Goal: Use online tool/utility: Utilize a website feature to perform a specific function

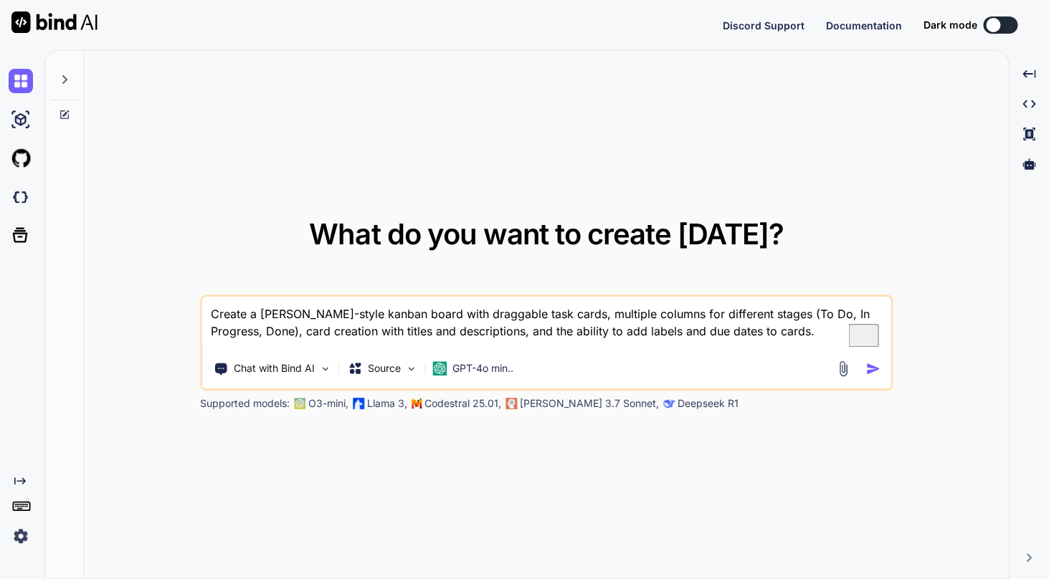
click at [20, 536] on img at bounding box center [21, 536] width 24 height 24
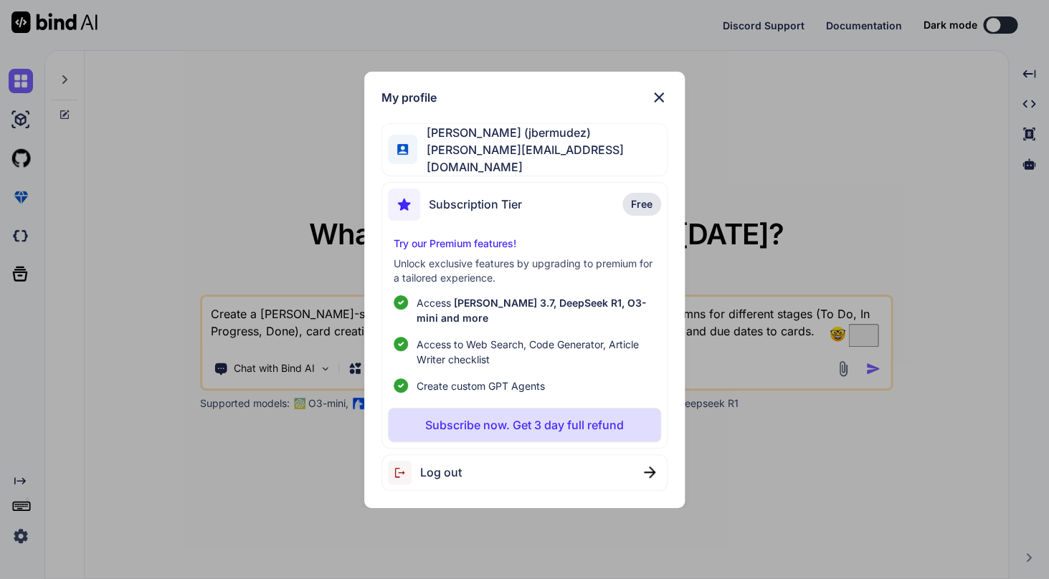
type textarea "x"
click at [666, 105] on img at bounding box center [658, 97] width 17 height 17
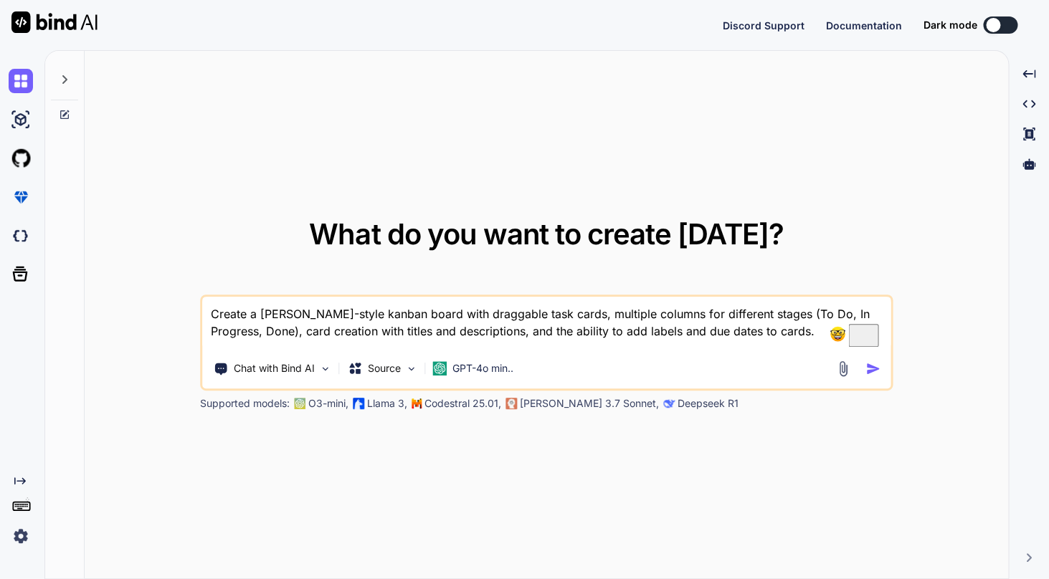
click at [452, 333] on textarea "Create a Trello-style kanban board with draggable task cards, multiple columns …" at bounding box center [546, 323] width 688 height 53
type textarea "x"
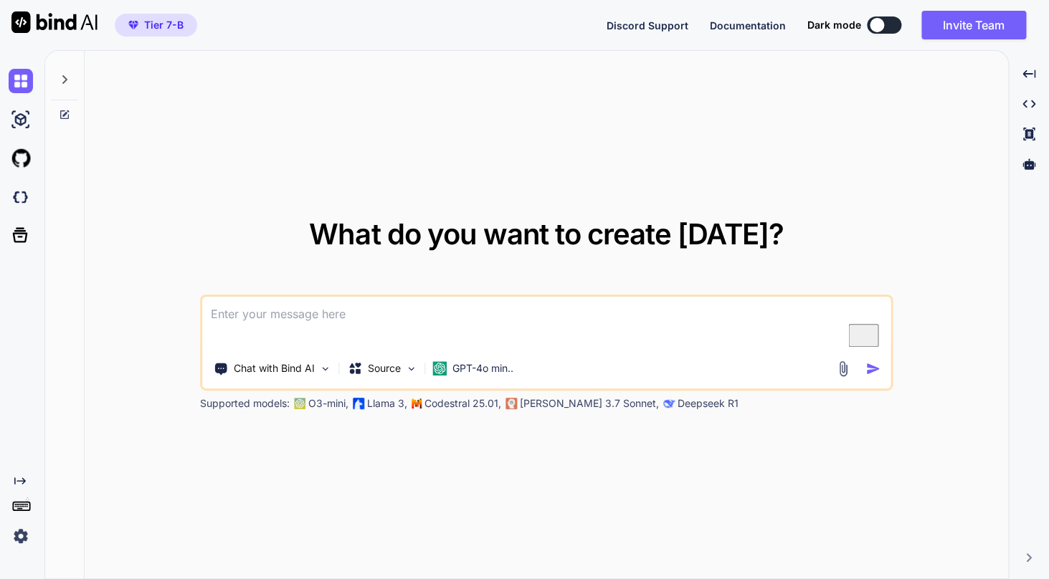
type textarea "x"
click at [19, 206] on img at bounding box center [21, 197] width 24 height 24
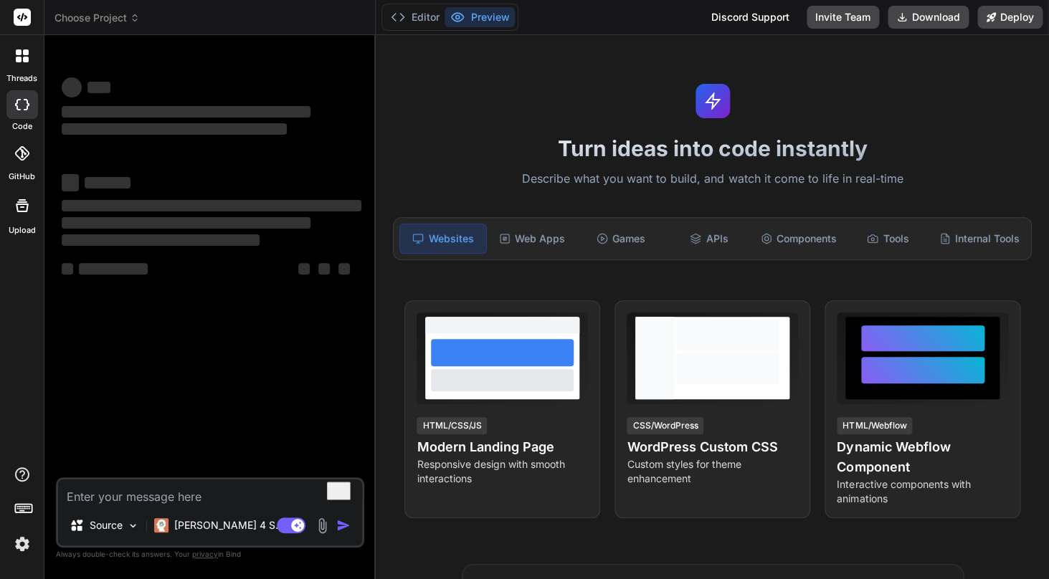
click at [14, 551] on img at bounding box center [22, 544] width 24 height 24
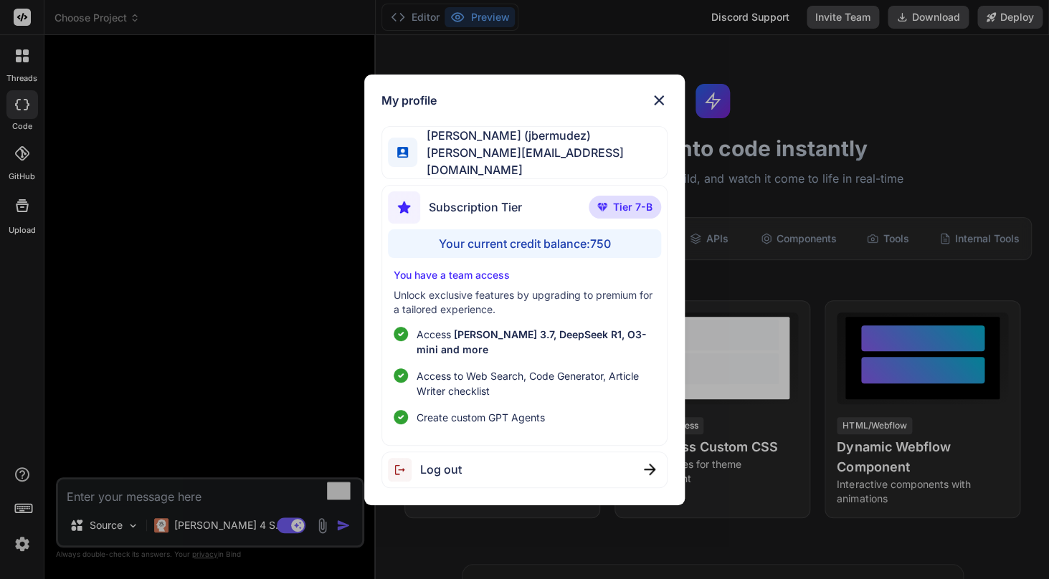
type textarea "x"
click at [658, 103] on img at bounding box center [658, 100] width 17 height 17
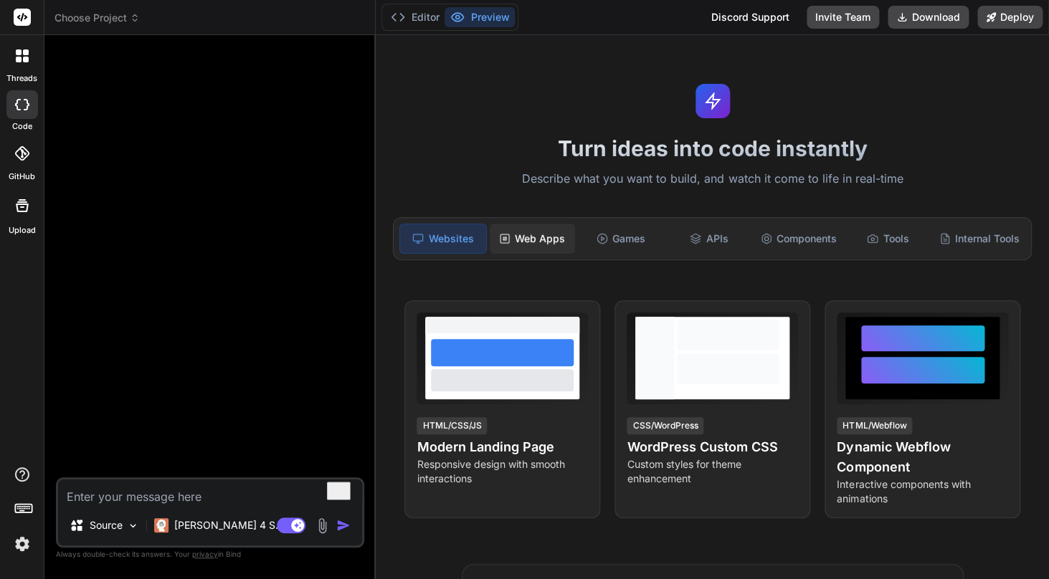
click at [554, 239] on div "Web Apps" at bounding box center [532, 239] width 85 height 30
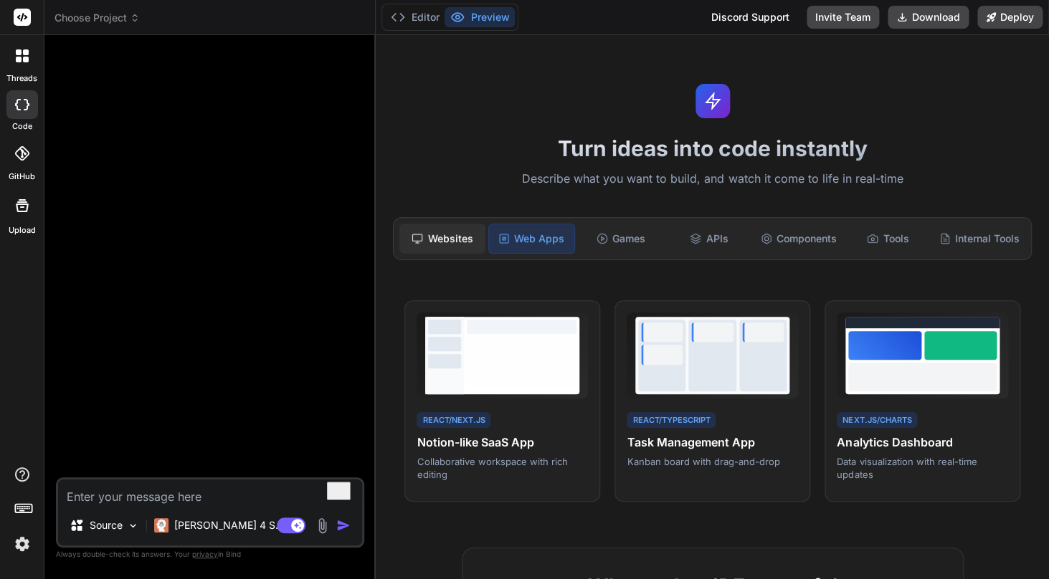
click at [467, 236] on div "Websites" at bounding box center [441, 239] width 85 height 30
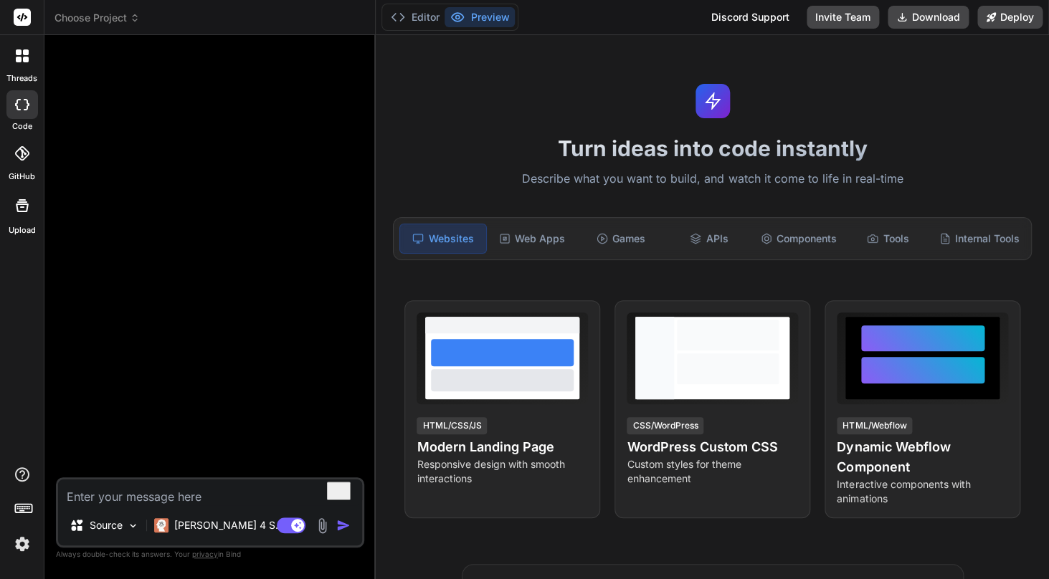
click at [204, 496] on textarea "To enrich screen reader interactions, please activate Accessibility in Grammarl…" at bounding box center [210, 493] width 304 height 26
type textarea "C"
type textarea "x"
type textarea "Cr"
type textarea "x"
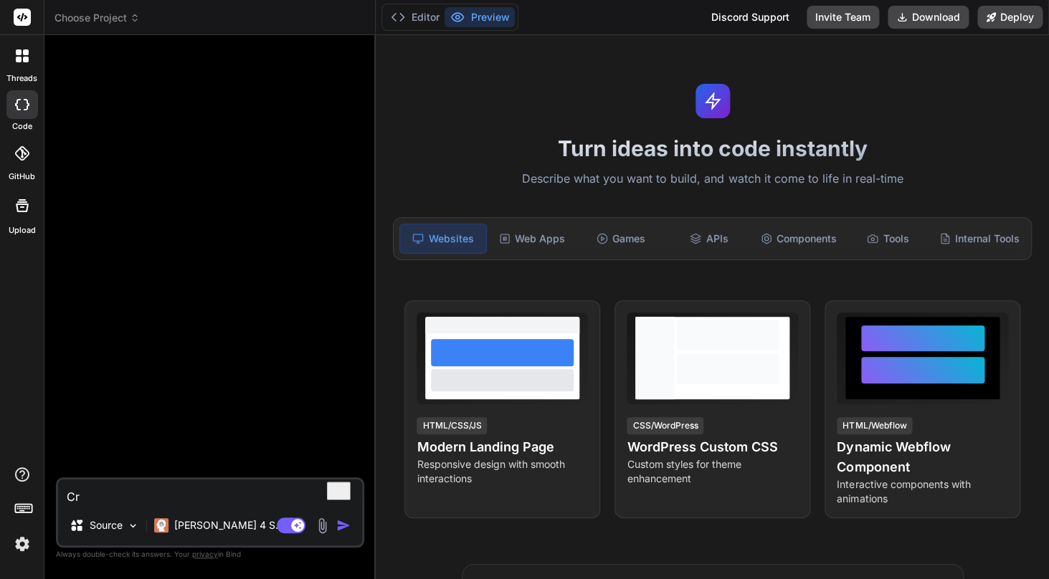
type textarea "Cre"
type textarea "x"
type textarea "Crea"
type textarea "x"
type textarea "Creat"
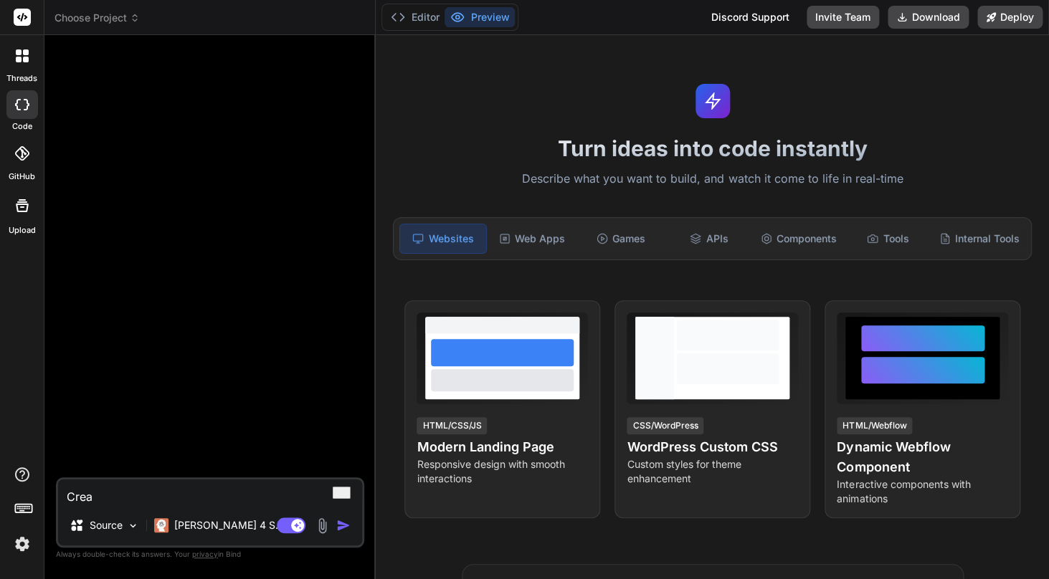
type textarea "x"
type textarea "Create"
type textarea "x"
type textarea "Create"
type textarea "x"
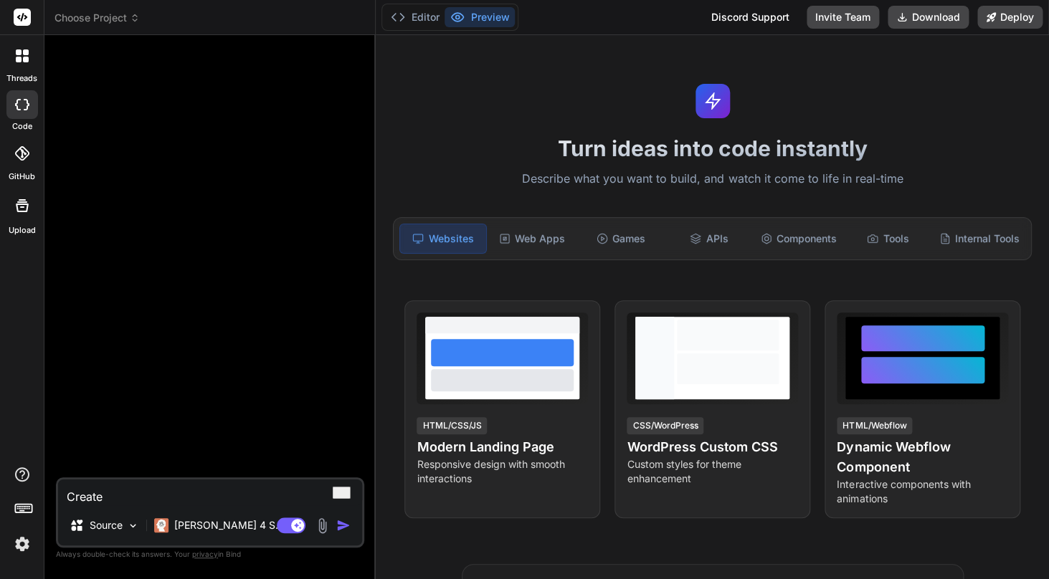
type textarea "Create a"
type textarea "x"
type textarea "Create a"
type textarea "x"
type textarea "Create a p"
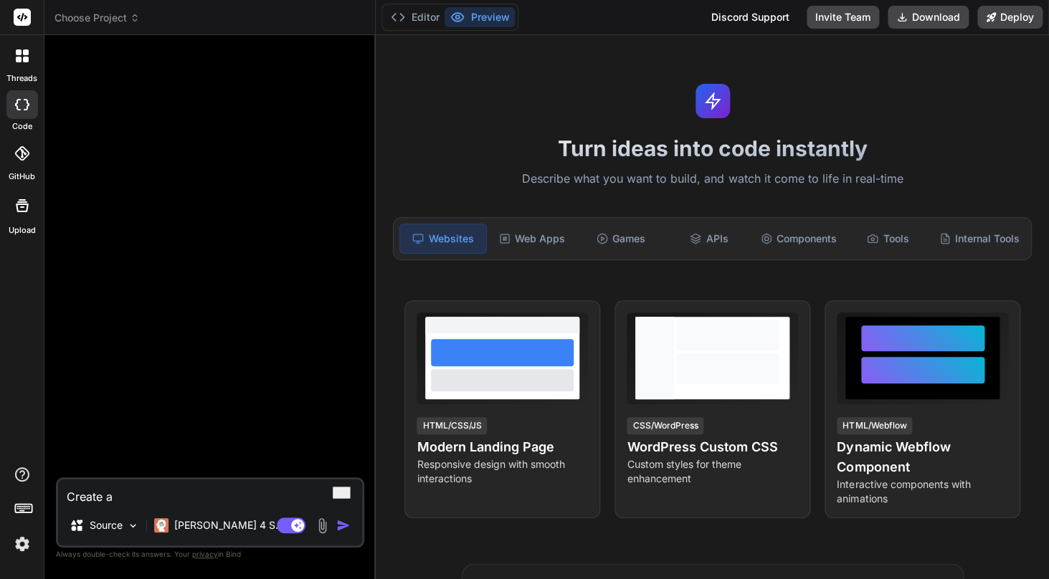
type textarea "x"
type textarea "Create a pa"
type textarea "x"
type textarea "Create a pag"
type textarea "x"
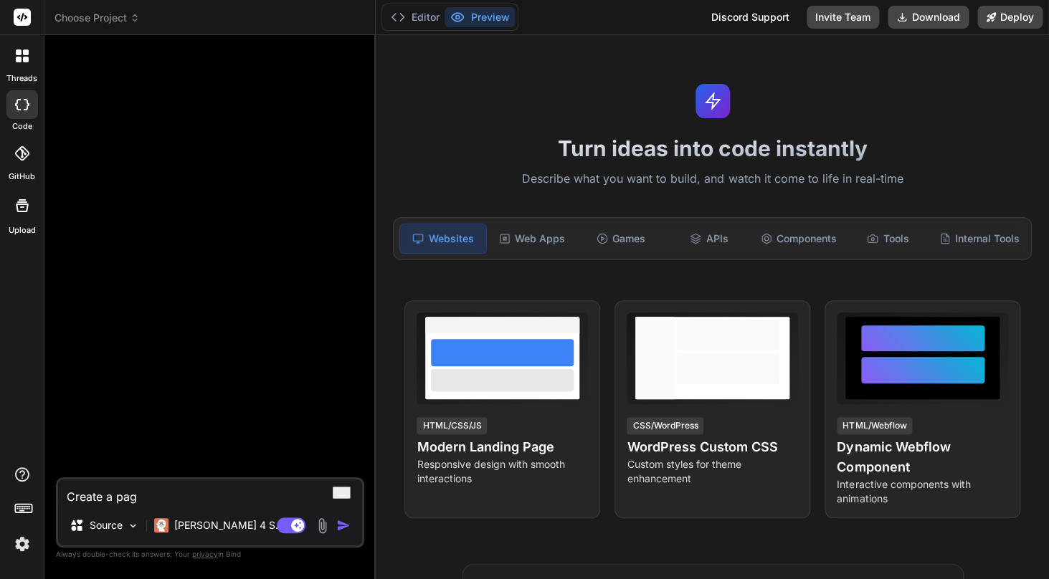
type textarea "Create a page"
type textarea "x"
type textarea "Create a page."
type textarea "x"
type textarea "Create a page."
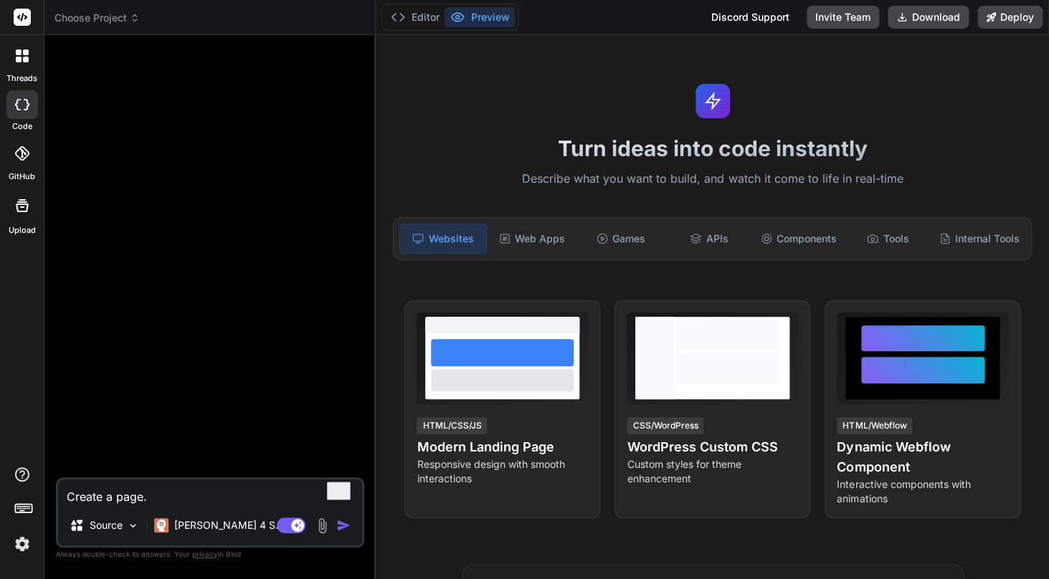
type textarea "x"
type textarea "Create a page."
type textarea "x"
type textarea "Create a page"
type textarea "x"
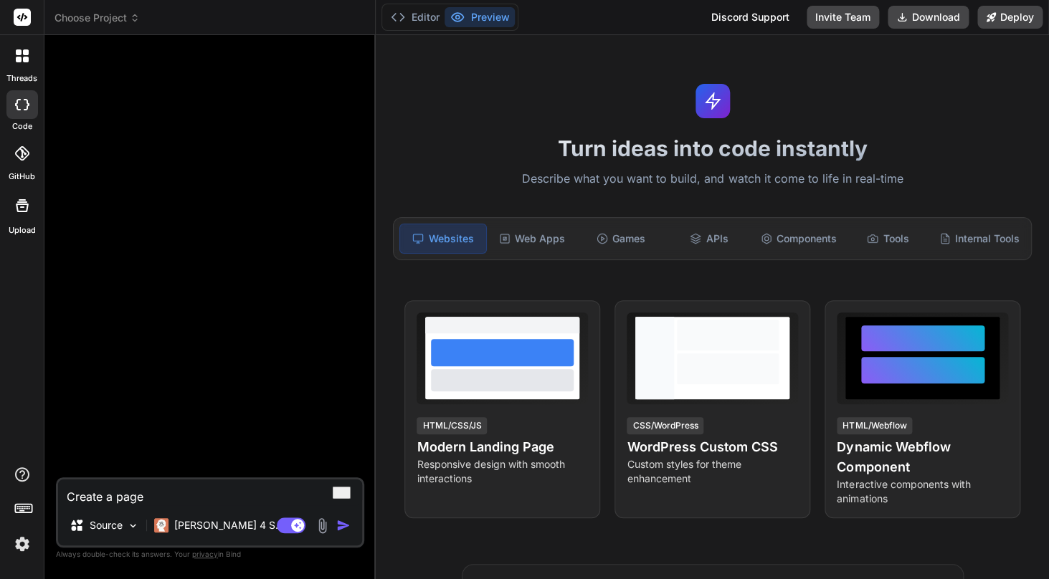
type textarea "Create a pag"
type textarea "x"
type textarea "Create a pa"
type textarea "x"
type textarea "Create a p"
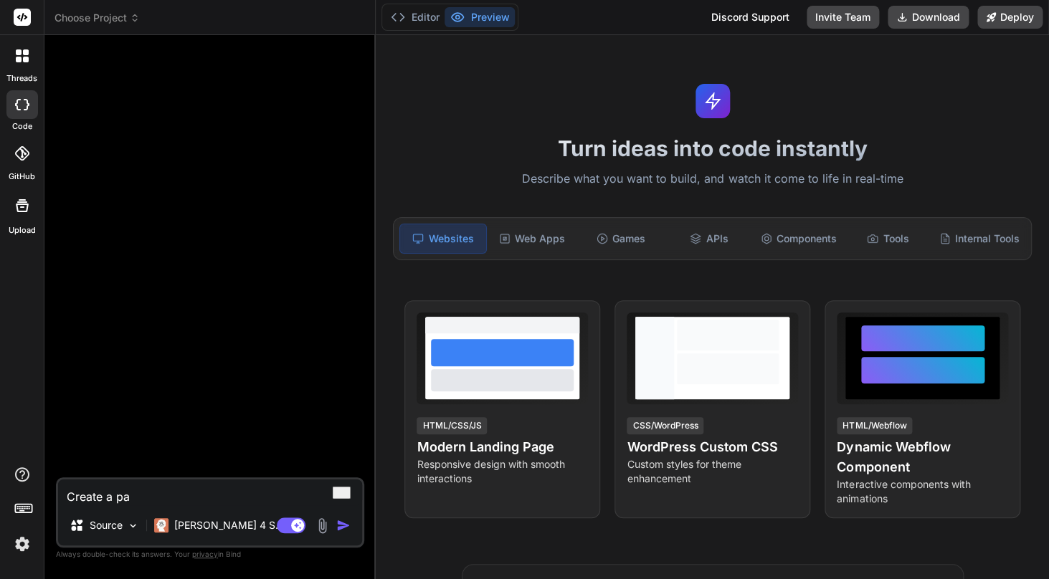
type textarea "x"
type textarea "Create a"
type textarea "x"
type textarea "Create a w"
type textarea "x"
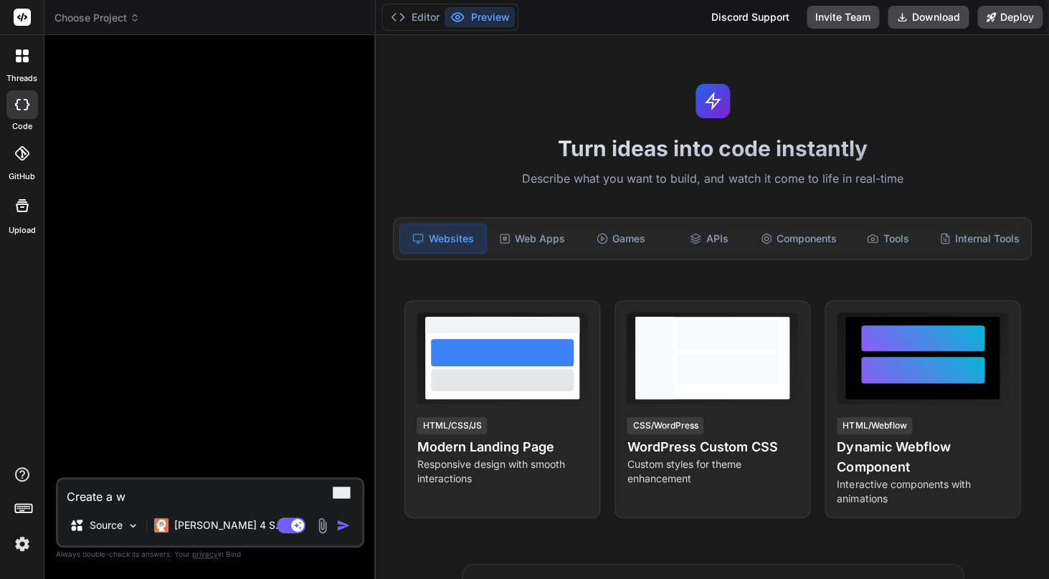
type textarea "Create a we"
type textarea "x"
type textarea "Create a web"
type textarea "x"
type textarea "Create a web"
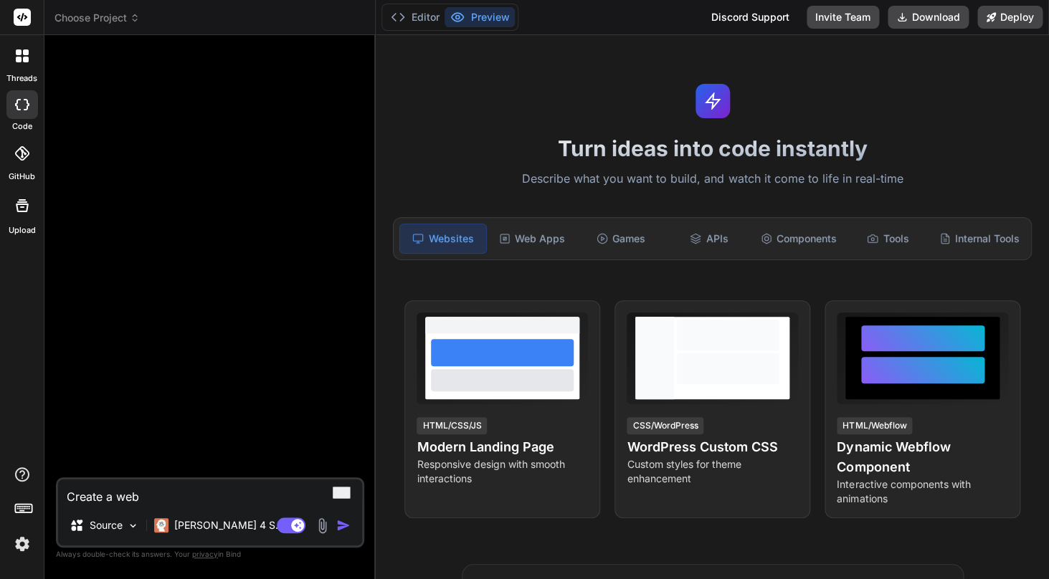
type textarea "x"
type textarea "Create a web s"
type textarea "x"
type textarea "Create a web si"
type textarea "x"
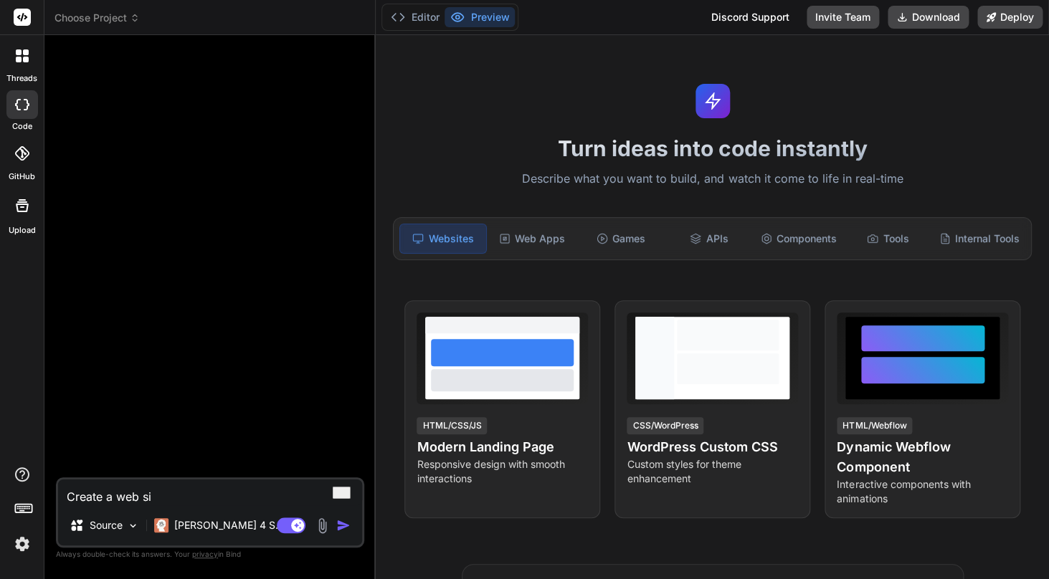
type textarea "Create a web sit"
type textarea "x"
type textarea "Create a web site"
type textarea "x"
type textarea "Create a web site"
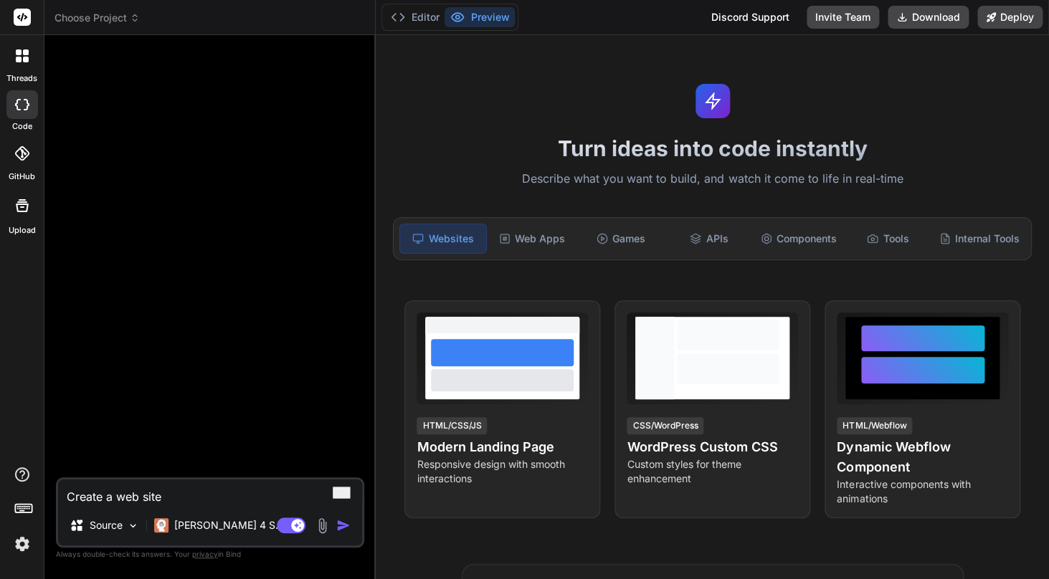
type textarea "x"
type textarea "Create a web site f"
type textarea "x"
type textarea "Create a web site fo"
type textarea "x"
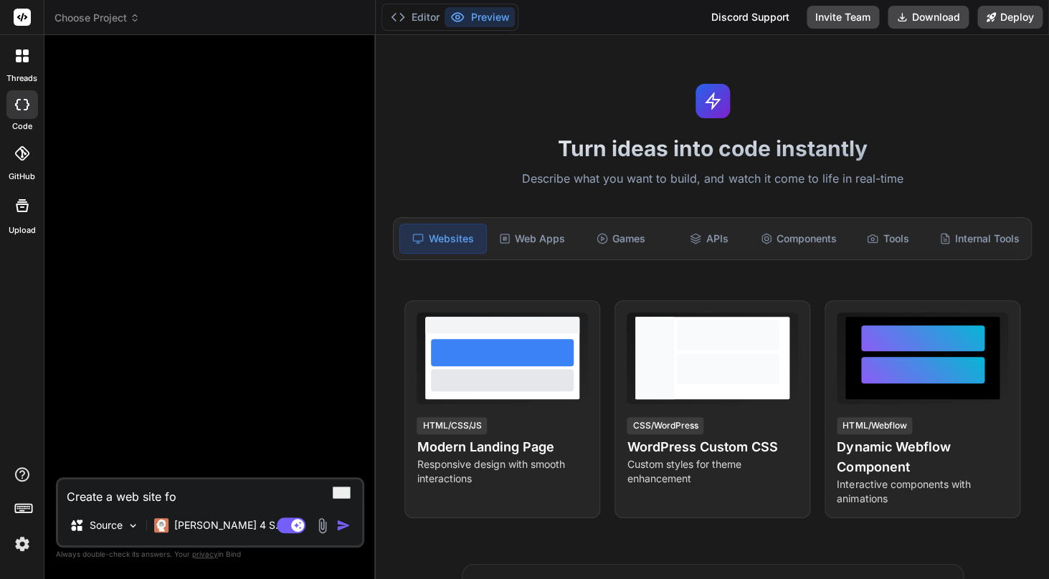
type textarea "Create a web site for"
type textarea "x"
type textarea "Create a web site for"
type textarea "x"
type textarea "Create a web site for v"
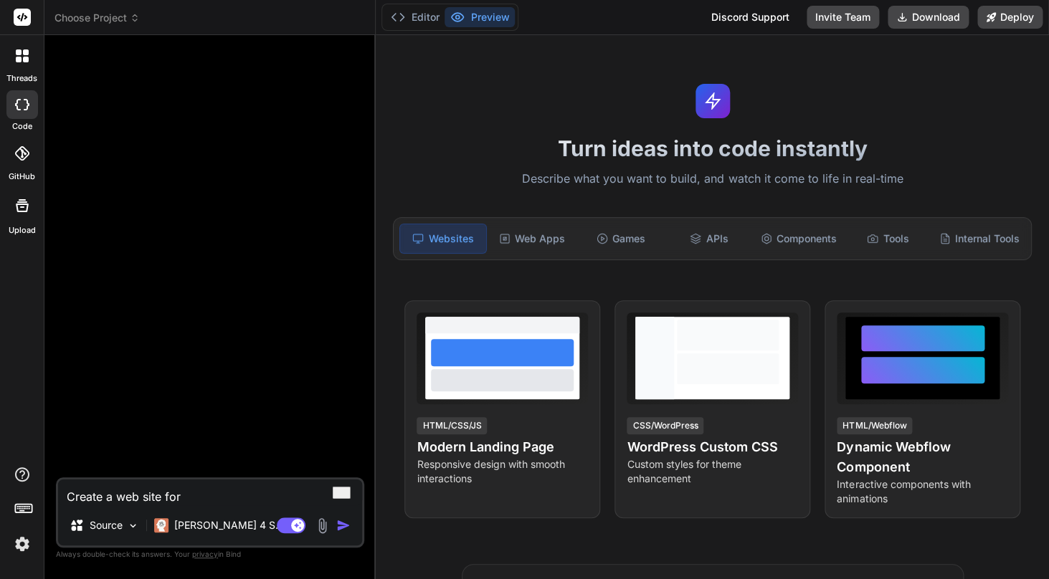
type textarea "x"
type textarea "Create a web site for vi"
type textarea "x"
type textarea "Create a web site for vid"
type textarea "x"
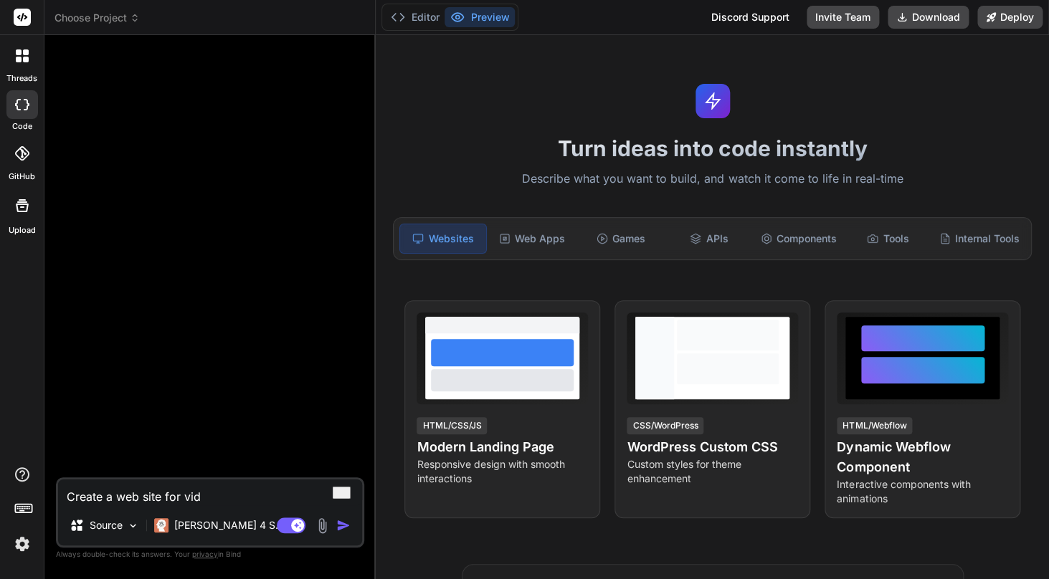
type textarea "Create a web site for vide"
type textarea "x"
type textarea "Create a web site for video"
type textarea "x"
type textarea "Create a web site for video"
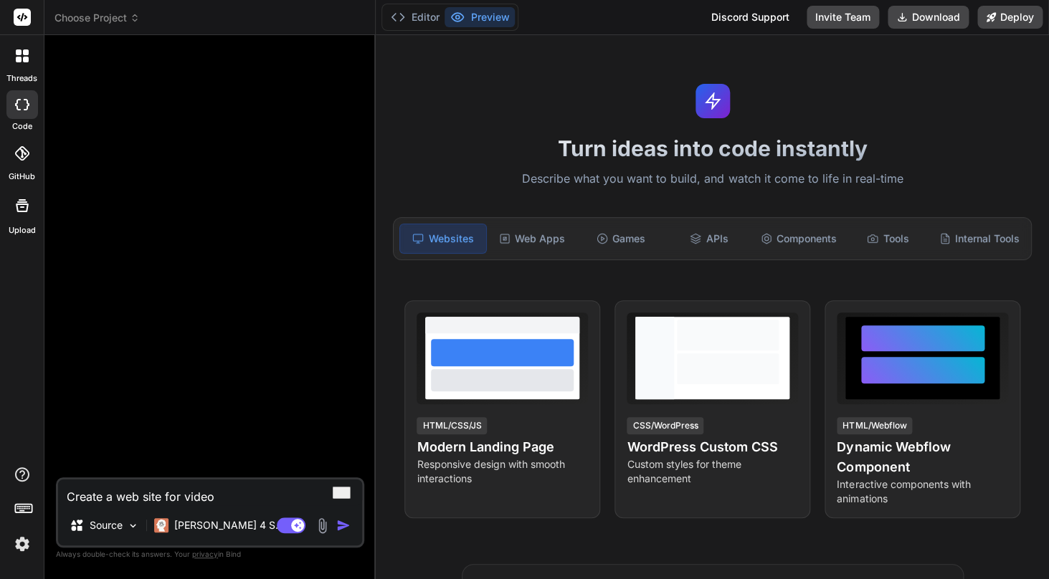
type textarea "x"
type textarea "Create a web site for video t"
type textarea "x"
type textarea "Create a web site for video tr"
type textarea "x"
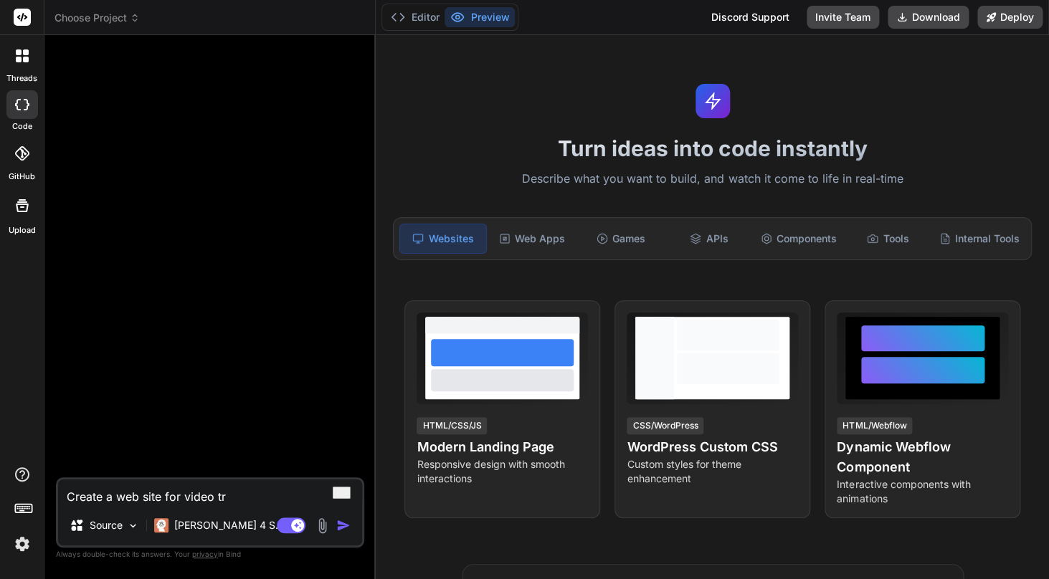
type textarea "Create a web site for video tra"
type textarea "x"
type textarea "Create a web site for video [PERSON_NAME]"
type textarea "x"
type textarea "Create a web site for video trans"
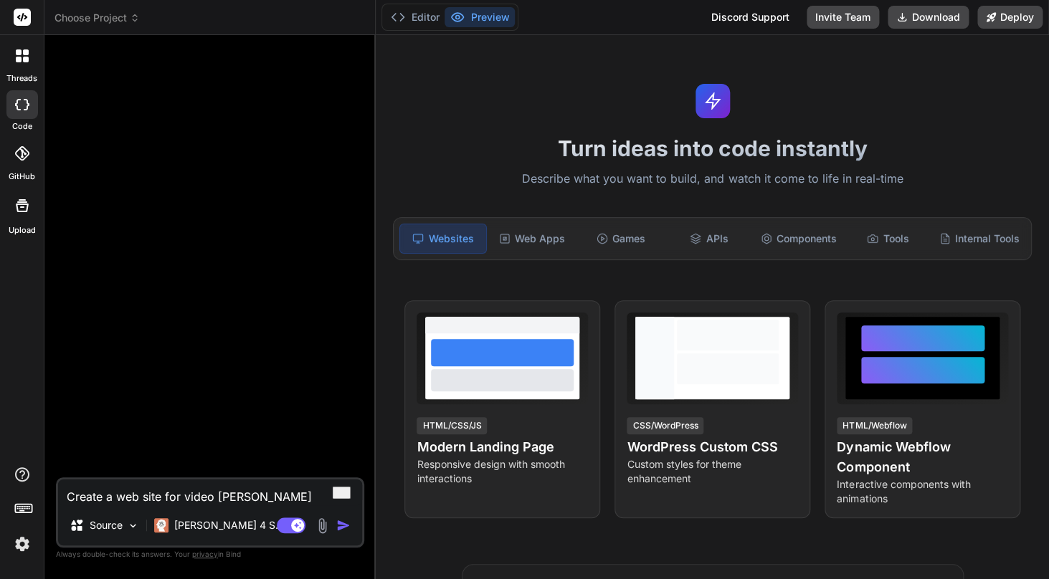
type textarea "x"
type textarea "Create a web site for video transm"
type textarea "x"
type textarea "Create a web site for video transmi"
type textarea "x"
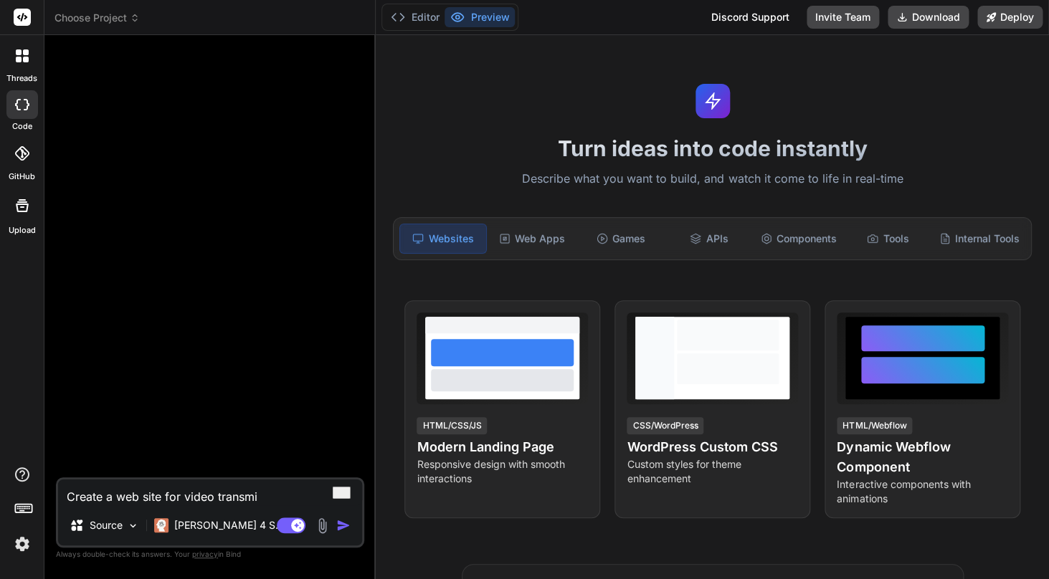
type textarea "Create a web site for video transmis"
type textarea "x"
type textarea "Create a web site for video transmisi"
type textarea "x"
type textarea "Create a web site for video transmisi´"
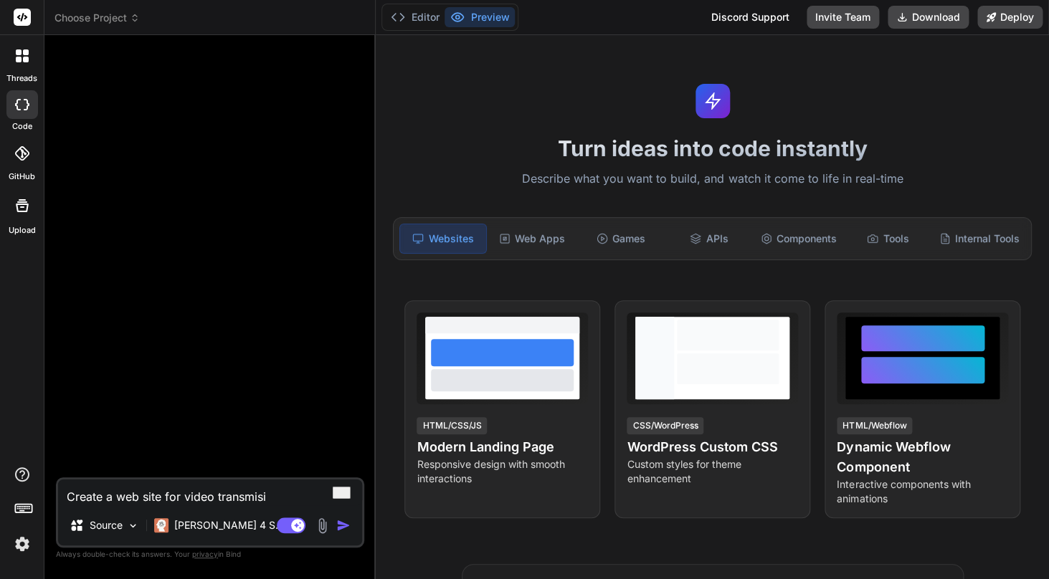
type textarea "x"
type textarea "Create a web site for video transmisi"
type textarea "x"
type textarea "Create a web site for video transmis"
type textarea "x"
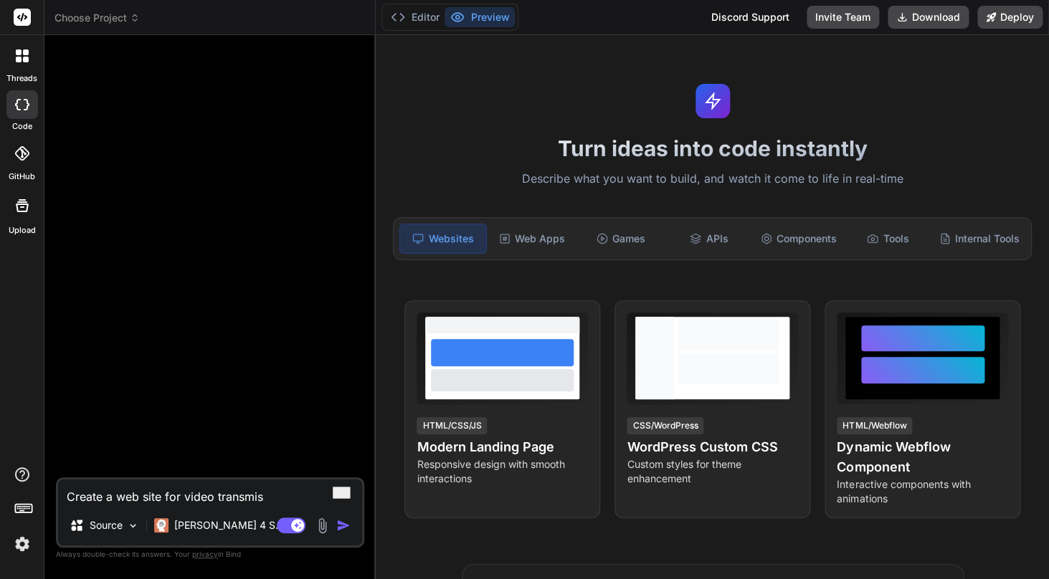
type textarea "Create a web site for video transmi"
type textarea "x"
type textarea "Create a web site for video transm"
type textarea "x"
type textarea "Create a web site for video trans"
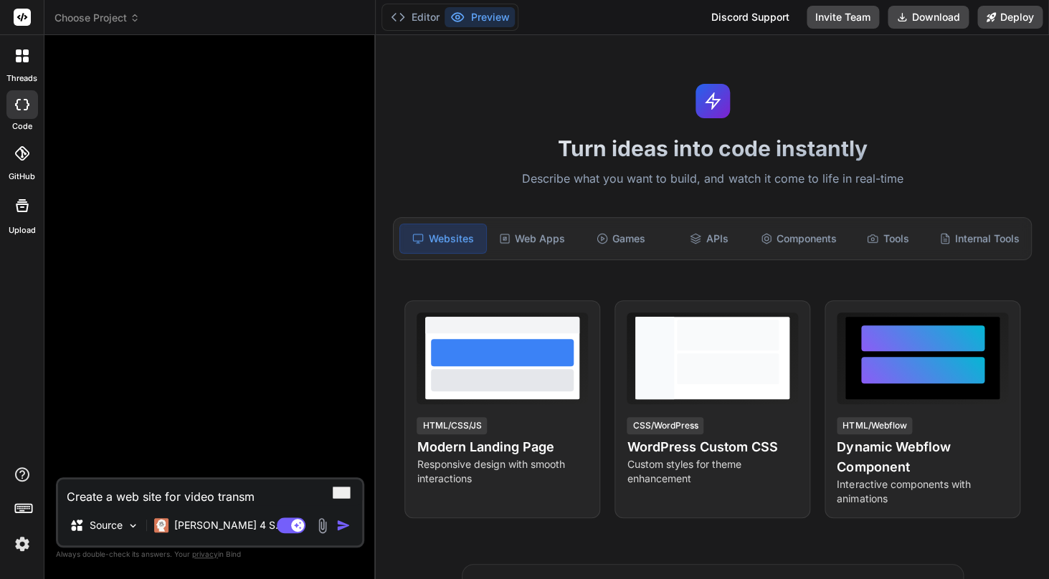
type textarea "x"
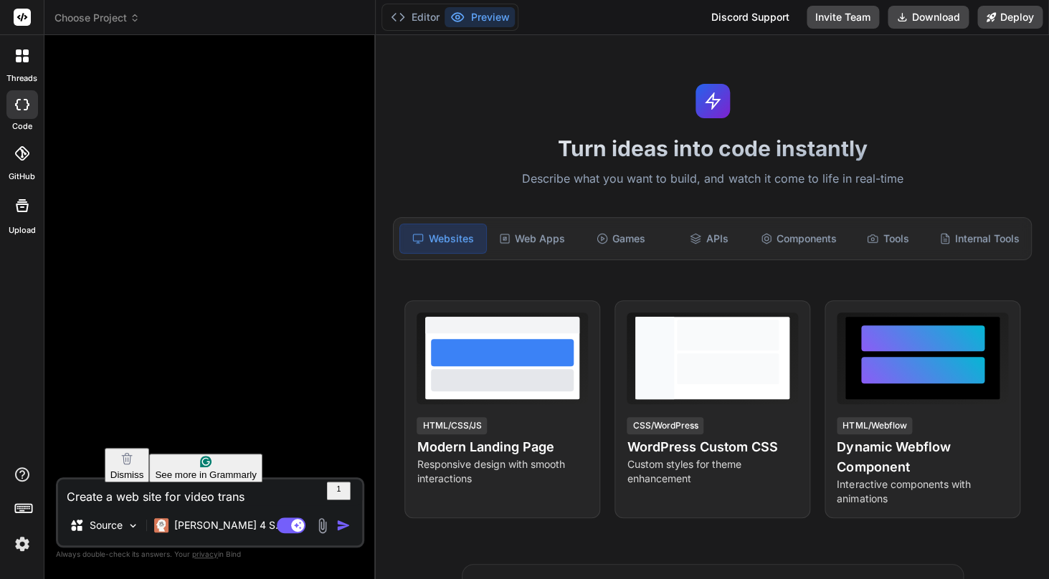
click at [126, 497] on textarea "Create a web site for video trans" at bounding box center [210, 493] width 304 height 26
click at [158, 419] on html "threads code GitHub Upload Choose Project Created with Pixso. Bind AI Web Searc…" at bounding box center [524, 289] width 1049 height 579
type textarea "Create a website for video trans"
type textarea "x"
click at [244, 495] on textarea "Create a website for video trans" at bounding box center [210, 493] width 304 height 26
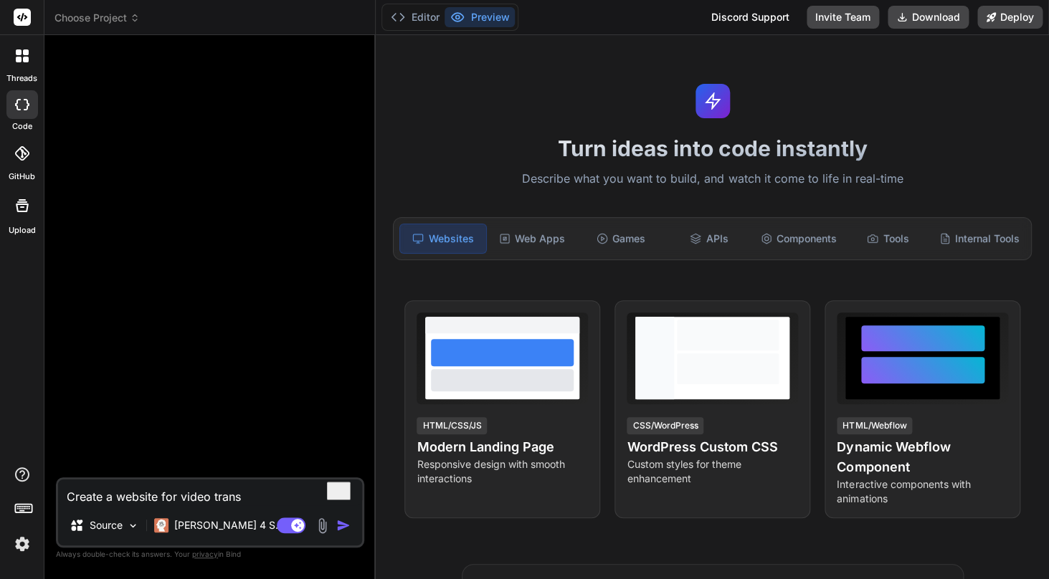
type textarea "Create a website for video transm"
type textarea "x"
type textarea "Create a website for video transmi"
type textarea "x"
type textarea "Create a website for video transmis"
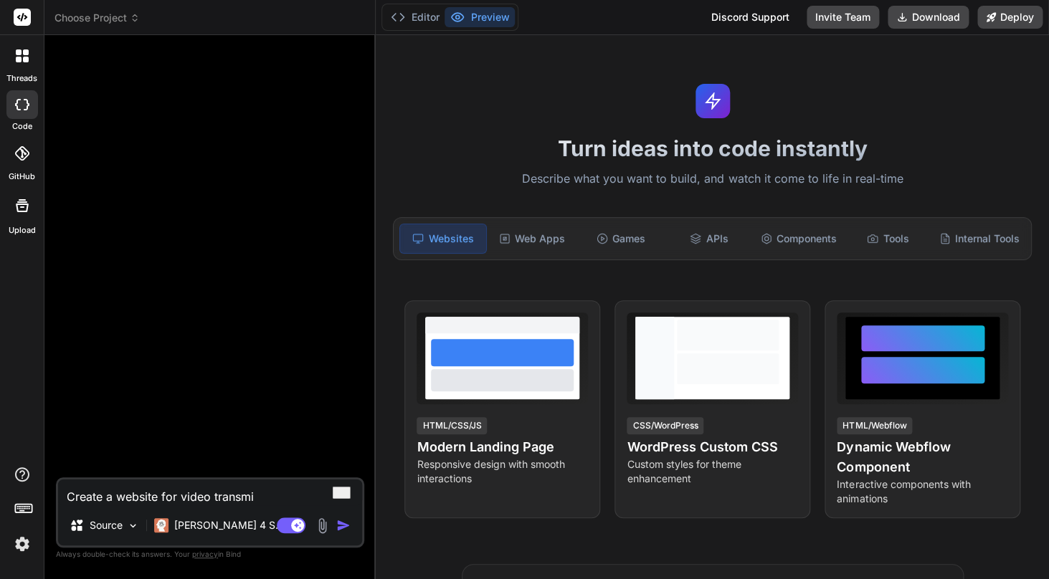
type textarea "x"
type textarea "Create a website for video transmisi"
type textarea "x"
type textarea "Create a website for video transmisio"
type textarea "x"
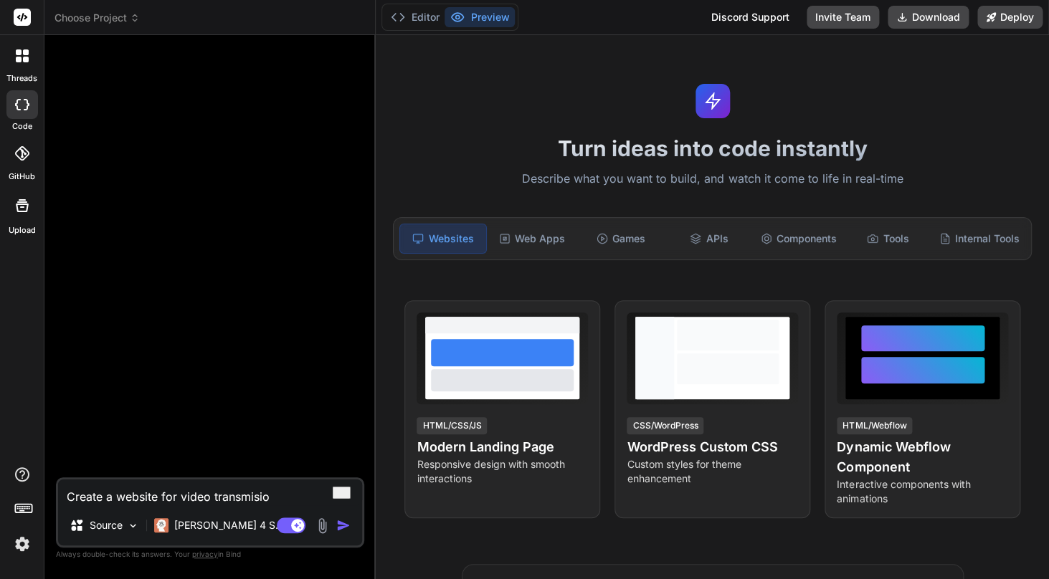
type textarea "Create a website for video transmision"
type textarea "x"
type textarea "Create a website for video transmision"
type textarea "x"
type textarea "Create a website for video transmision"
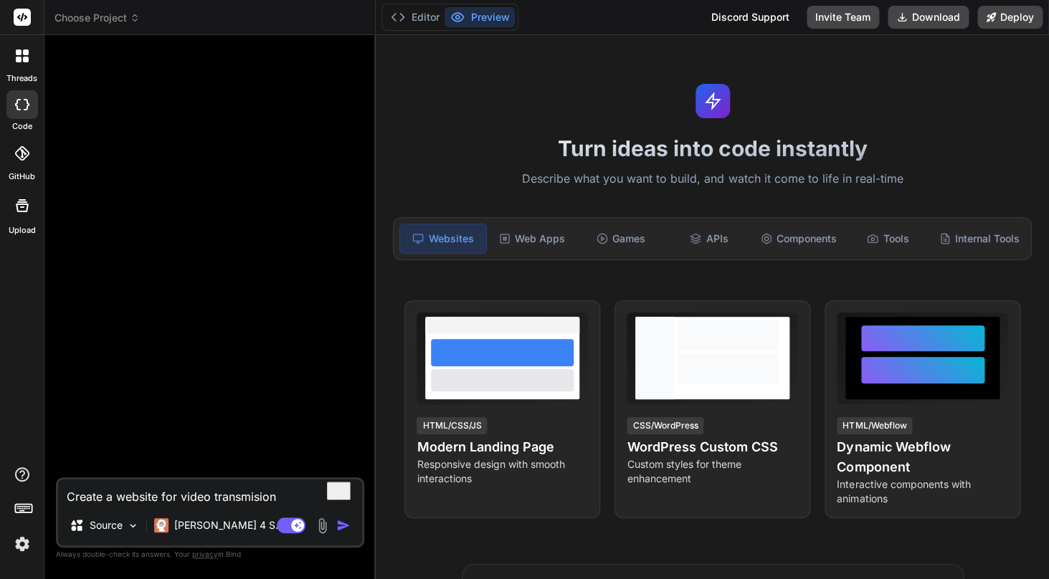
type textarea "x"
type textarea "Create a website for video transmision."
type textarea "x"
type textarea "Create a website for video transmision."
type textarea "x"
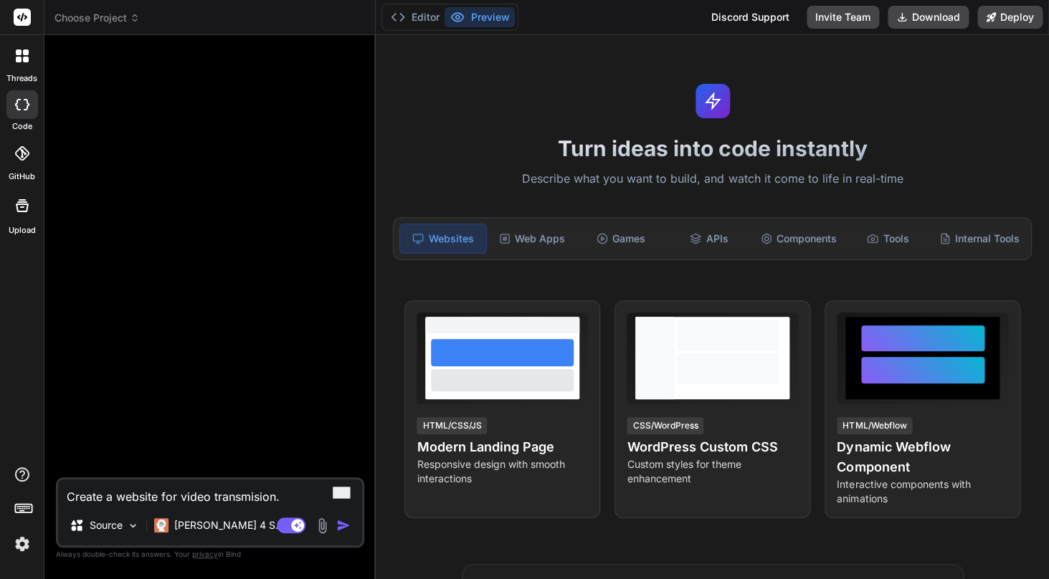
type textarea "Create a website for video transmision. F"
type textarea "x"
type textarea "Create a website for video transmision. Fi"
type textarea "x"
type textarea "Create a website for video transmision. F"
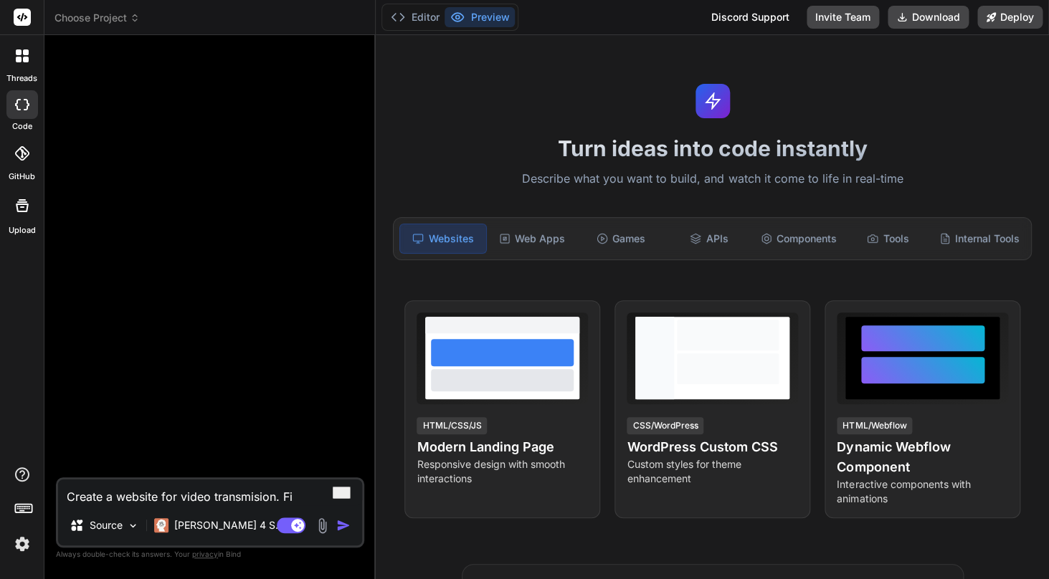
type textarea "x"
type textarea "Create a website for video transmision."
type textarea "x"
type textarea "Create a website for video transmision."
type textarea "x"
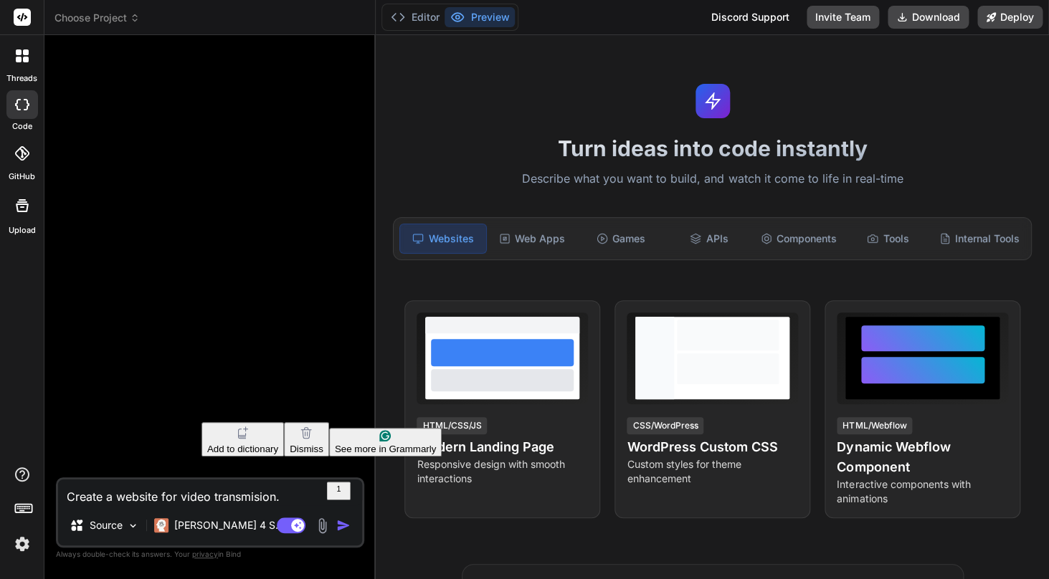
click at [236, 503] on textarea "Create a website for video transmision." at bounding box center [210, 493] width 304 height 26
click at [262, 402] on strong "transmission" at bounding box center [271, 402] width 83 height 14
type textarea "Create a website for video transmission."
type textarea "x"
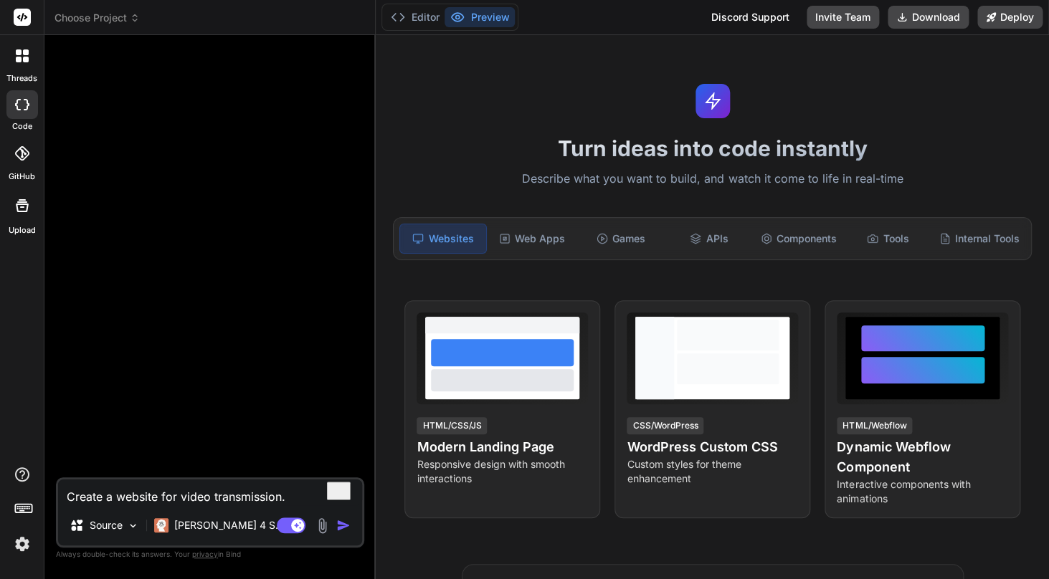
click at [302, 495] on textarea "Create a website for video transmission." at bounding box center [210, 493] width 304 height 26
type textarea "Create a website for video transmission."
type textarea "x"
type textarea "Create a website for video transmission. T"
type textarea "x"
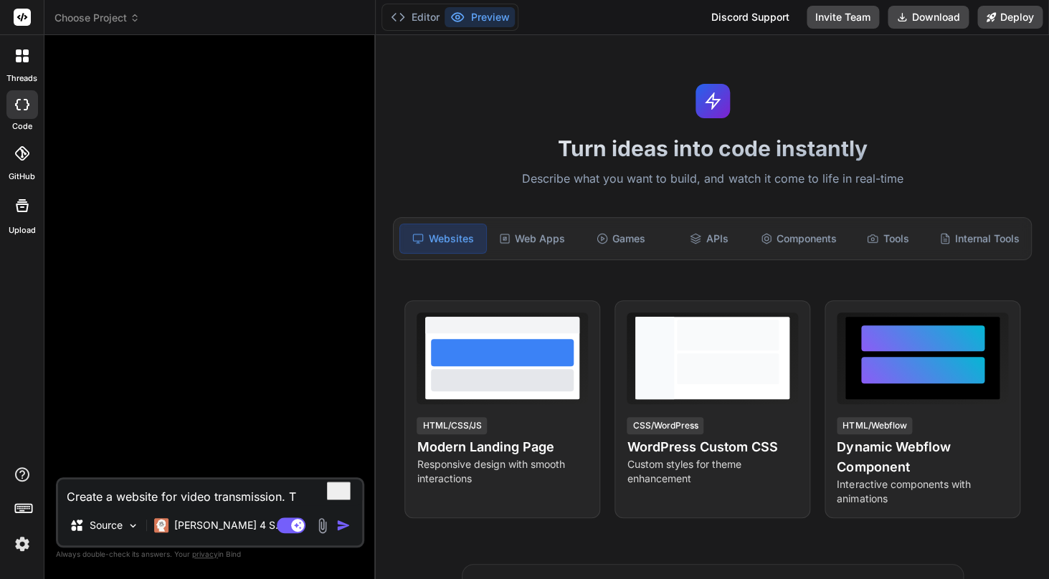
type textarea "Create a website for video transmission. Th"
type textarea "x"
type textarea "Create a website for video transmission. The"
type textarea "x"
type textarea "Create a website for video transmission. The"
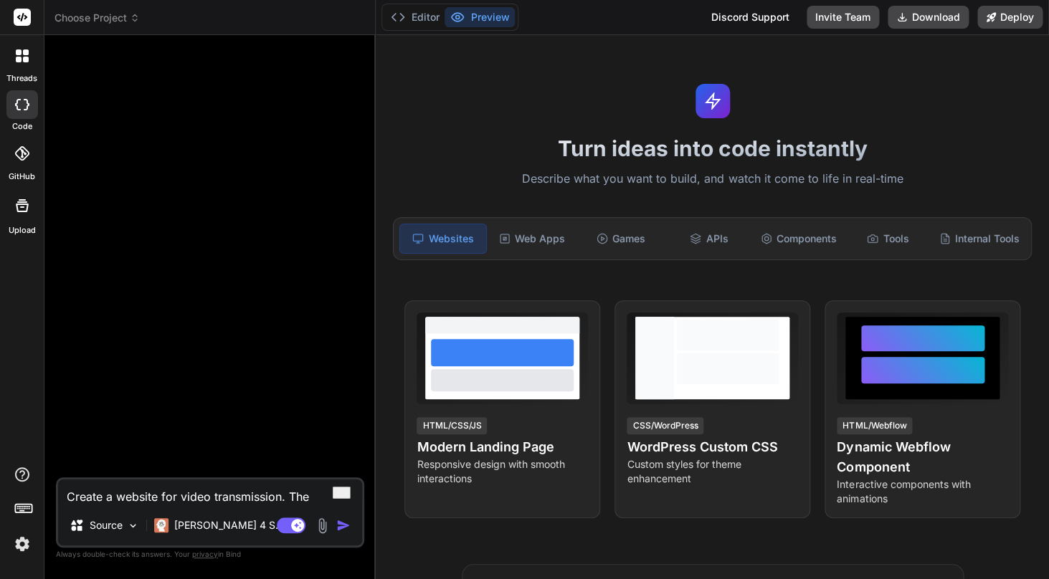
type textarea "x"
type textarea "Create a website for video transmission. The f"
type textarea "x"
type textarea "Create a website for video transmission. The fi"
type textarea "x"
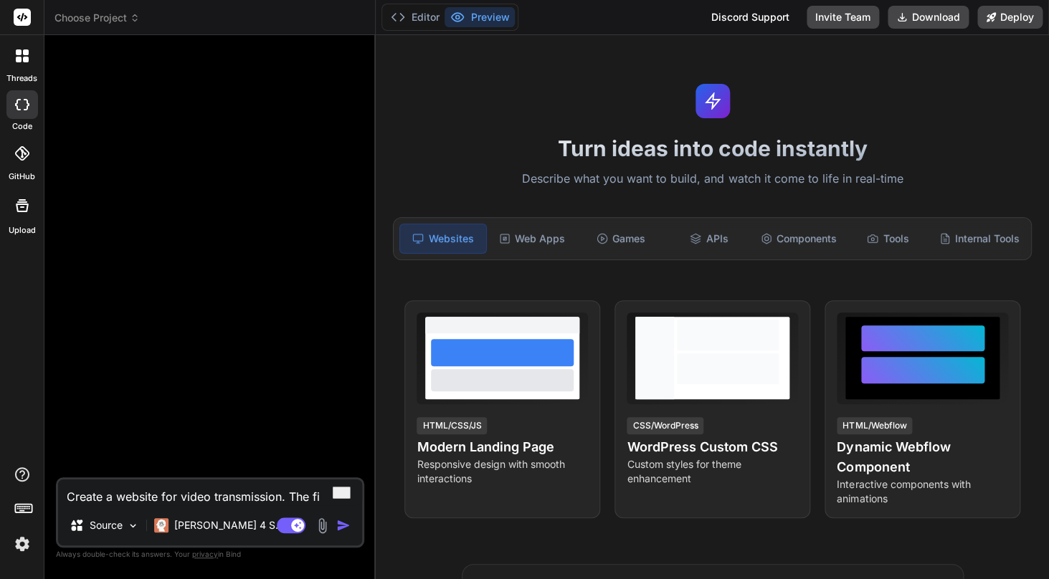
type textarea "Create a website for video transmission. The fir"
type textarea "x"
type textarea "Create a website for video transmission. The firs"
type textarea "x"
type textarea "Create a website for video transmission. The first"
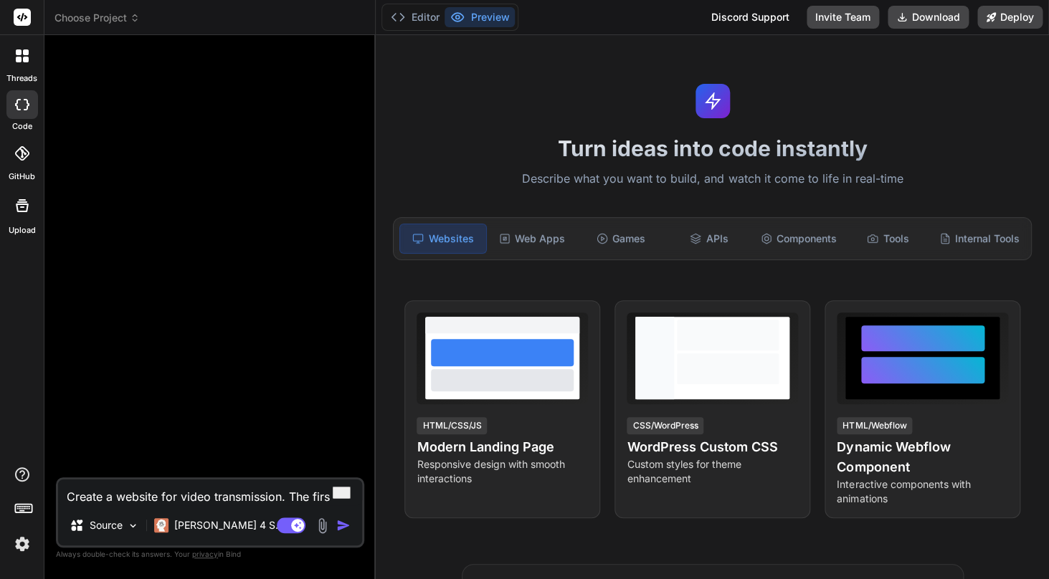
type textarea "x"
type textarea "Create a website for video transmission. The first"
type textarea "x"
type textarea "Create a website for video transmission. The first p"
type textarea "x"
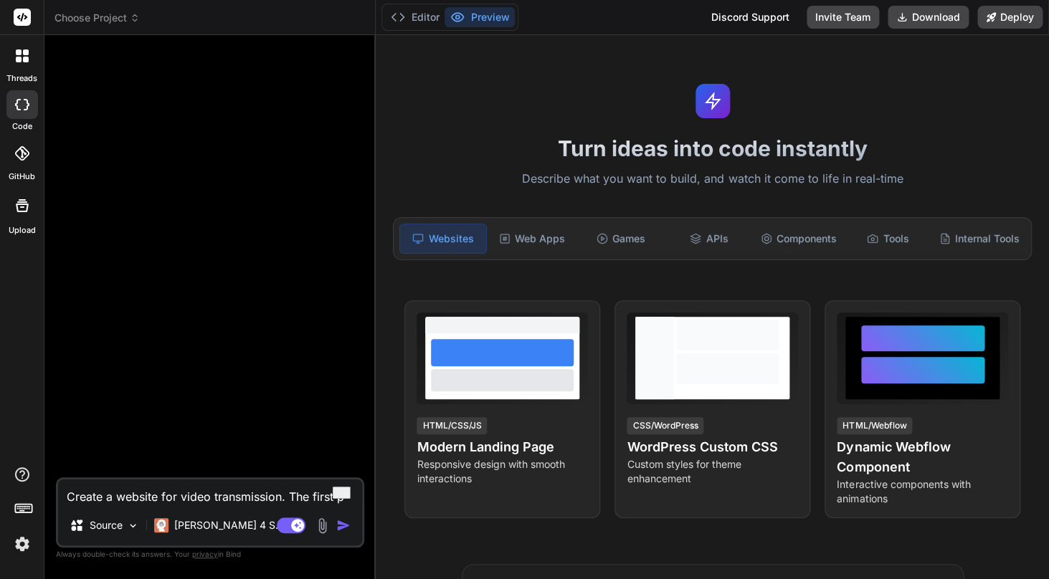
type textarea "Create a website for video transmission. The first pa"
type textarea "x"
type textarea "Create a website for video transmission. The first pag"
type textarea "x"
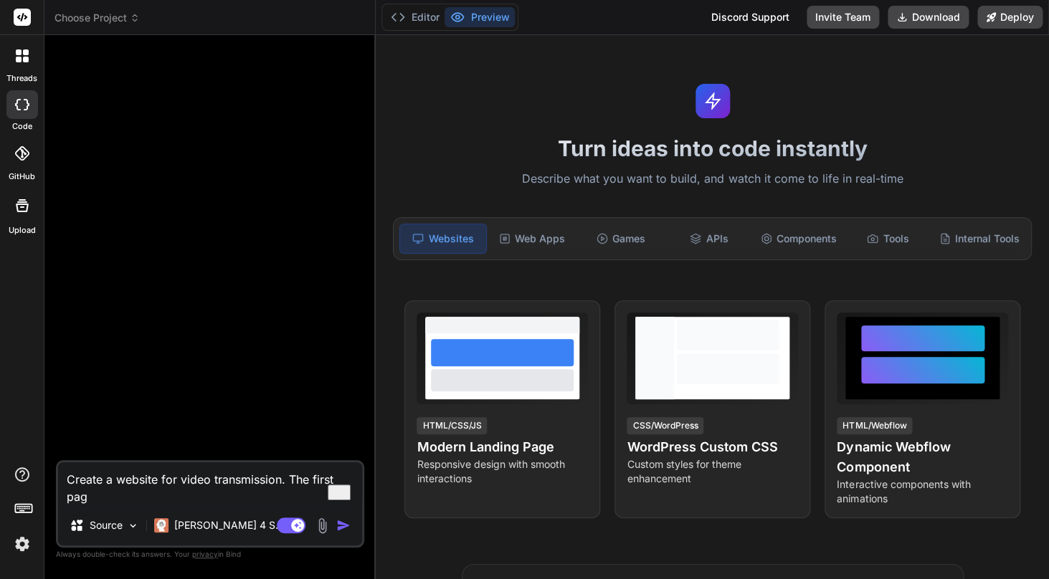
type textarea "Create a website for video transmission. The first page"
type textarea "x"
type textarea "Create a website for video transmission. The first page"
type textarea "x"
type textarea "Create a website for video transmission. The first page i"
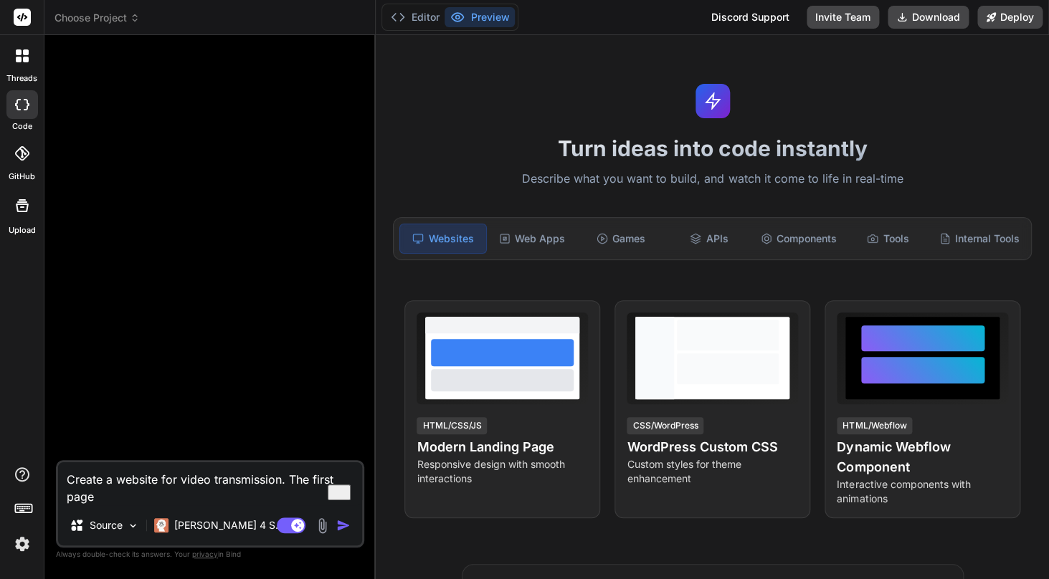
type textarea "x"
type textarea "Create a website for video transmission. The first page is"
type textarea "x"
type textarea "Create a website for video transmission. The first page is"
type textarea "x"
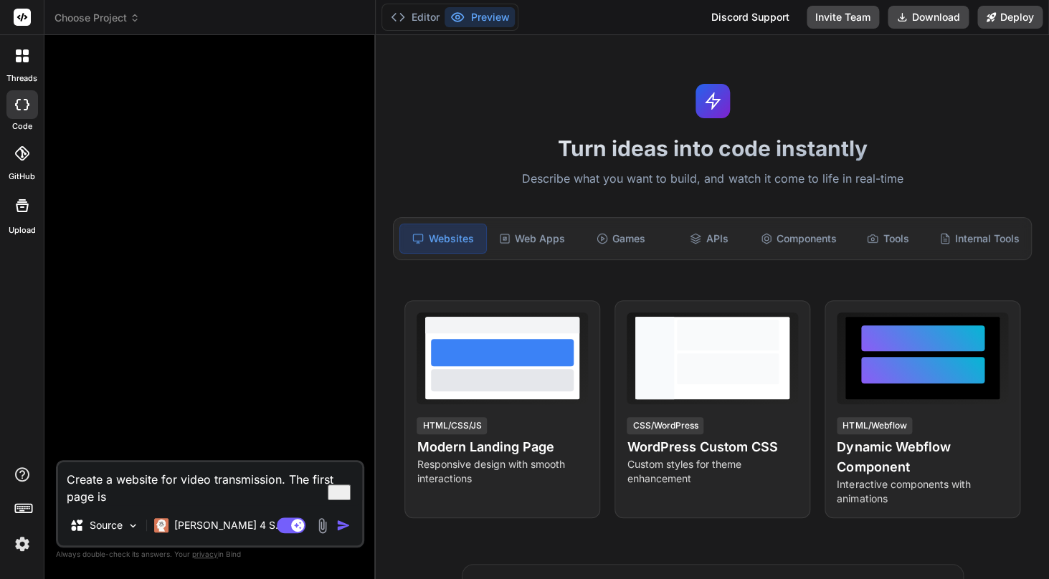
type textarea "Create a website for video transmission. The first page is a"
type textarea "x"
type textarea "Create a website for video transmission. The first page is a"
type textarea "x"
type textarea "Create a website for video transmission. The first page is a l"
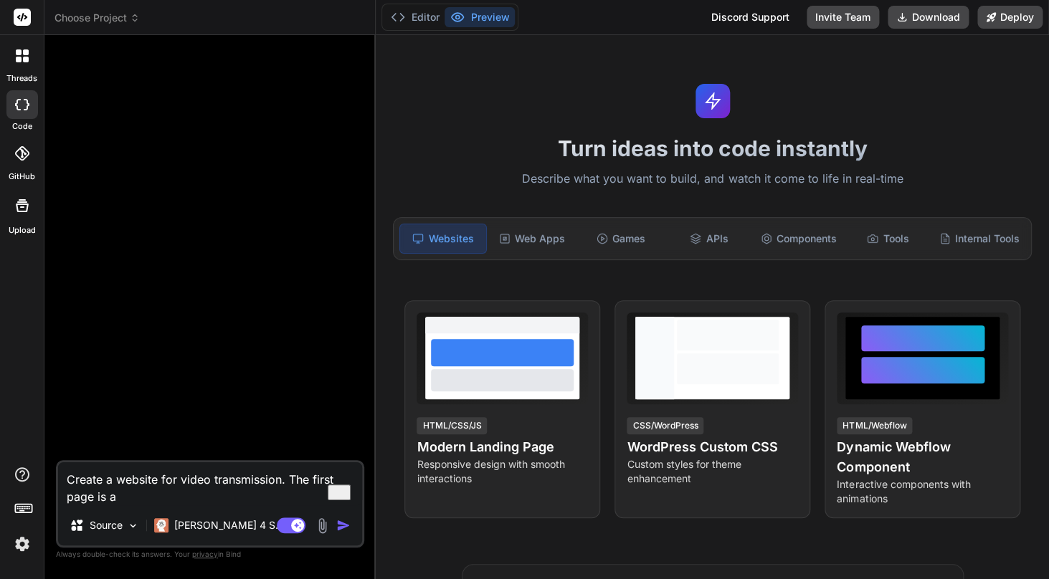
type textarea "x"
type textarea "Create a website for video transmission. The first page is a lo"
type textarea "x"
type textarea "Create a website for video transmission. The first page is a log"
type textarea "x"
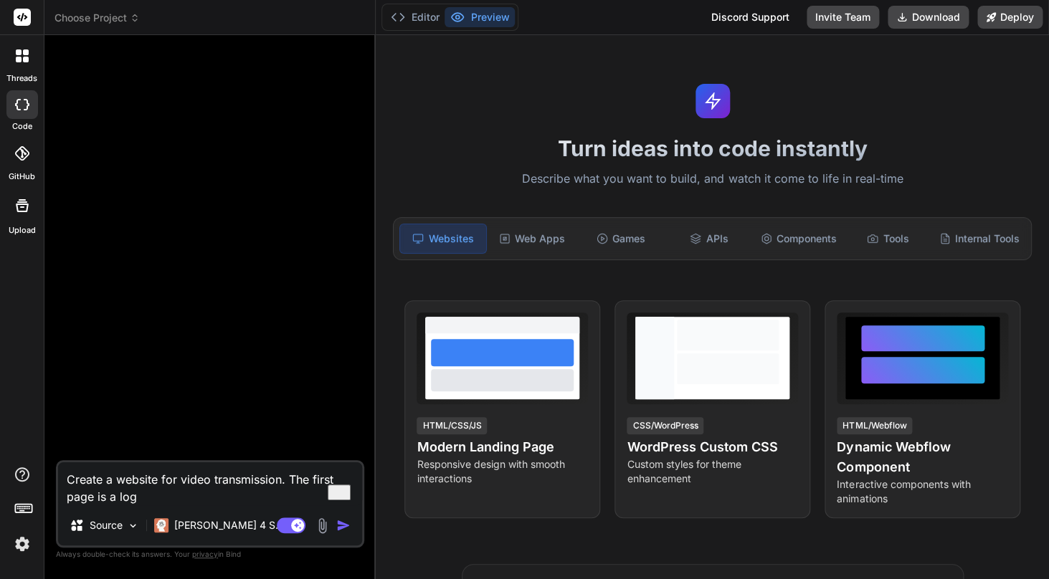
type textarea "Create a website for video transmission. The first page is a logi"
type textarea "x"
type textarea "Create a website for video transmission. The first page is a login"
type textarea "x"
type textarea "Create a website for video transmission. The first page is a login"
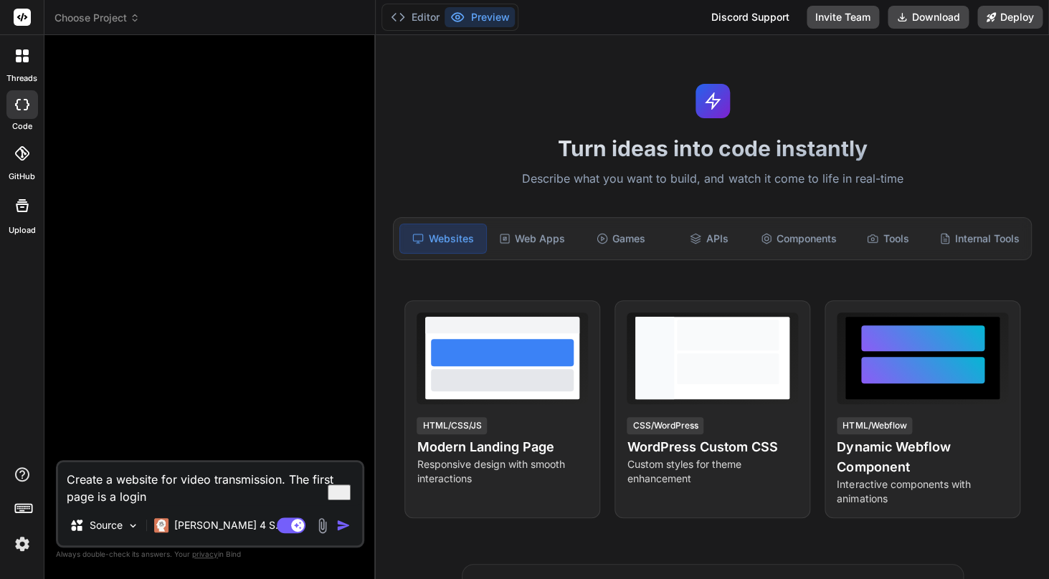
type textarea "x"
click at [110, 492] on textarea "Create a website for video transmission. The first page is a login" at bounding box center [210, 483] width 304 height 43
click at [111, 498] on textarea "Create a website for video transmission. The first page is a login" at bounding box center [210, 483] width 304 height 43
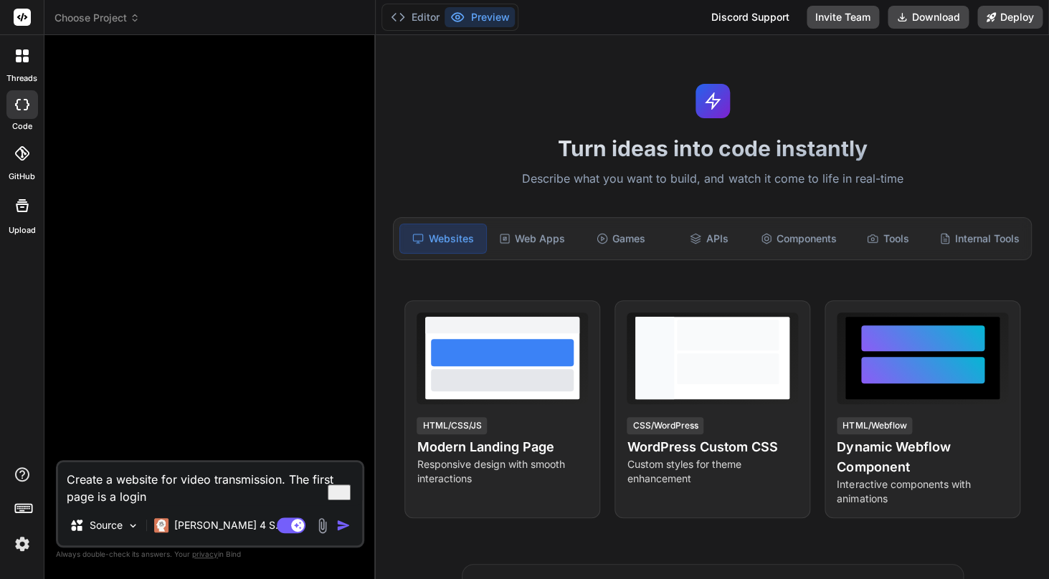
type textarea "Create a website for video transmission. The first page is t login"
click at [196, 496] on textarea "Create a website for video transmission. The first page is the login" at bounding box center [210, 483] width 304 height 43
click at [140, 495] on textarea "Create a website for video transmission. The first page is the login, It could …" at bounding box center [210, 483] width 304 height 43
click at [146, 496] on textarea "Create a website for video transmission. The first page is the login, It could …" at bounding box center [210, 483] width 304 height 43
click at [161, 426] on html "threads code GitHub Upload Choose Project Created with Pixso. Bind AI Web Searc…" at bounding box center [524, 289] width 1049 height 579
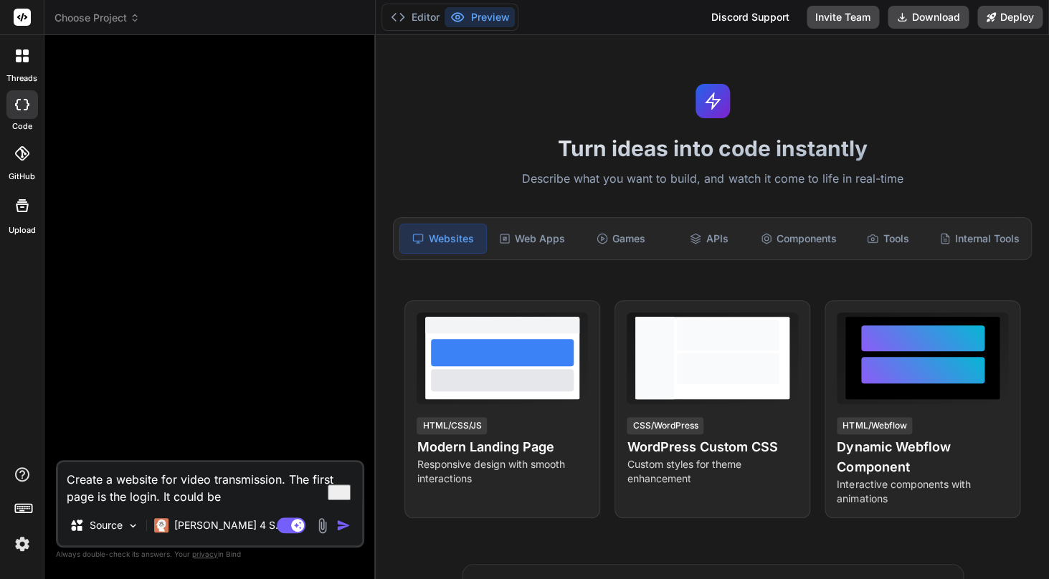
click at [232, 498] on textarea "Create a website for video transmission. The first page is the login. It could …" at bounding box center [210, 483] width 304 height 43
click at [292, 480] on textarea "Create a website for video transmission. The first page is the login. It could …" at bounding box center [210, 483] width 304 height 43
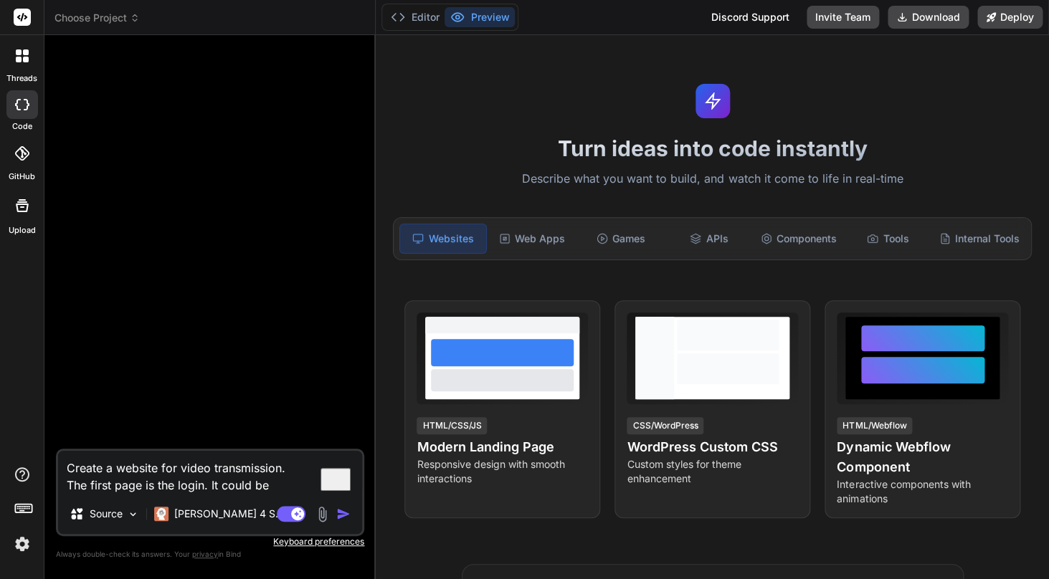
click at [277, 478] on textarea "Create a website for video transmission. The first page is the login. It could …" at bounding box center [210, 472] width 304 height 43
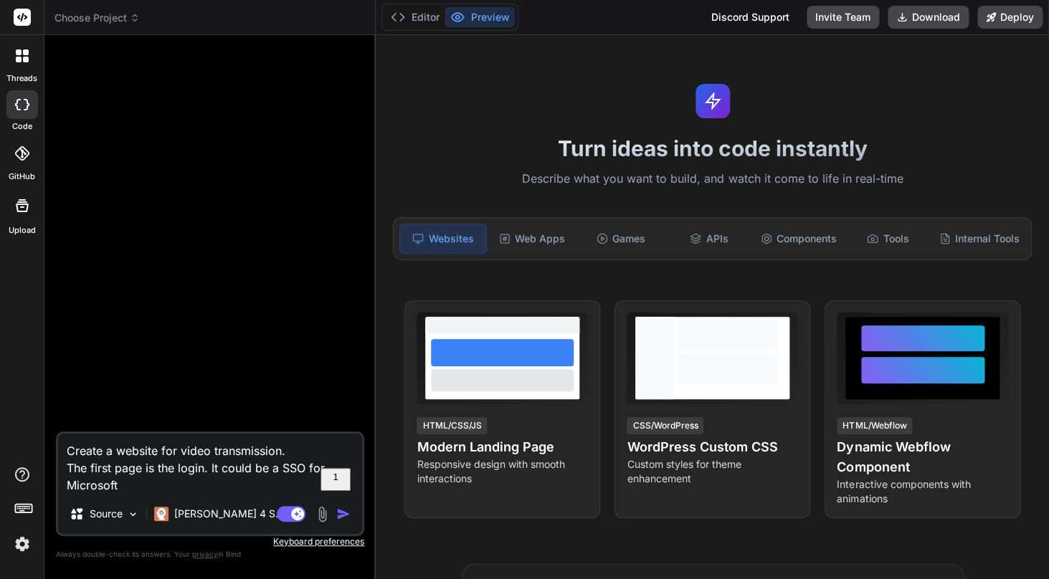
click at [274, 466] on textarea "Create a website for video transmission. The first page is the login. It could …" at bounding box center [210, 464] width 304 height 60
click at [284, 472] on textarea "Create a website for video transmission. The first page is the login. It could …" at bounding box center [210, 464] width 304 height 60
click at [289, 392] on strong "an" at bounding box center [297, 399] width 16 height 14
click at [165, 488] on textarea "Create a website for video transmission. The first page is the login. It could …" at bounding box center [210, 464] width 304 height 60
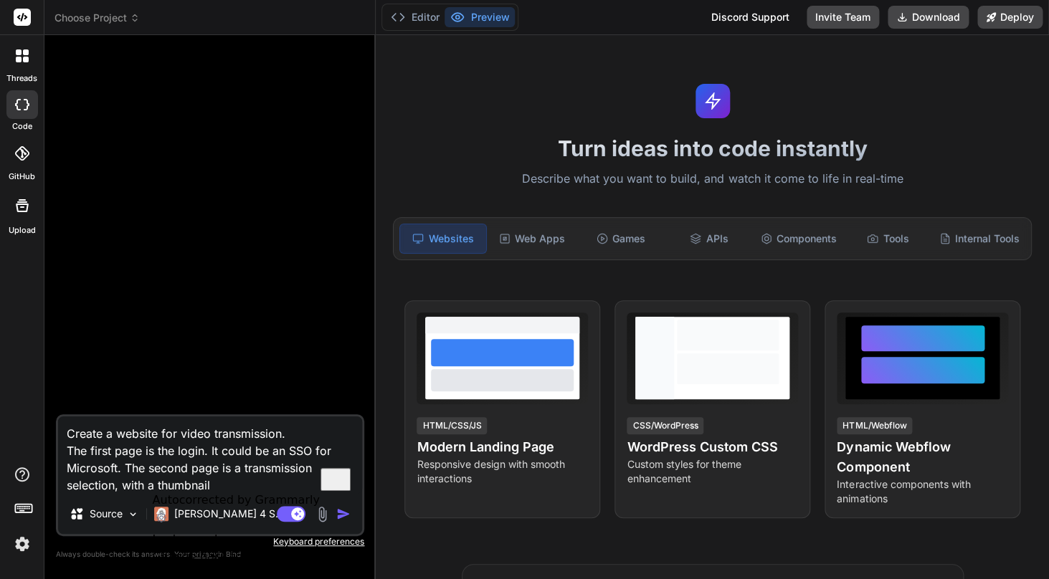
click at [194, 483] on textarea "Create a website for video transmission. The first page is the login. It could …" at bounding box center [210, 455] width 304 height 77
click at [219, 444] on textarea "Create a website for video transmission. The first page is the login. It could …" at bounding box center [210, 455] width 304 height 77
click at [234, 486] on textarea "Create a website for video transmission. The first page is the login. It could …" at bounding box center [210, 455] width 304 height 77
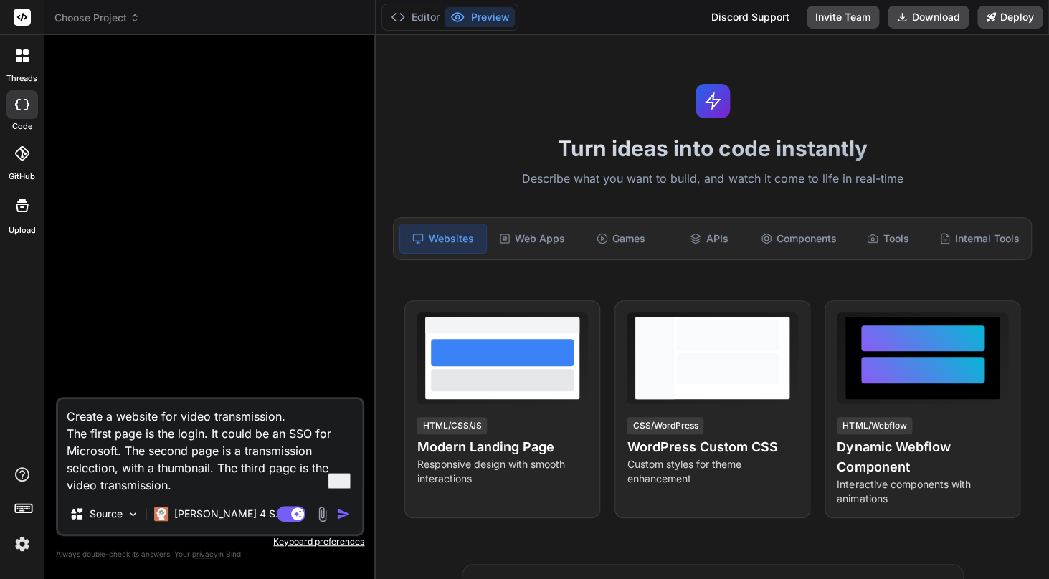
click at [127, 452] on textarea "Create a website for video transmission. The first page is the login. It could …" at bounding box center [210, 446] width 304 height 95
click at [130, 481] on textarea "Create a website for video transmission. The first page is the login. It could …" at bounding box center [210, 446] width 304 height 95
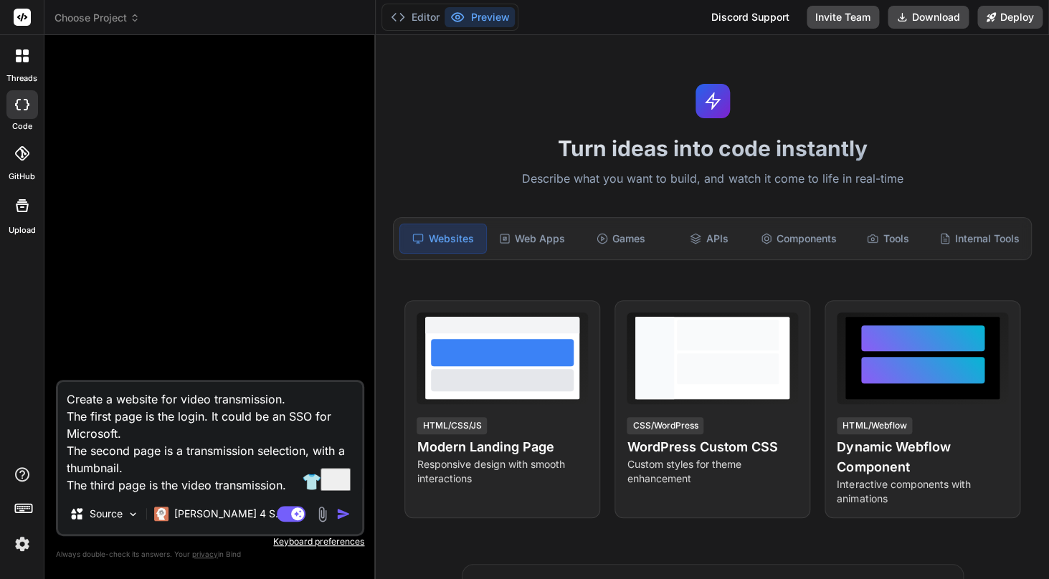
click at [306, 490] on textarea "Create a website for video transmission. The first page is the login. It could …" at bounding box center [210, 438] width 304 height 112
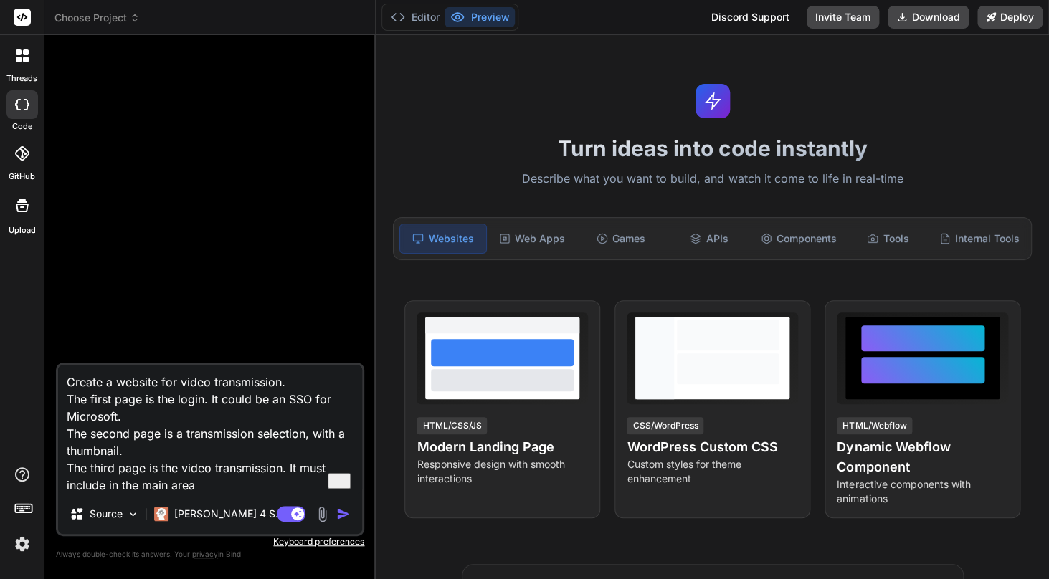
click at [75, 487] on textarea "Create a website for video transmission. The first page is the login. It could …" at bounding box center [210, 429] width 304 height 129
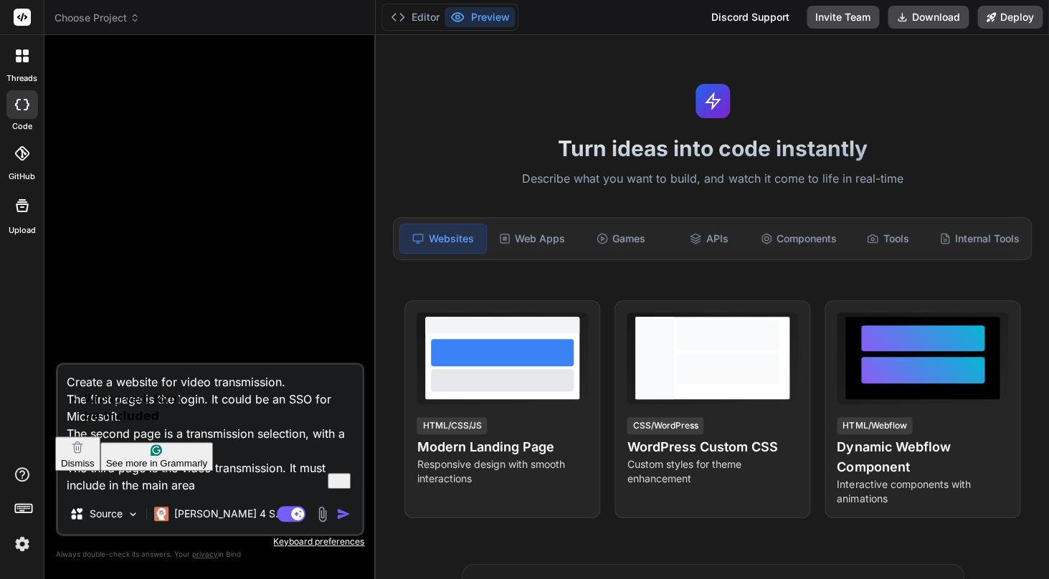
click at [128, 414] on html "threads code GitHub Upload Choose Project Created with Pixso. Bind AI Web Searc…" at bounding box center [524, 289] width 1049 height 579
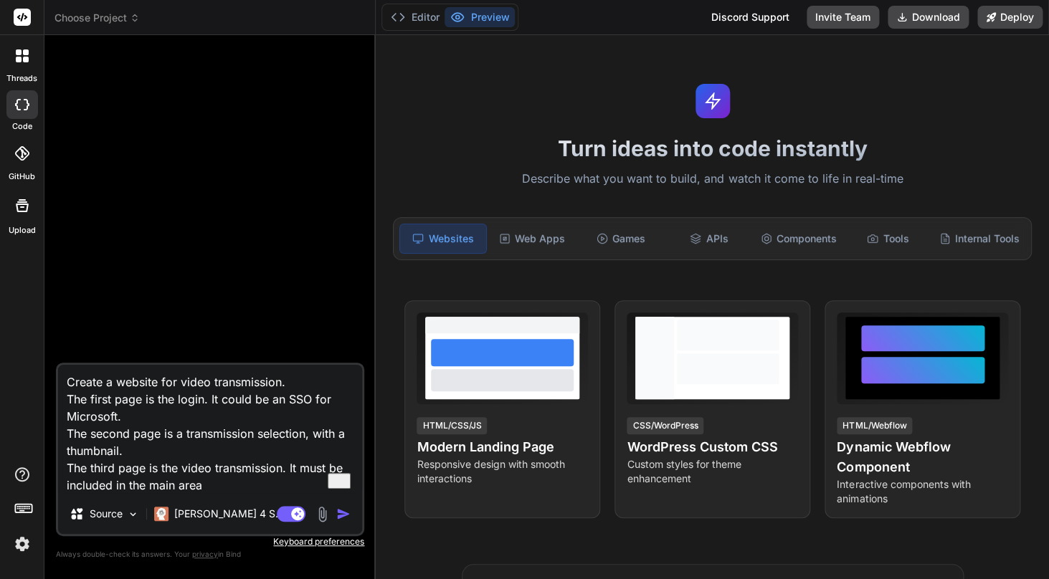
click at [232, 485] on textarea "Create a website for video transmission. The first page is the login. It could …" at bounding box center [210, 429] width 304 height 129
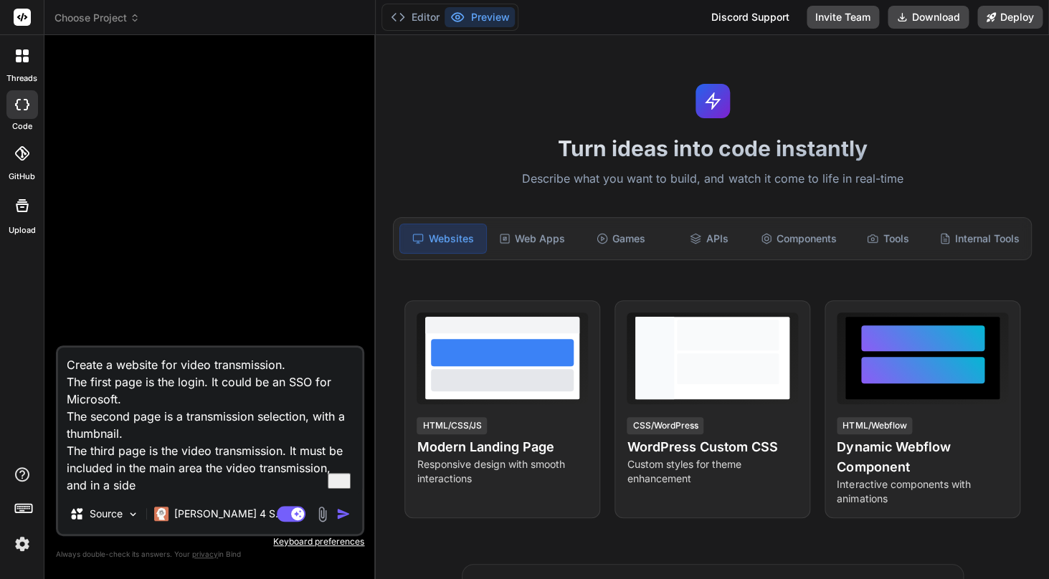
click at [213, 470] on textarea "Create a website for video transmission. The first page is the login. It could …" at bounding box center [210, 421] width 304 height 146
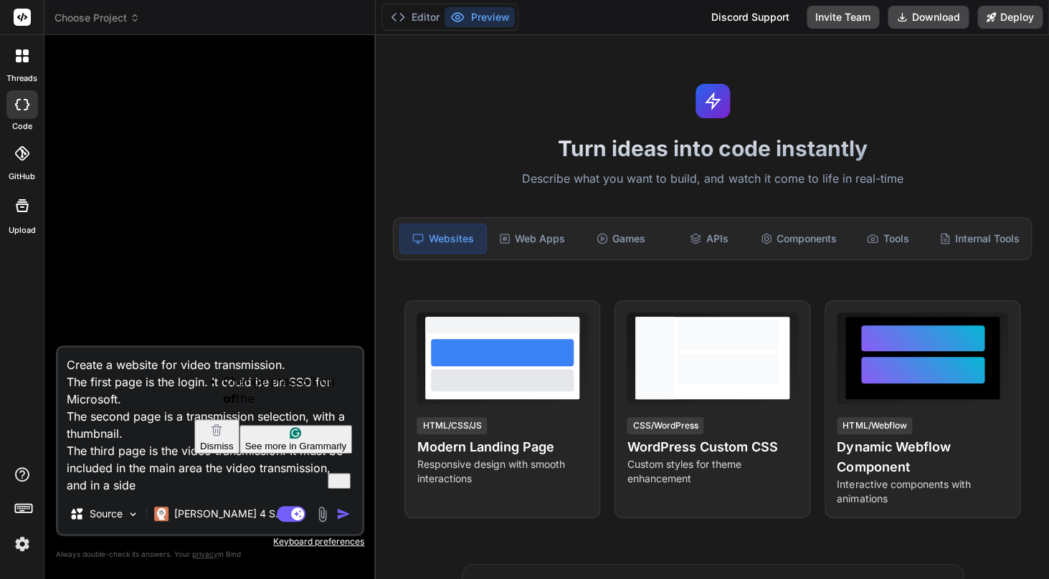
click at [230, 398] on html "threads code GitHub Upload Choose Project Created with Pixso. Bind AI Web Searc…" at bounding box center [524, 289] width 1049 height 579
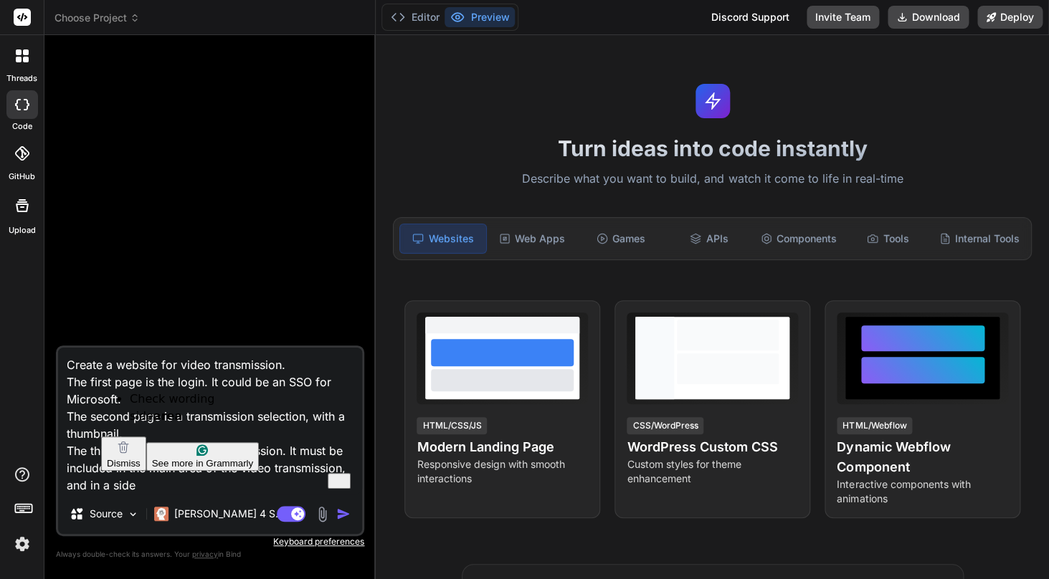
click at [129, 485] on textarea "Create a website for video transmission. The first page is the login. It could …" at bounding box center [210, 421] width 304 height 146
click at [160, 418] on html "threads code GitHub Upload Choose Project Created with Pixso. Bind AI Web Searc…" at bounding box center [524, 289] width 1049 height 579
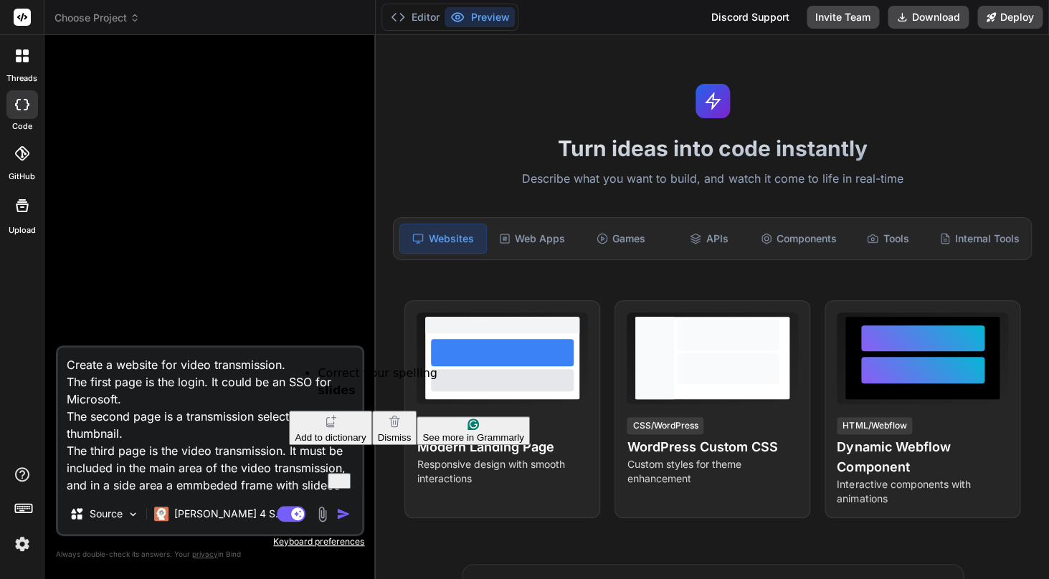
click at [314, 486] on textarea "Create a website for video transmission. The first page is the login. It could …" at bounding box center [210, 421] width 304 height 146
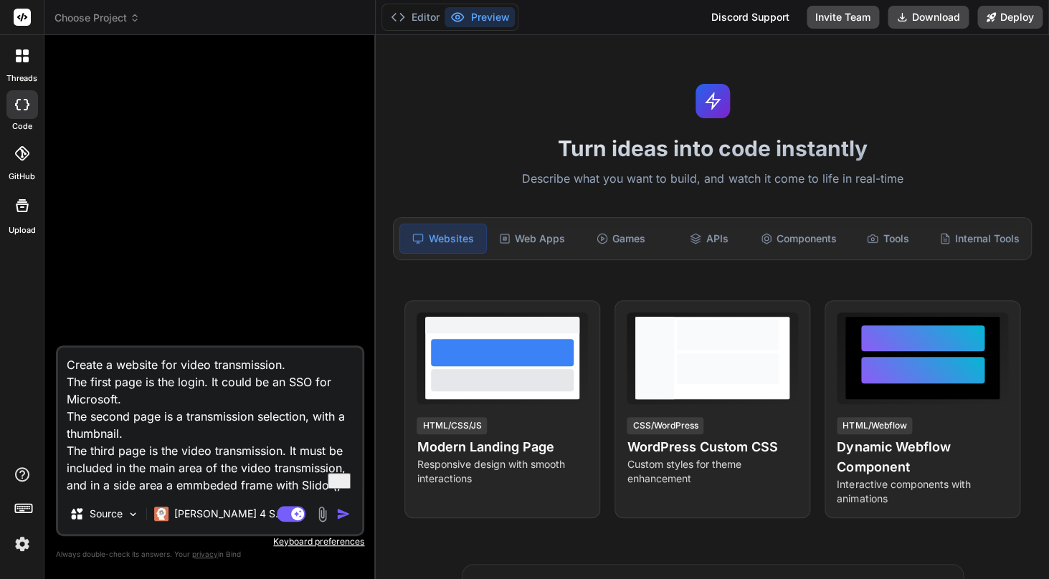
paste textarea "[URL][DOMAIN_NAME]"
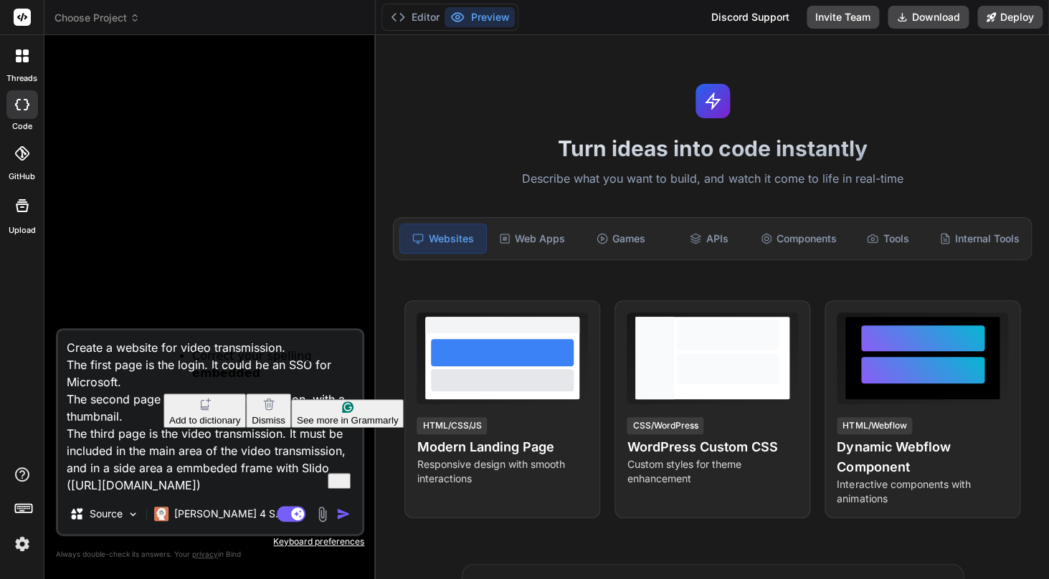
click at [221, 465] on textarea "Create a website for video transmission. The first page is the login. It could …" at bounding box center [210, 412] width 304 height 163
click at [214, 367] on html "threads code GitHub Upload Choose Project Created with Pixso. Bind AI Web Searc…" at bounding box center [524, 289] width 1049 height 579
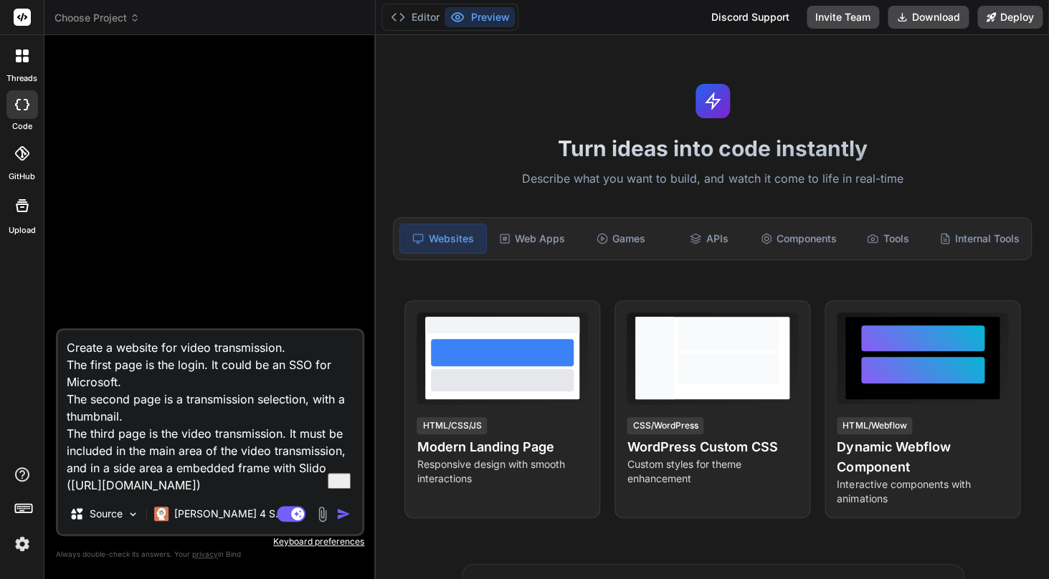
click at [174, 470] on textarea "Create a website for video transmission. The first page is the login. It could …" at bounding box center [210, 412] width 304 height 163
click at [218, 462] on textarea "Create a website for video transmission. The first page is the login. It could …" at bounding box center [210, 412] width 304 height 163
click at [152, 471] on textarea "Create a website for video transmission. The first page is the login. It could …" at bounding box center [210, 412] width 304 height 163
click at [179, 398] on html "threads code GitHub Upload Choose Project Created with Pixso. Bind AI Web Searc…" at bounding box center [524, 289] width 1049 height 579
click at [334, 453] on textarea "Create a website for video transmission. The first page is the login. It could …" at bounding box center [210, 412] width 304 height 163
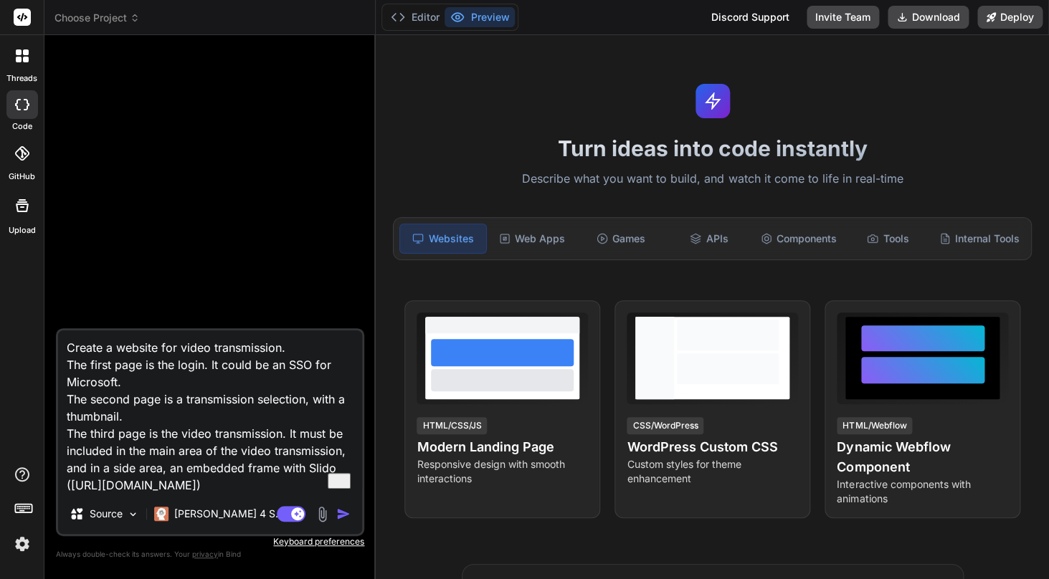
click at [343, 450] on textarea "Create a website for video transmission. The first page is the login. It could …" at bounding box center [210, 412] width 304 height 163
click at [308, 483] on textarea "Create a website for video transmission. The first page is the login. It could …" at bounding box center [210, 412] width 304 height 163
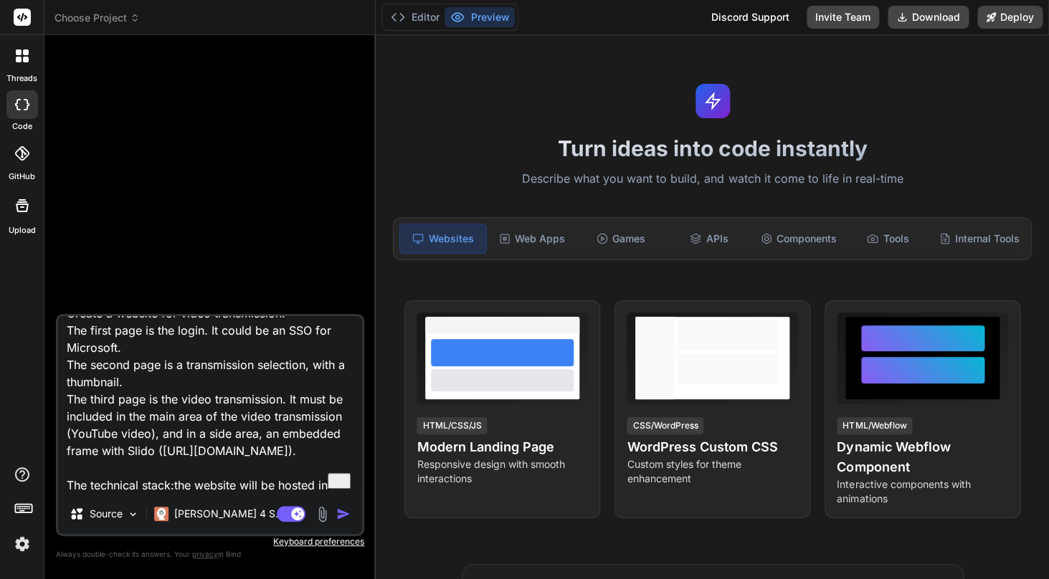
scroll to position [36, 0]
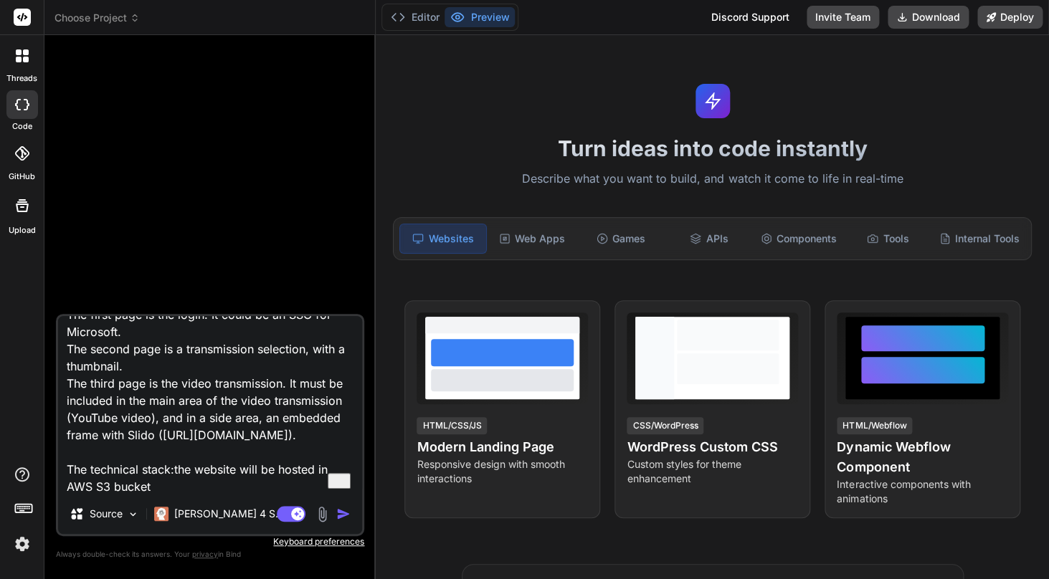
click at [183, 470] on textarea "Create a website for video transmission. The first page is the login. It could …" at bounding box center [210, 405] width 304 height 178
click at [213, 390] on html "threads code GitHub Upload Choose Project Created with Pixso. Bind AI Web Searc…" at bounding box center [524, 289] width 1049 height 579
click at [341, 468] on textarea "Create a website for video transmission. The first page is the login. It could …" at bounding box center [210, 405] width 304 height 178
click at [283, 485] on textarea "Create a website for video transmission. The first page is the login. It could …" at bounding box center [210, 405] width 304 height 178
click at [162, 485] on textarea "Create a website for video transmission. The first page is the login. It could …" at bounding box center [210, 405] width 304 height 178
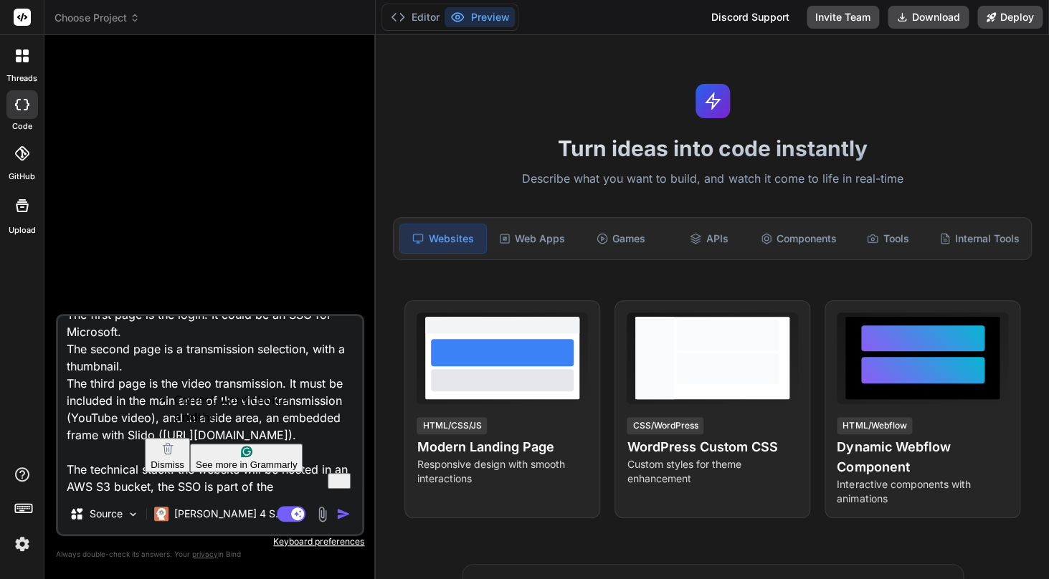
click at [310, 485] on textarea "Create a website for video transmission. The first page is the login. It could …" at bounding box center [210, 405] width 304 height 178
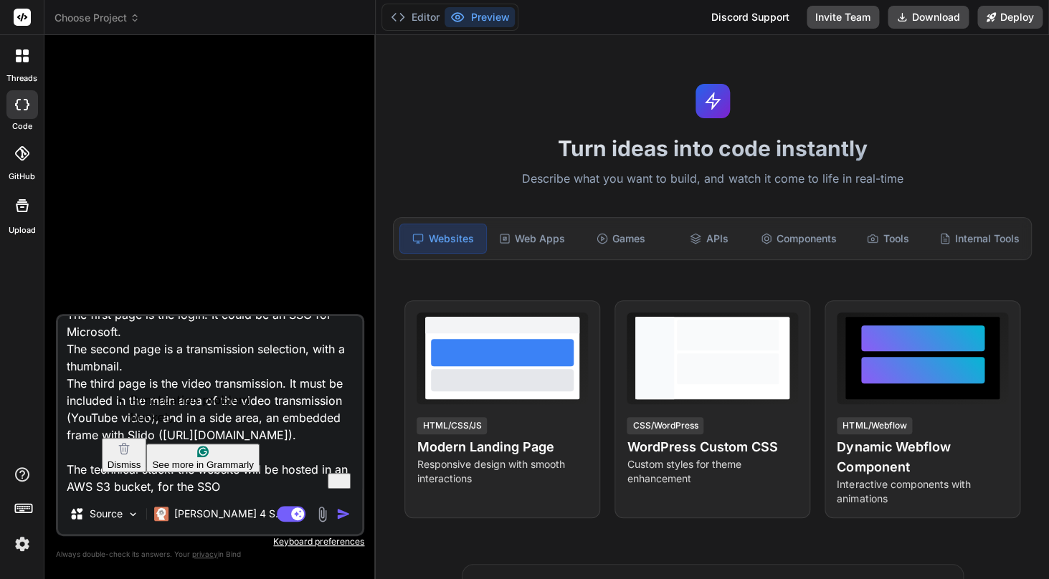
click at [131, 485] on textarea "Create a website for video transmission. The first page is the login. It could …" at bounding box center [210, 405] width 304 height 178
click at [155, 417] on html "threads code GitHub Upload Choose Project Created with Pixso. Bind AI Web Searc…" at bounding box center [524, 289] width 1049 height 579
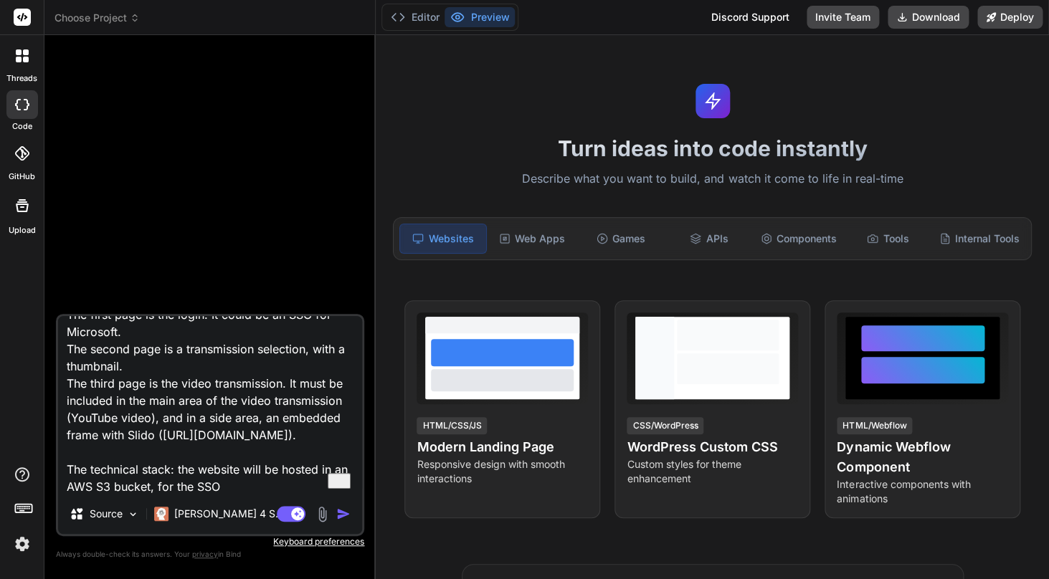
click at [222, 486] on textarea "Create a website for video transmission. The first page is the login. It could …" at bounding box center [210, 405] width 304 height 178
click at [304, 486] on textarea "Create a website for video transmission. The first page is the login. It could …" at bounding box center [210, 405] width 304 height 178
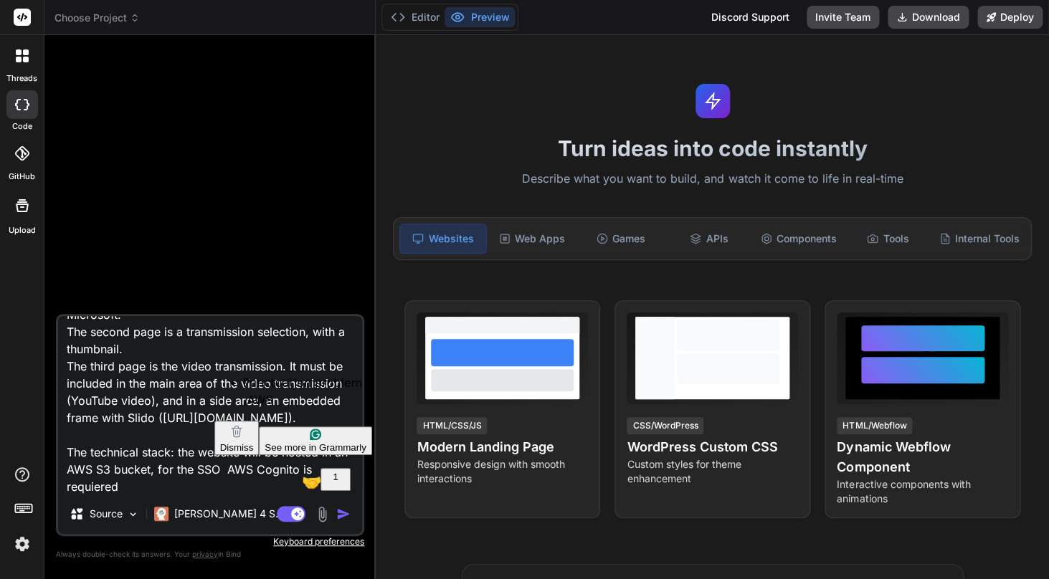
click at [243, 468] on textarea "Create a website for video transmission. The first page is the login. It could …" at bounding box center [210, 405] width 304 height 178
click at [255, 401] on span "AWS" at bounding box center [260, 401] width 26 height 14
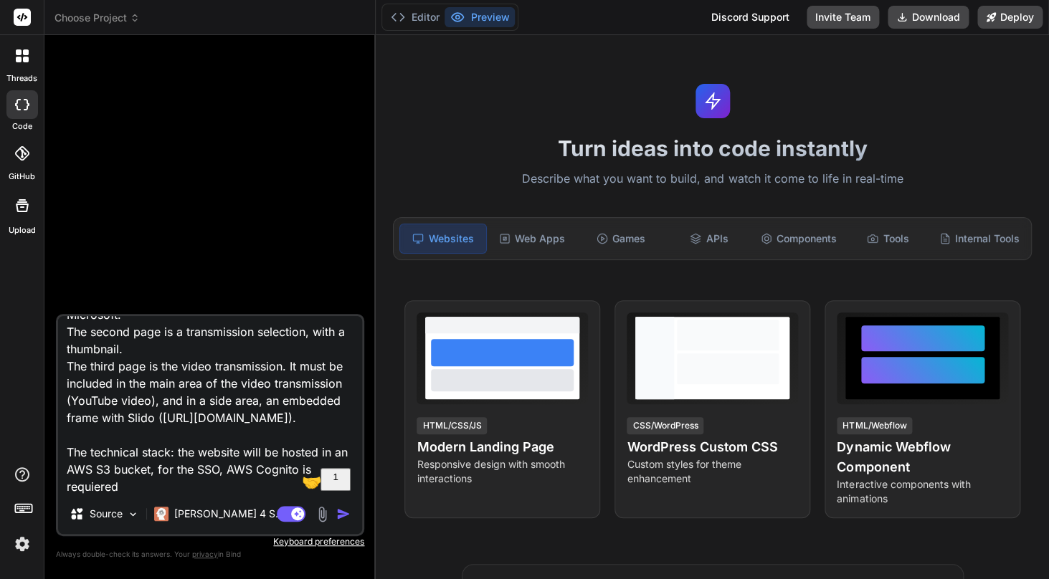
click at [219, 489] on textarea "Create a website for video transmission. The first page is the login. It could …" at bounding box center [210, 405] width 304 height 178
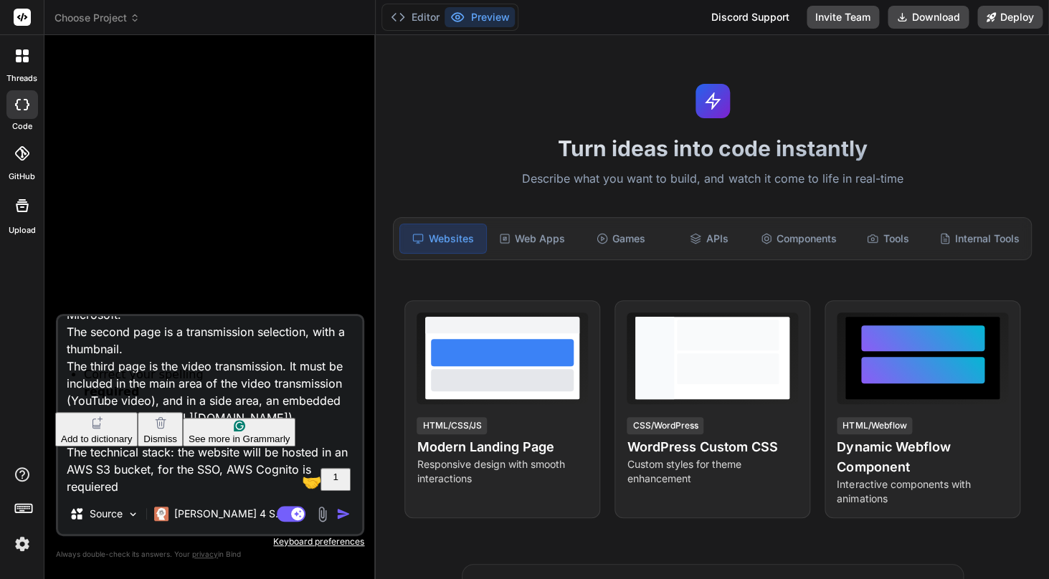
click at [95, 488] on textarea "Create a website for video transmission. The first page is the login. It could …" at bounding box center [210, 405] width 304 height 178
click at [108, 412] on button "Add to dictionary" at bounding box center [96, 429] width 82 height 34
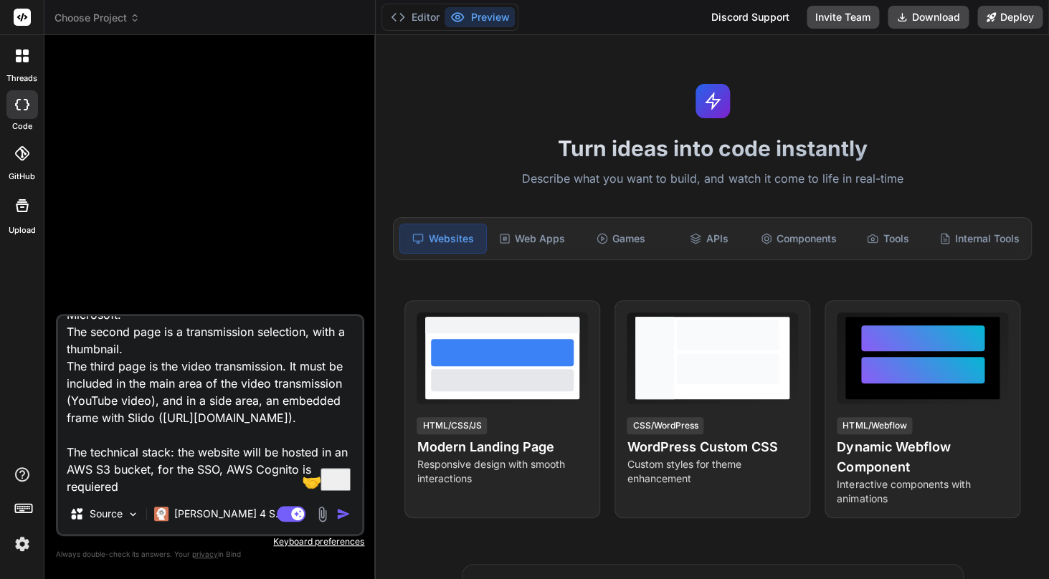
click at [99, 485] on textarea "Create a website for video transmission. The first page is the login. It could …" at bounding box center [210, 405] width 304 height 178
click at [194, 492] on textarea "Create a website for video transmission. The first page is the login. It could …" at bounding box center [210, 405] width 304 height 178
click at [174, 473] on textarea "Create a website for video transmission. The first page is the login. It could …" at bounding box center [210, 405] width 304 height 178
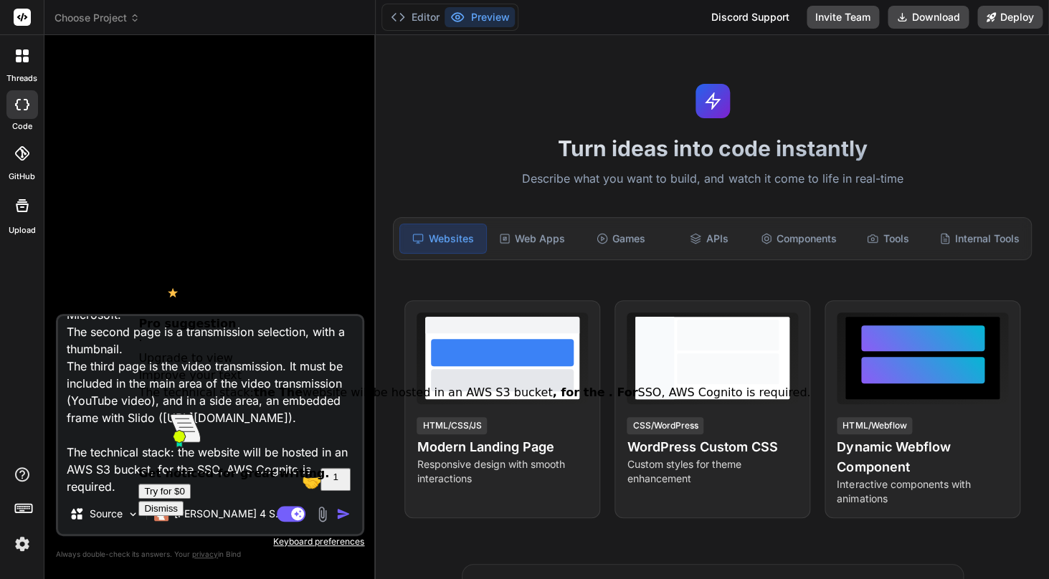
click at [184, 488] on textarea "Create a website for video transmission. The first page is the login. It could …" at bounding box center [210, 405] width 304 height 178
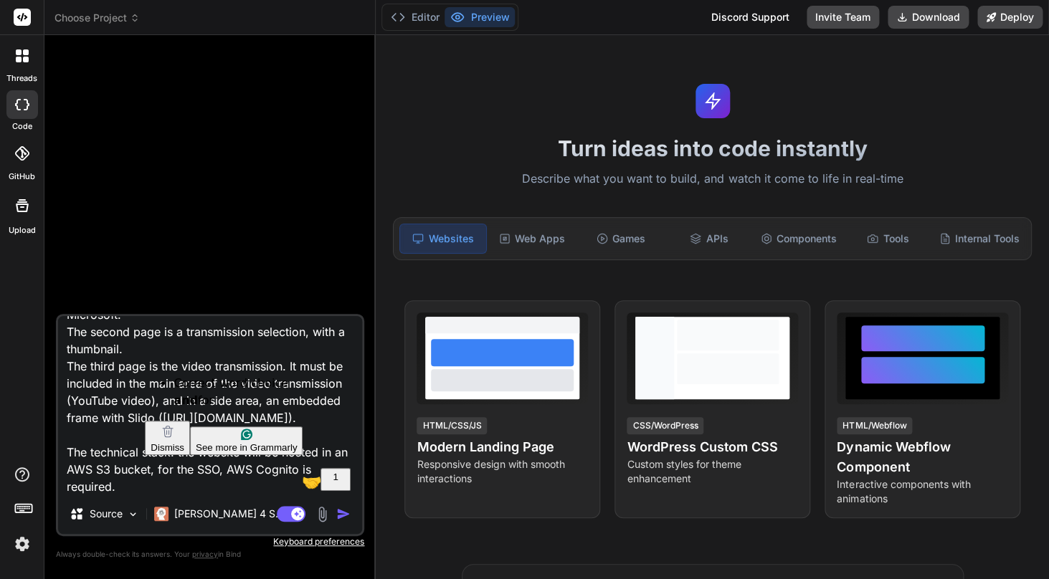
click at [198, 394] on span "for" at bounding box center [206, 401] width 16 height 14
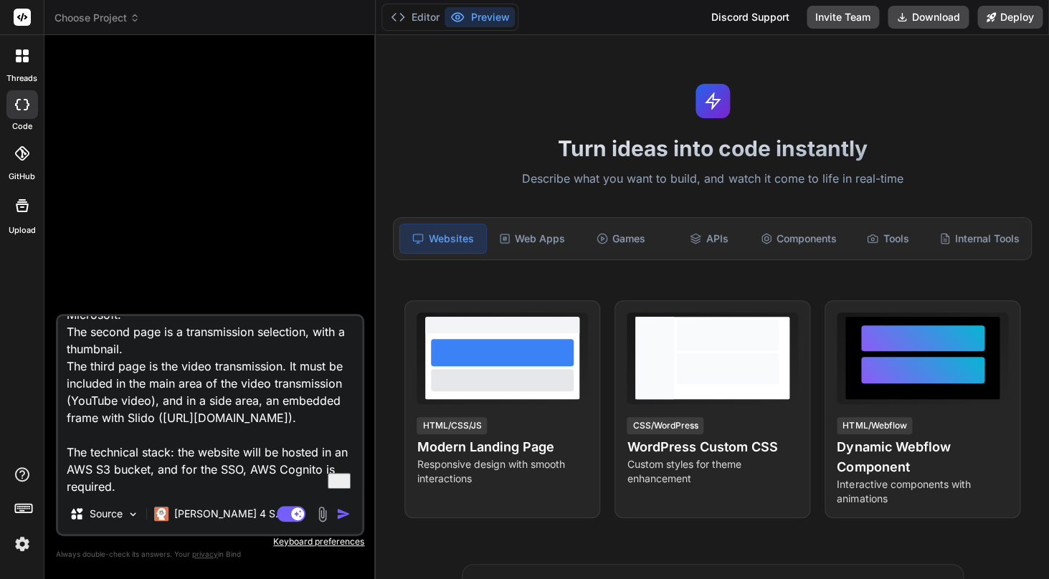
click at [248, 476] on textarea "Create a website for video transmission. The first page is the login. It could …" at bounding box center [210, 405] width 304 height 178
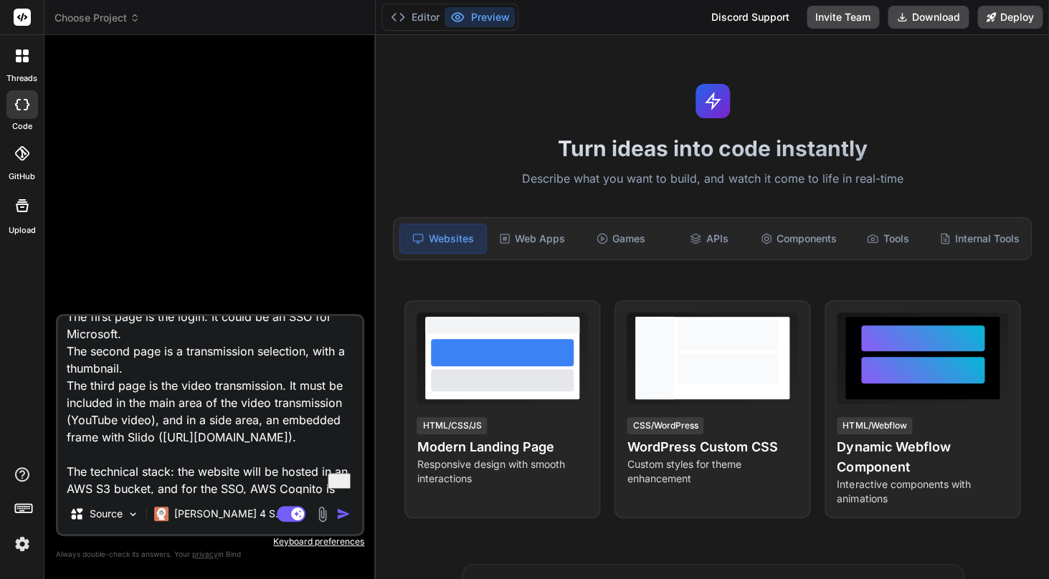
scroll to position [0, 0]
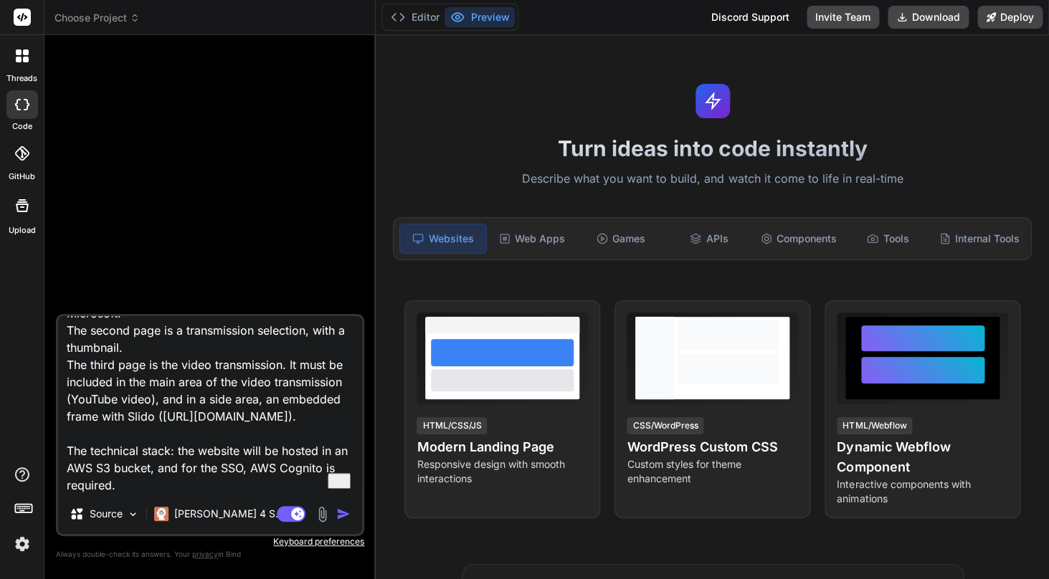
click at [201, 486] on textarea "Create a website for video transmission. The first page is the login. It could …" at bounding box center [210, 405] width 304 height 178
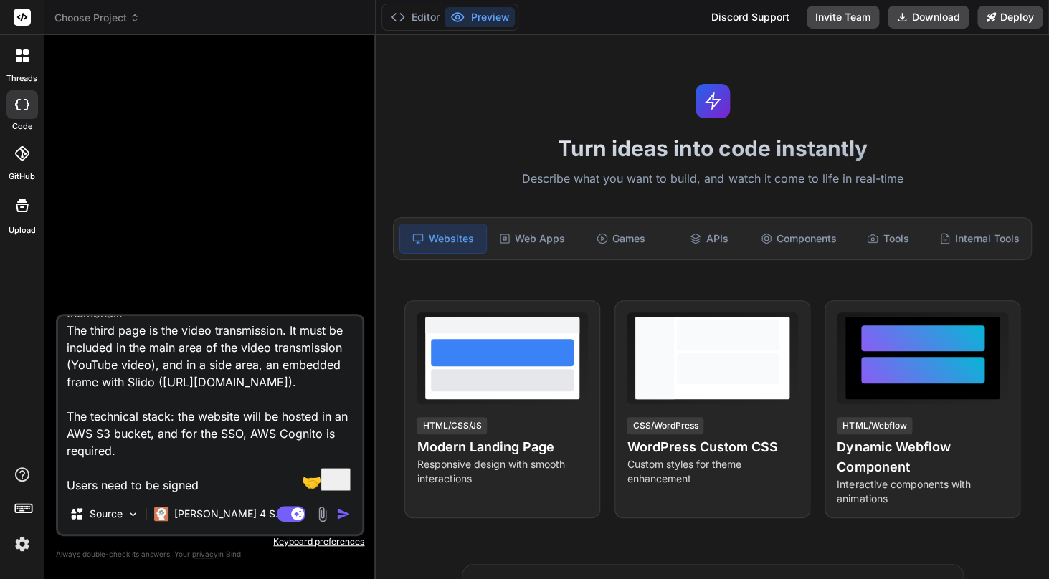
click at [153, 480] on textarea "Create a website for video transmission. The first page is the login. It could …" at bounding box center [210, 405] width 304 height 178
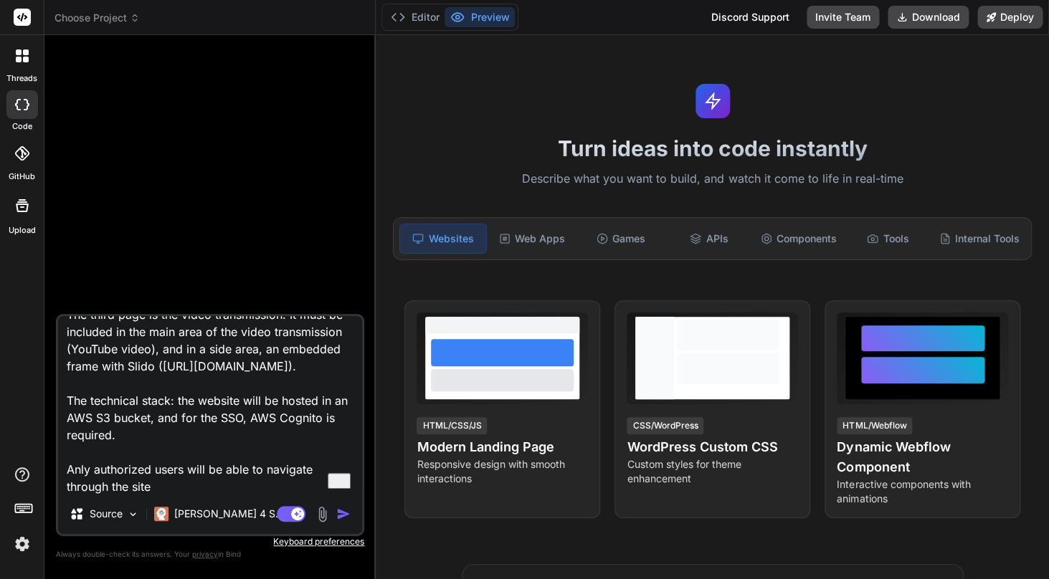
click at [75, 471] on textarea "Create a website for video transmission. The first page is the login. It could …" at bounding box center [210, 405] width 304 height 178
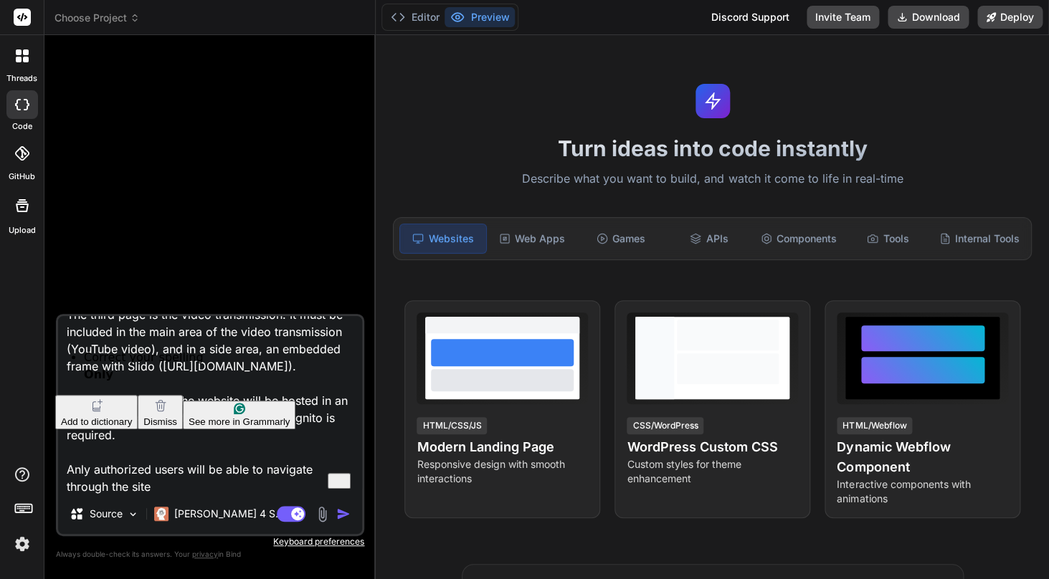
click at [110, 367] on html "threads code GitHub Upload Choose Project Created with Pixso. Bind AI Web Searc…" at bounding box center [524, 289] width 1049 height 579
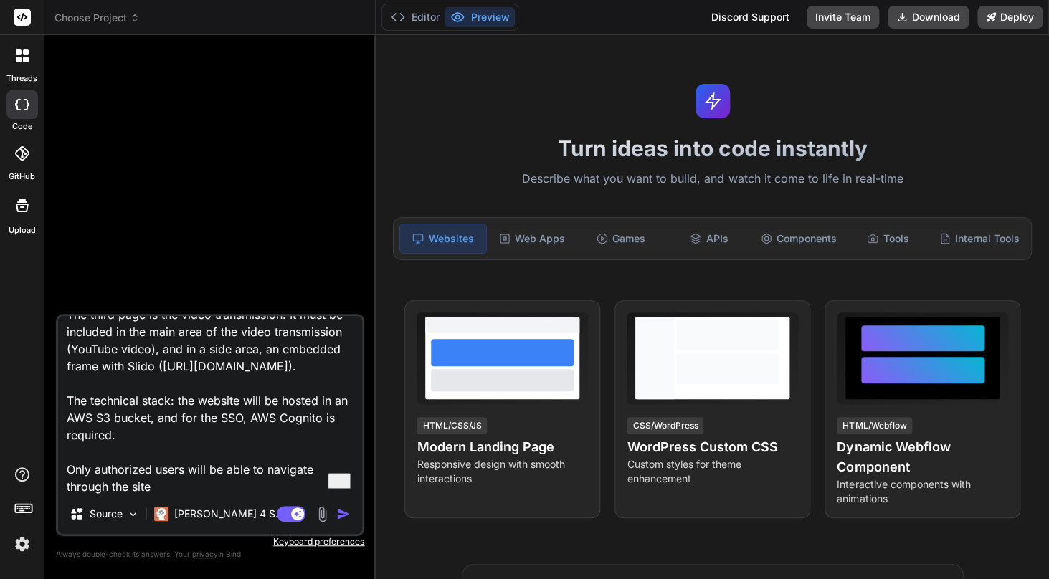
click at [245, 478] on textarea "Create a website for video transmission. The first page is the login. It could …" at bounding box center [210, 405] width 304 height 178
click at [225, 485] on textarea "Create a website for video transmission. The first page is the login. It could …" at bounding box center [210, 405] width 304 height 178
click at [165, 433] on textarea "Create a website for video transmission. The first page is the login. It could …" at bounding box center [210, 405] width 304 height 178
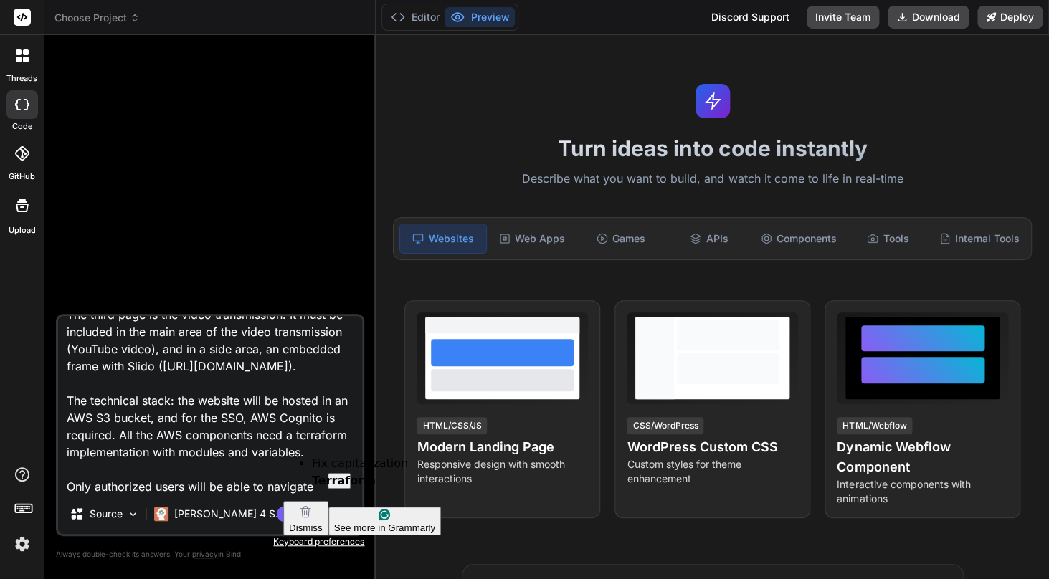
click at [305, 440] on textarea "Create a website for video transmission. The first page is the login. It could …" at bounding box center [210, 405] width 304 height 178
click at [313, 473] on div "Terraform" at bounding box center [376, 481] width 129 height 17
click at [277, 437] on textarea "Create a website for video transmission. The first page is the login. It could …" at bounding box center [210, 405] width 304 height 178
click at [318, 464] on textarea "Create a website for video transmission. The first page is the login. It could …" at bounding box center [210, 405] width 304 height 178
click at [118, 437] on textarea "Create a website for video transmission. The first page is the login. It could …" at bounding box center [210, 405] width 304 height 178
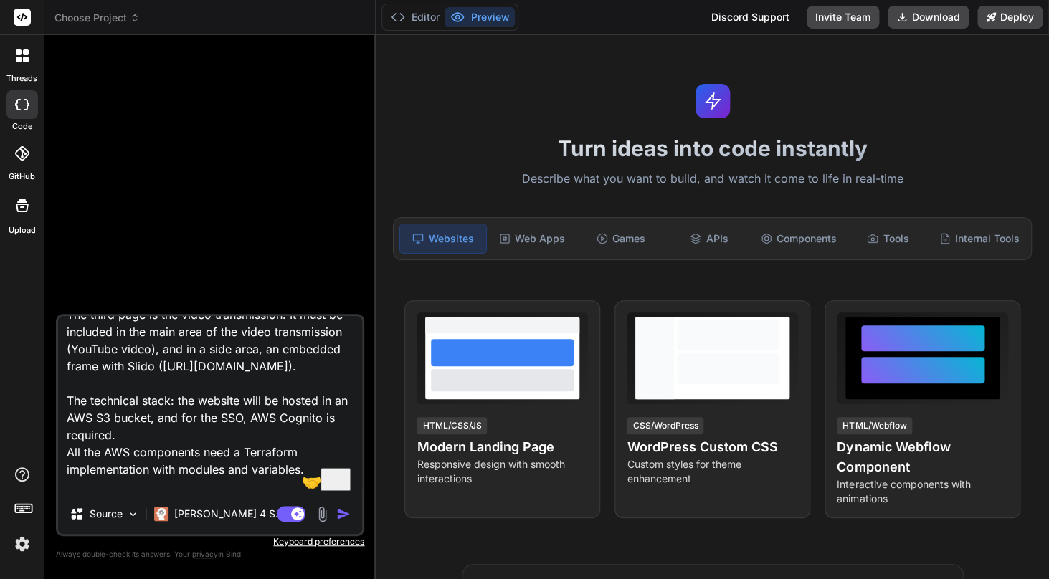
click at [264, 432] on textarea "Create a website for video transmission. The first page is the login. It could …" at bounding box center [210, 405] width 304 height 178
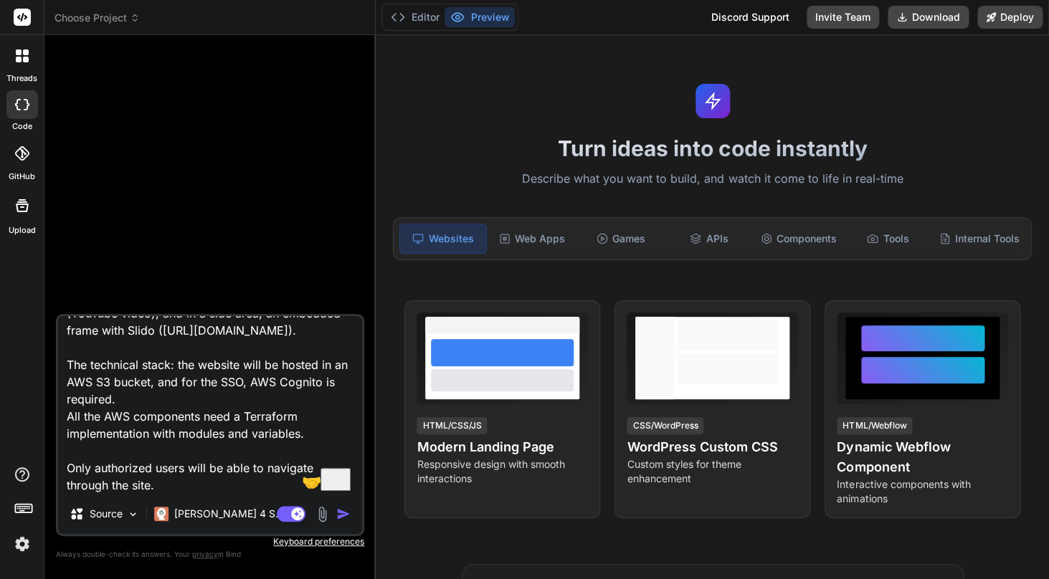
click at [315, 434] on textarea "Create a website for video transmission. The first page is the login. It could …" at bounding box center [210, 405] width 304 height 178
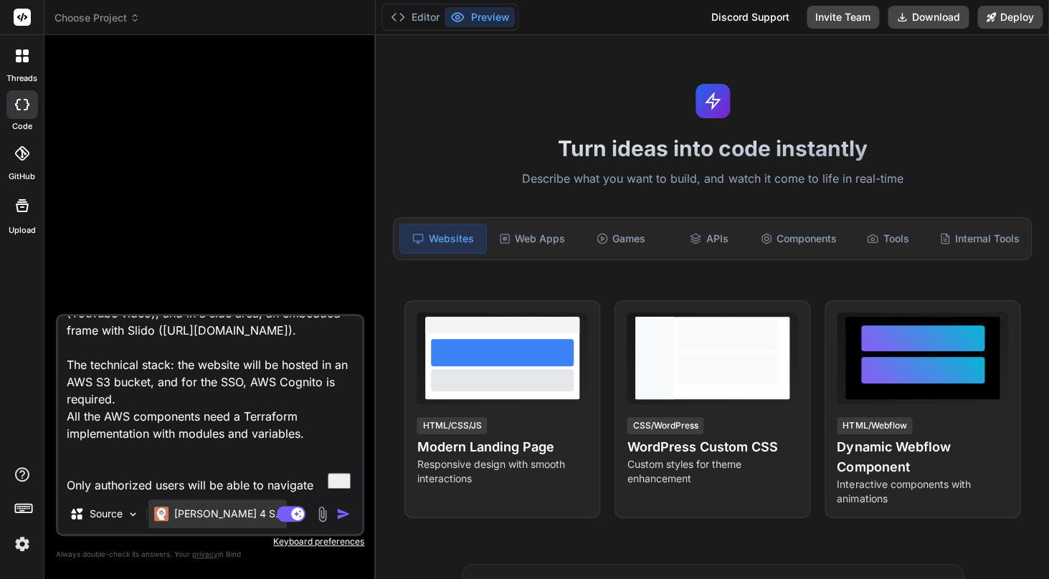
click at [209, 516] on p "[PERSON_NAME] 4 S.." at bounding box center [227, 514] width 107 height 14
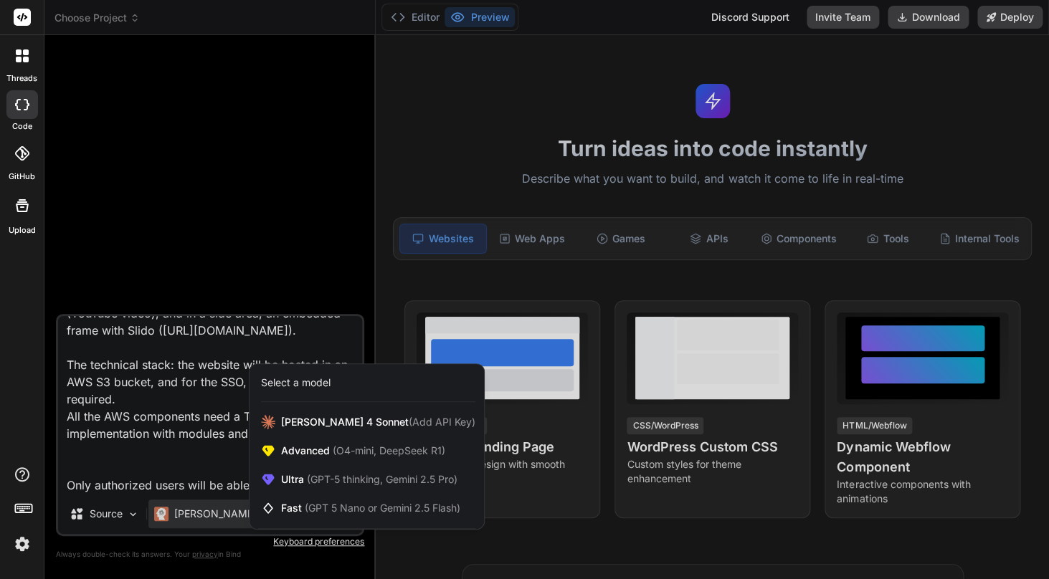
click at [335, 386] on div "Select a model" at bounding box center [368, 383] width 214 height 14
click at [307, 383] on div "Select a model" at bounding box center [296, 383] width 70 height 14
click at [333, 474] on span "(GPT-5 thinking, Gemini 2.5 Pro)" at bounding box center [380, 479] width 153 height 12
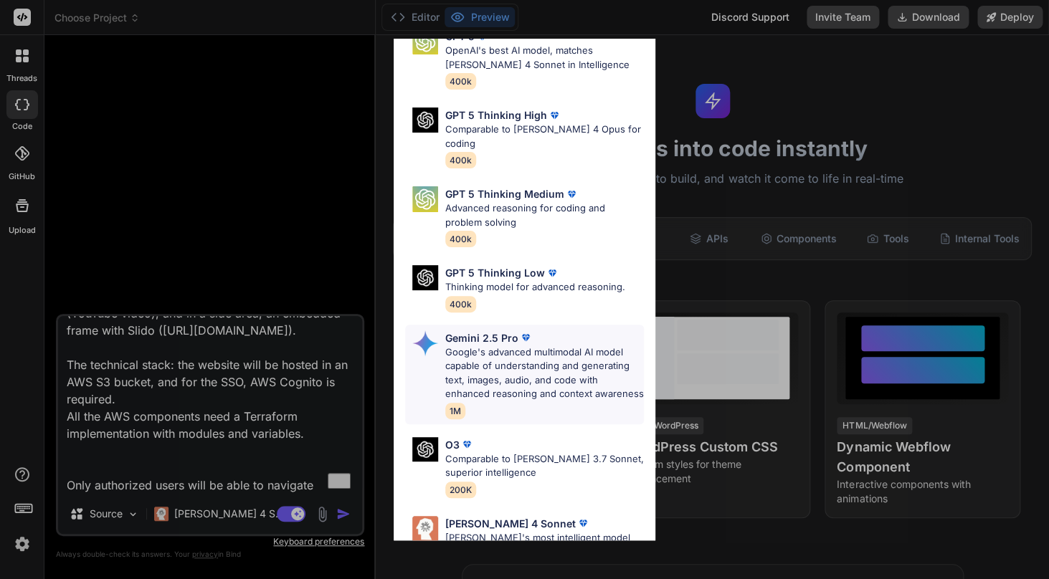
scroll to position [148, 0]
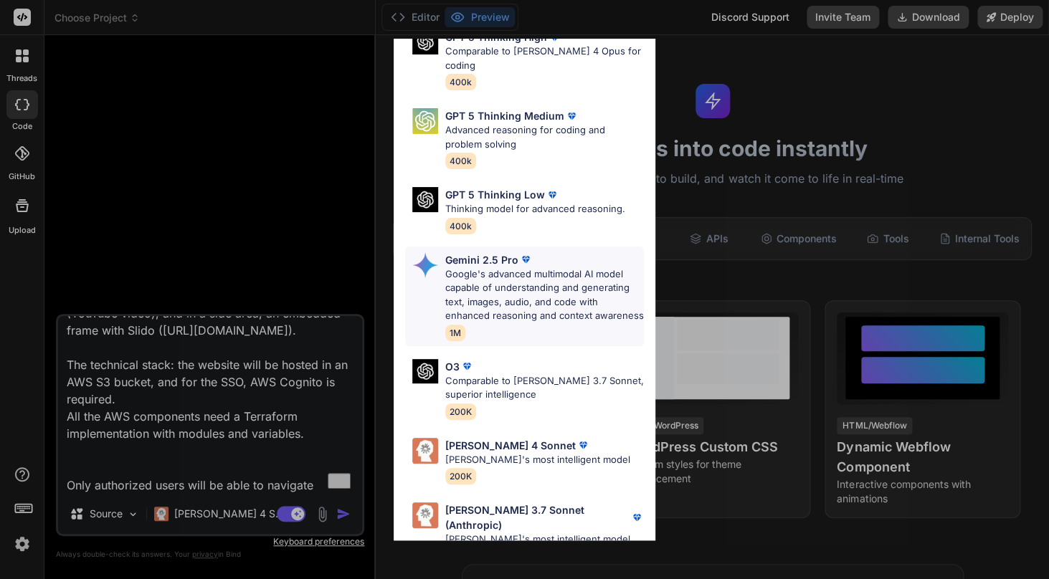
click at [517, 287] on p "Google's advanced multimodal AI model capable of understanding and generating t…" at bounding box center [544, 295] width 199 height 56
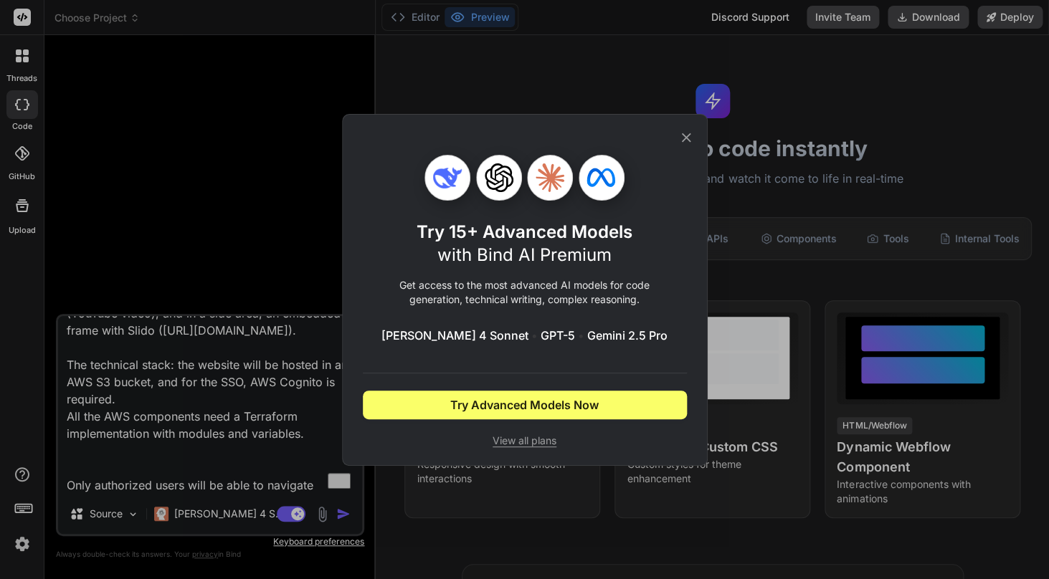
click at [685, 134] on icon at bounding box center [686, 138] width 16 height 16
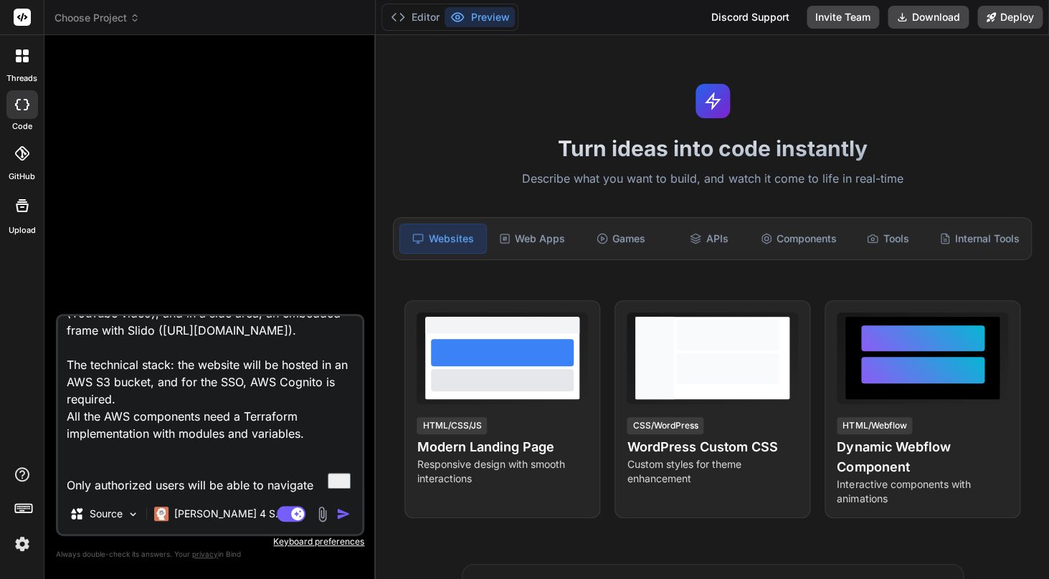
click at [22, 546] on img at bounding box center [22, 544] width 24 height 24
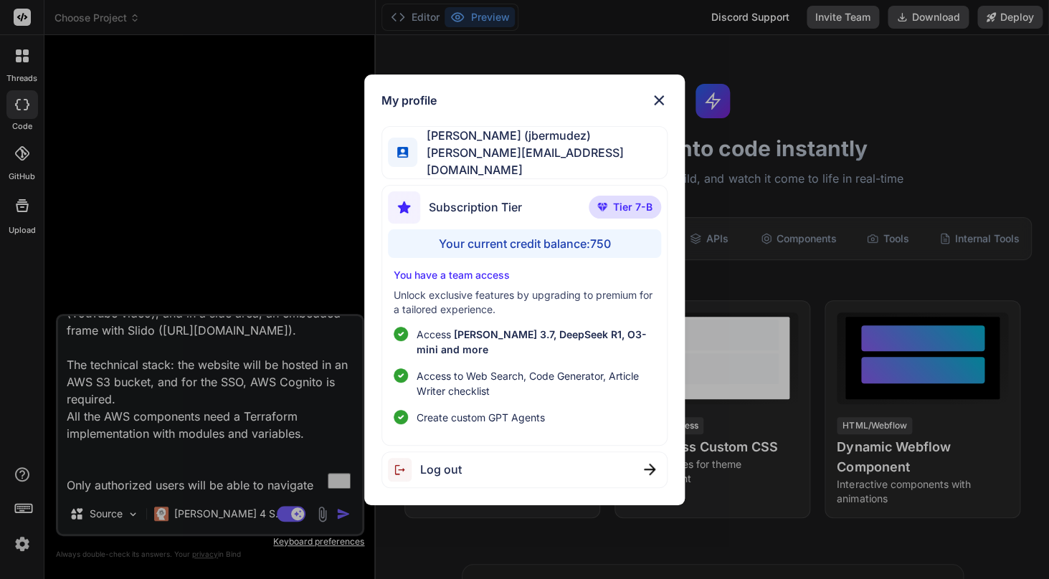
click at [655, 108] on img at bounding box center [658, 100] width 17 height 17
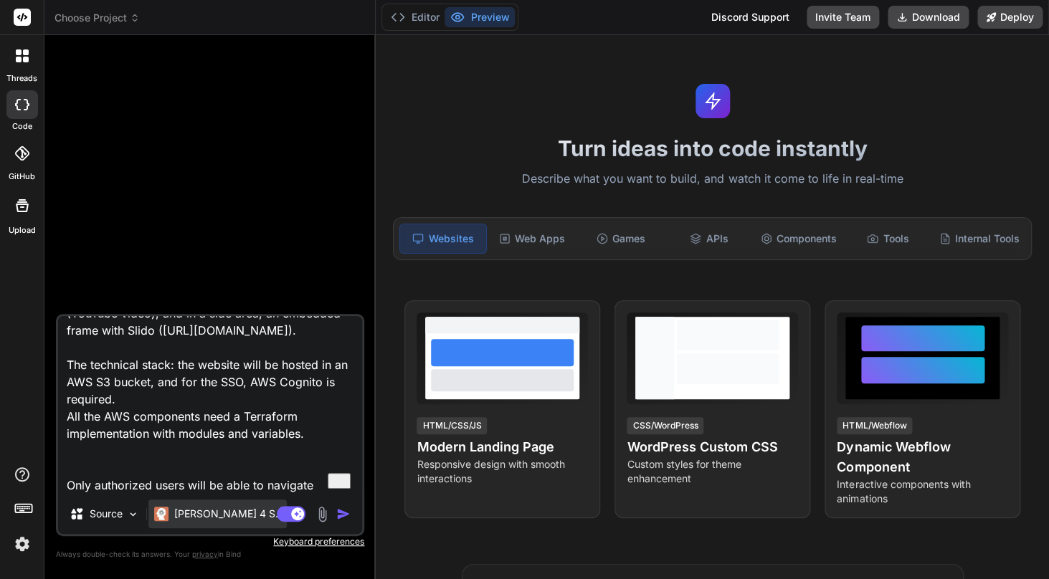
click at [224, 525] on div "[PERSON_NAME] 4 S.." at bounding box center [217, 514] width 138 height 29
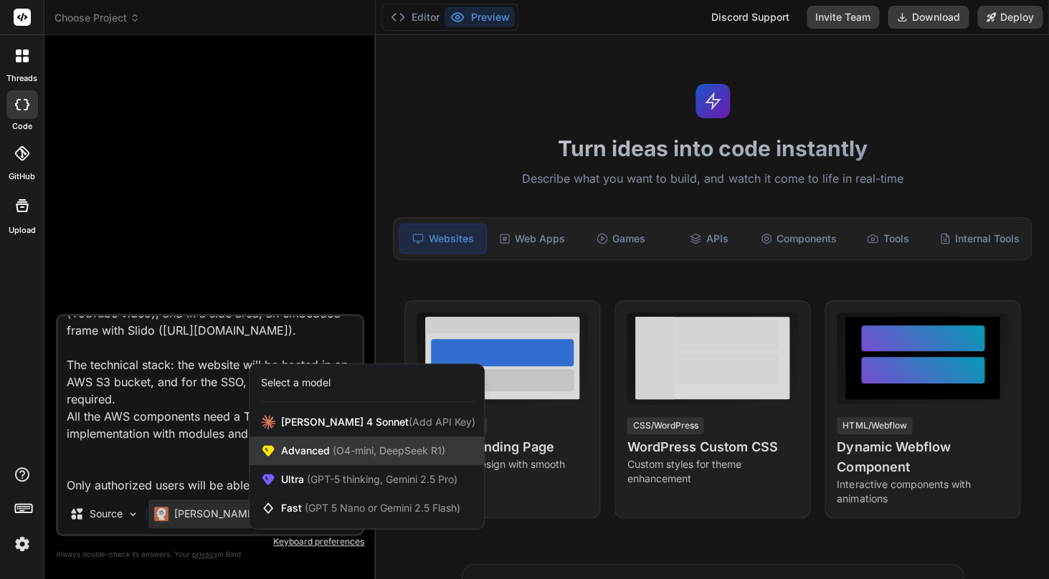
click at [363, 447] on span "(O4-mini, DeepSeek R1)" at bounding box center [387, 451] width 115 height 12
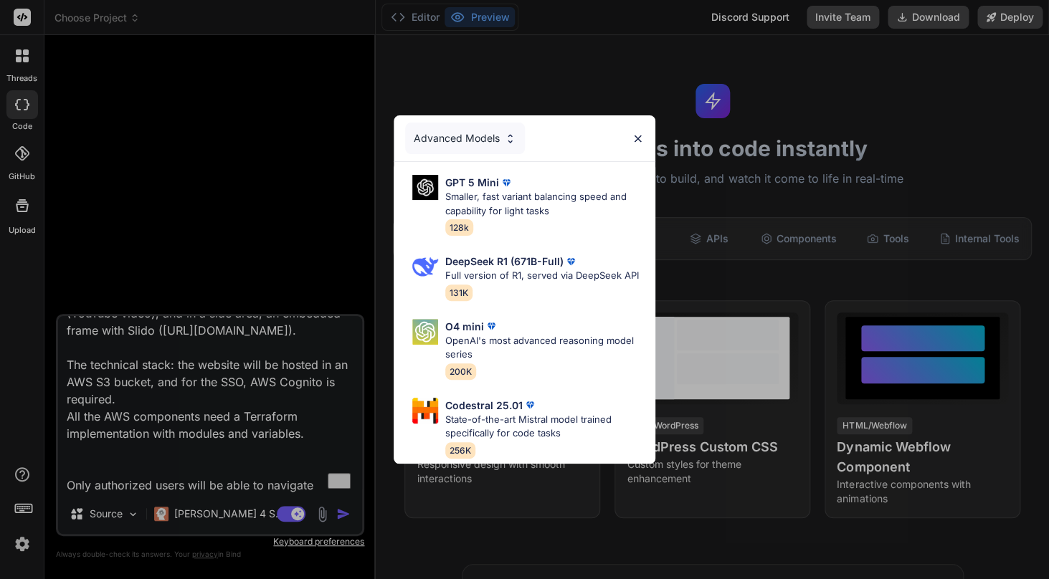
click at [633, 139] on img at bounding box center [638, 139] width 12 height 12
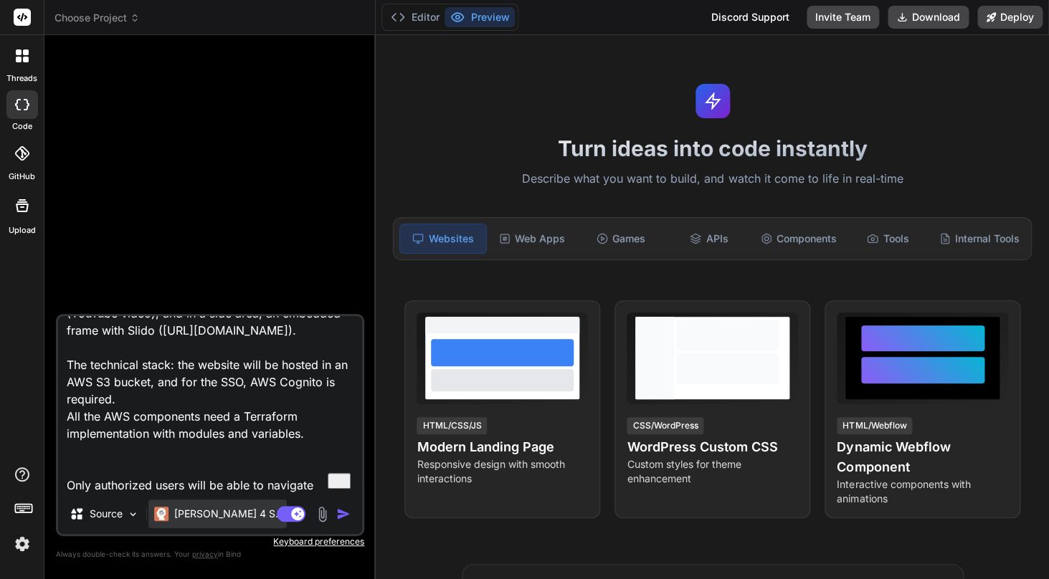
click at [191, 521] on div "[PERSON_NAME] 4 S.." at bounding box center [217, 514] width 138 height 29
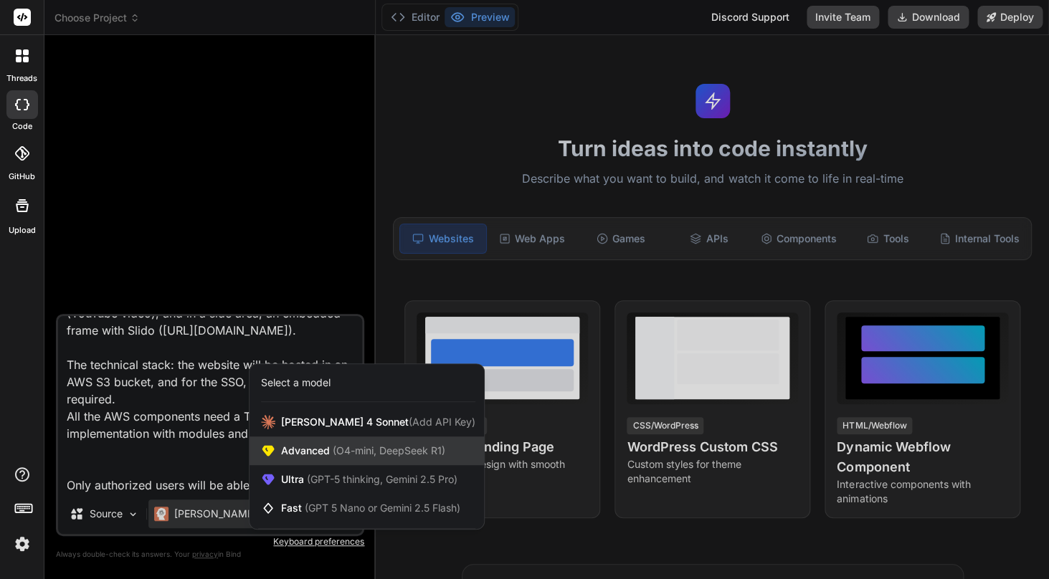
click at [312, 447] on span "Advanced (O4-mini, DeepSeek R1)" at bounding box center [363, 451] width 164 height 14
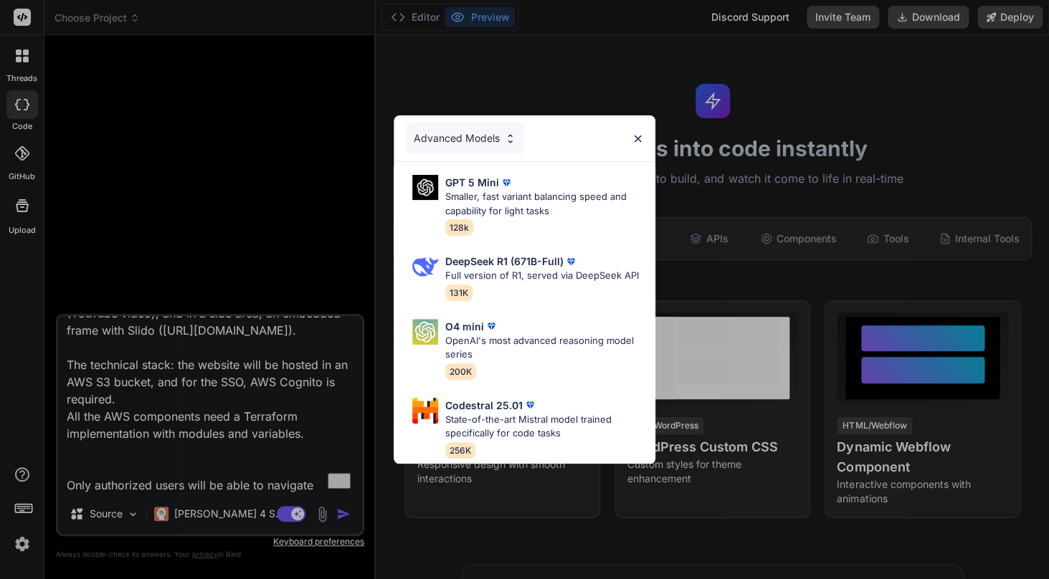
click at [483, 133] on div "Advanced Models" at bounding box center [465, 139] width 120 height 32
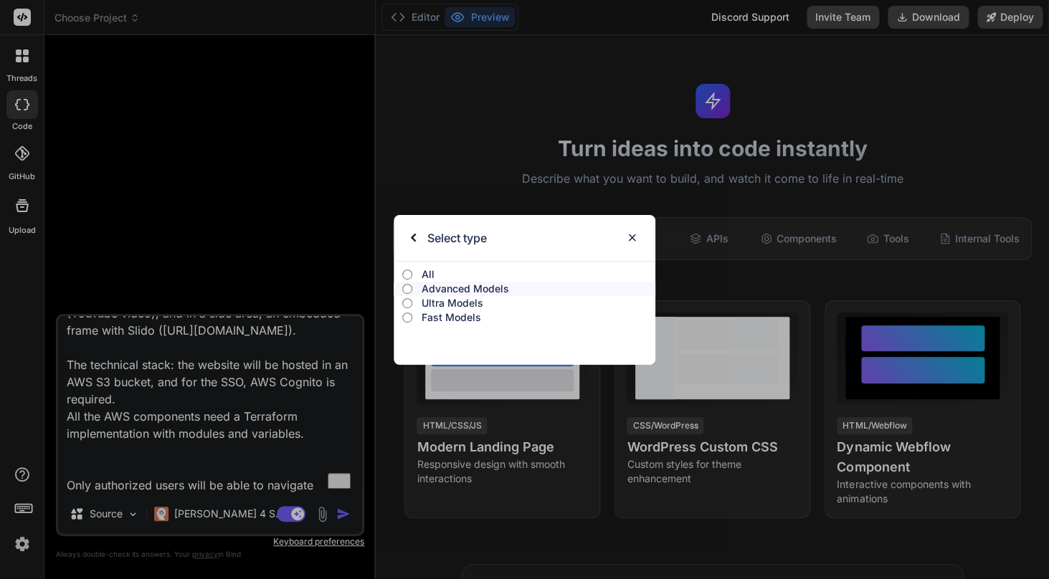
click at [458, 303] on p "Ultra Models" at bounding box center [538, 303] width 234 height 14
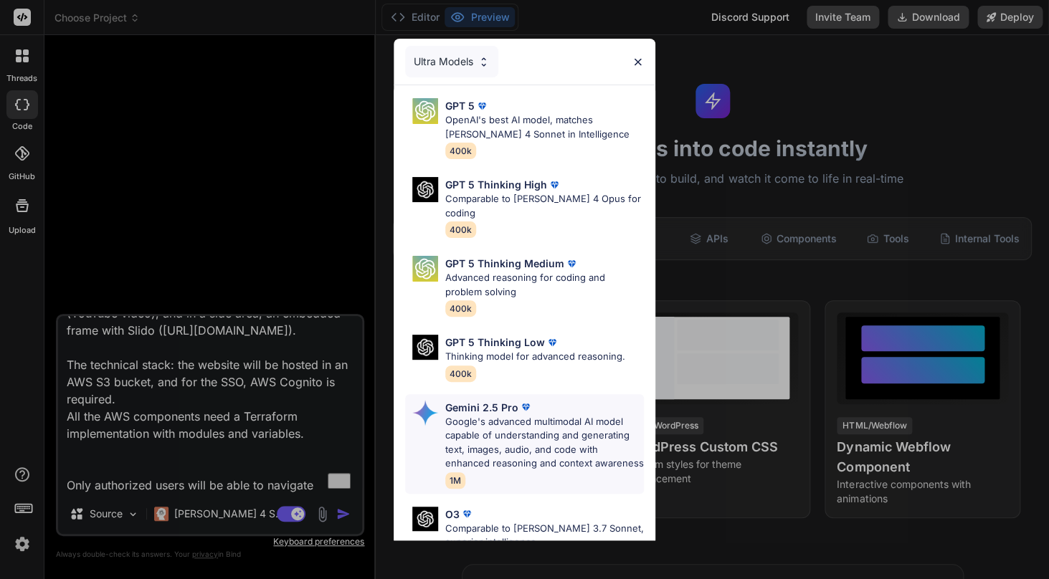
scroll to position [148, 0]
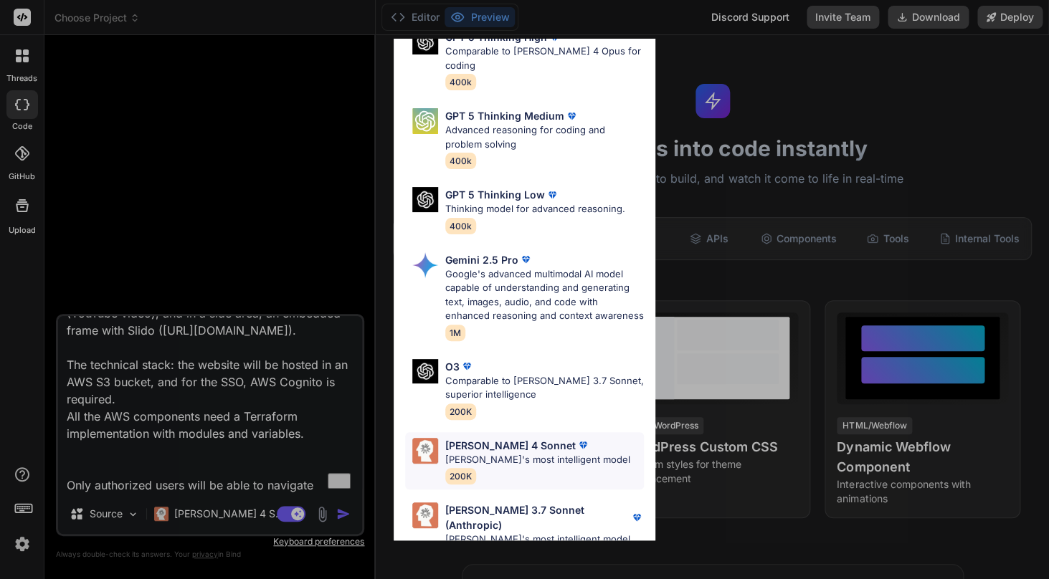
click at [558, 438] on div "[PERSON_NAME] 4 Sonnet" at bounding box center [537, 445] width 185 height 15
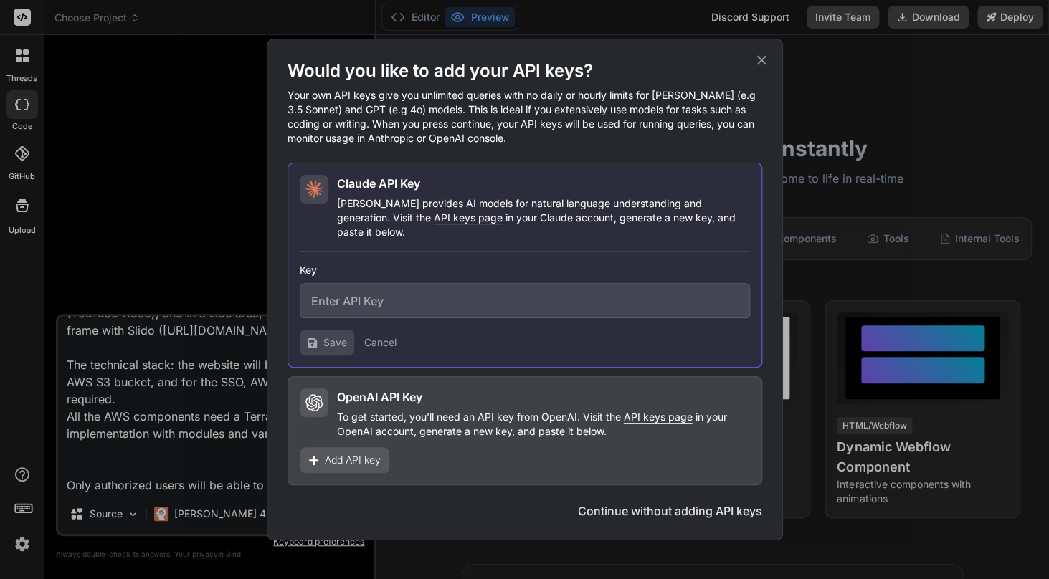
click at [761, 68] on icon at bounding box center [762, 60] width 16 height 16
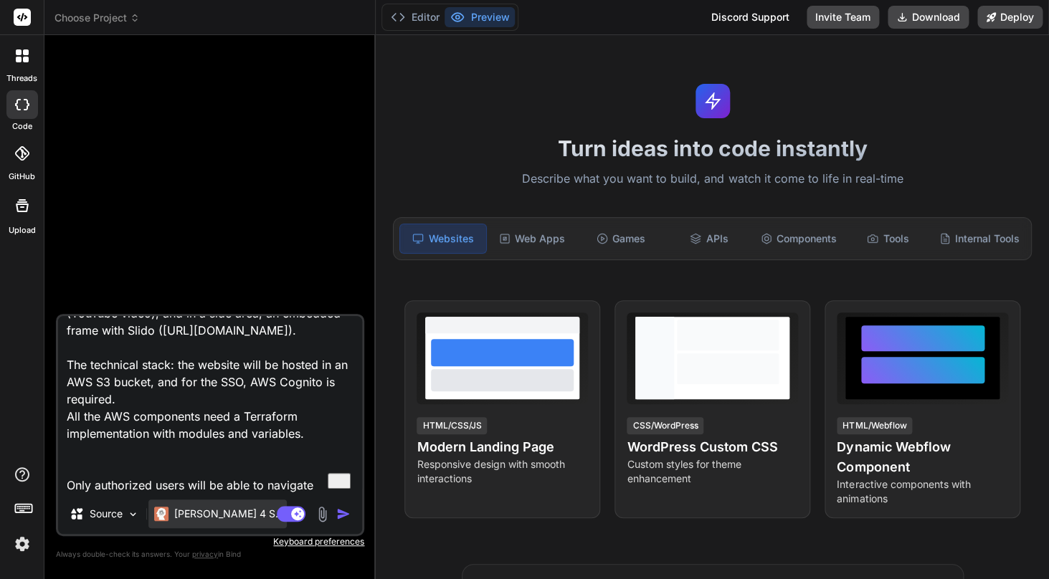
click at [216, 518] on p "[PERSON_NAME] 4 S.." at bounding box center [227, 514] width 107 height 14
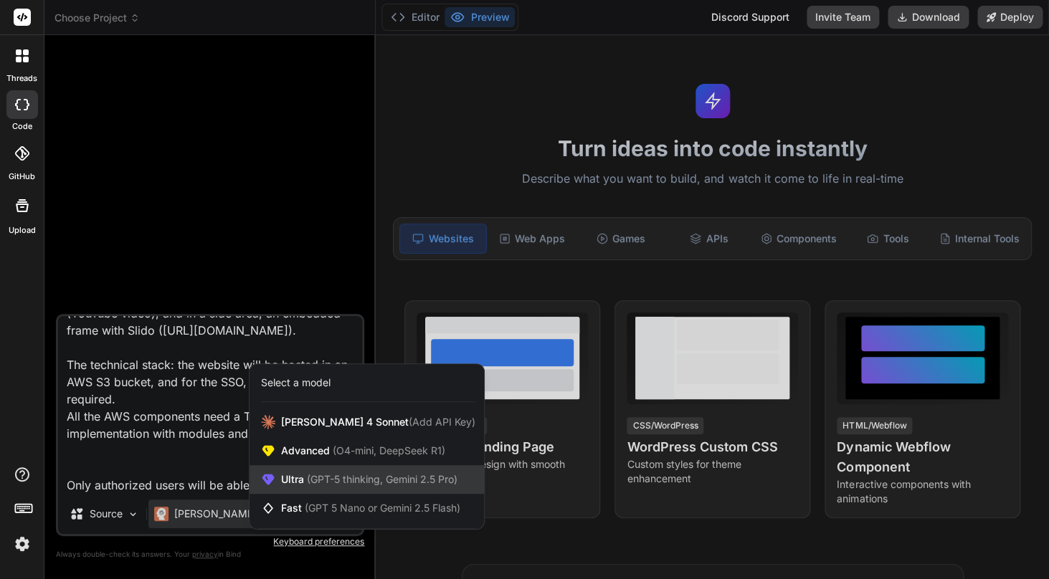
click at [357, 479] on span "(GPT-5 thinking, Gemini 2.5 Pro)" at bounding box center [380, 479] width 153 height 12
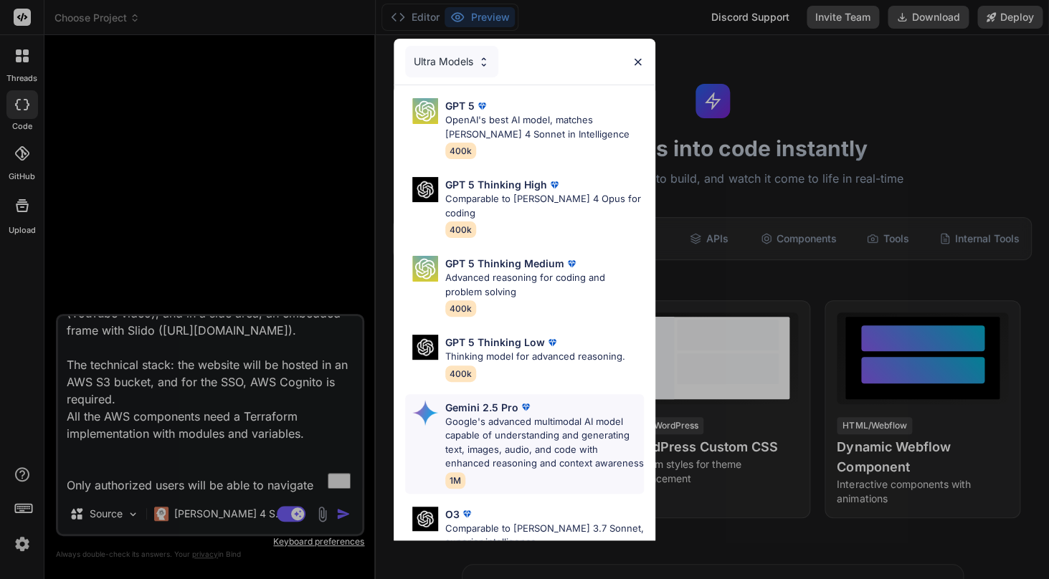
scroll to position [148, 0]
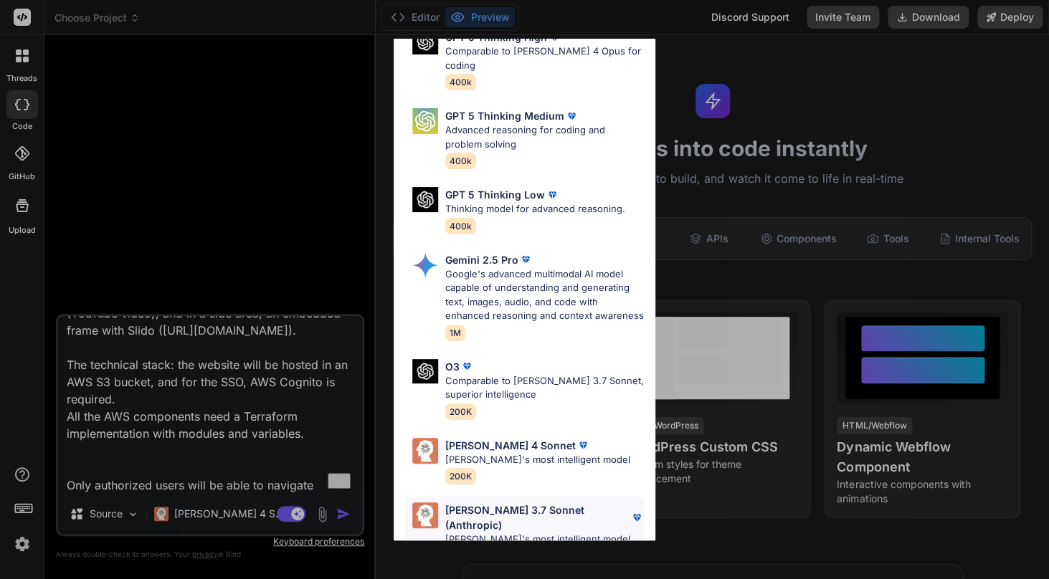
click at [445, 503] on p "[PERSON_NAME] 3.7 Sonnet (Anthropic)" at bounding box center [537, 518] width 185 height 30
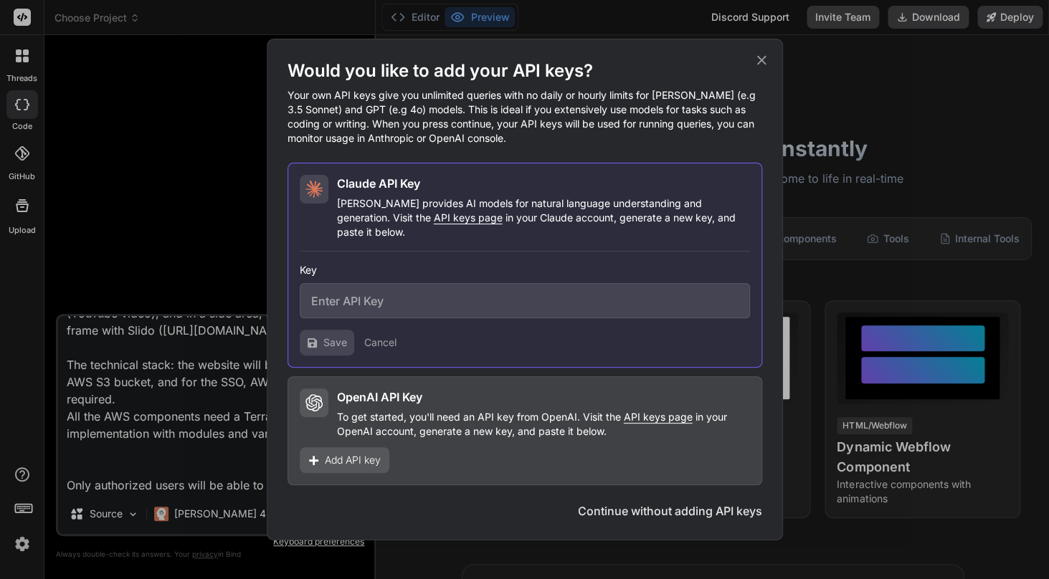
click at [761, 68] on icon at bounding box center [762, 60] width 16 height 16
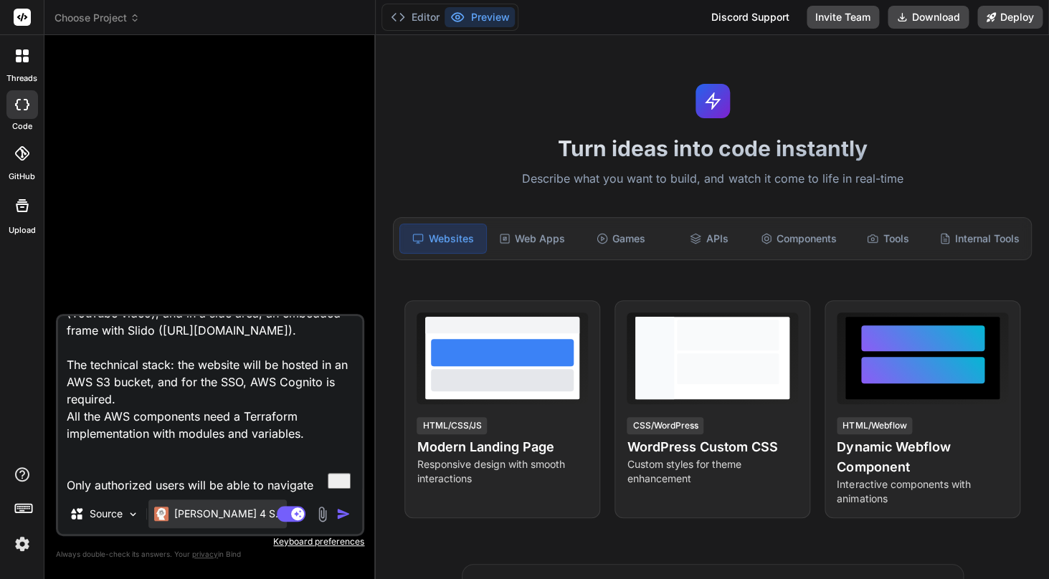
click at [187, 526] on div "[PERSON_NAME] 4 S.." at bounding box center [217, 514] width 138 height 29
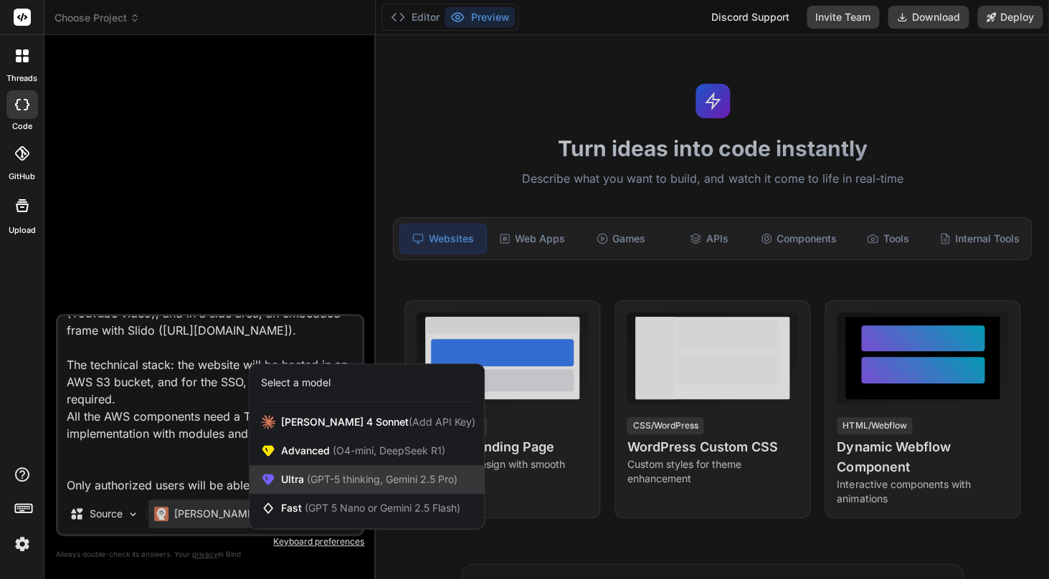
click at [349, 483] on span "(GPT-5 thinking, Gemini 2.5 Pro)" at bounding box center [380, 479] width 153 height 12
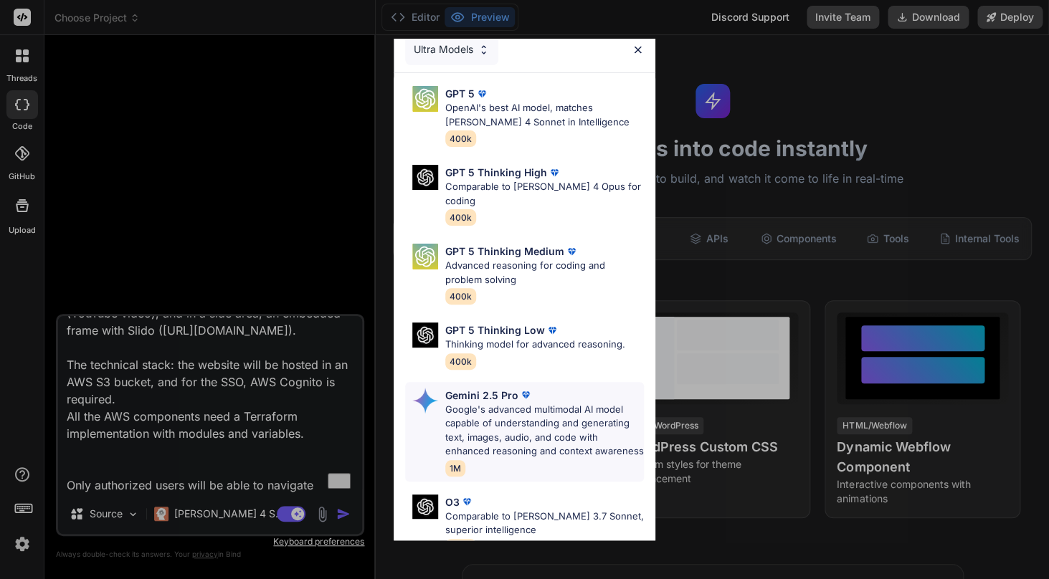
scroll to position [6, 0]
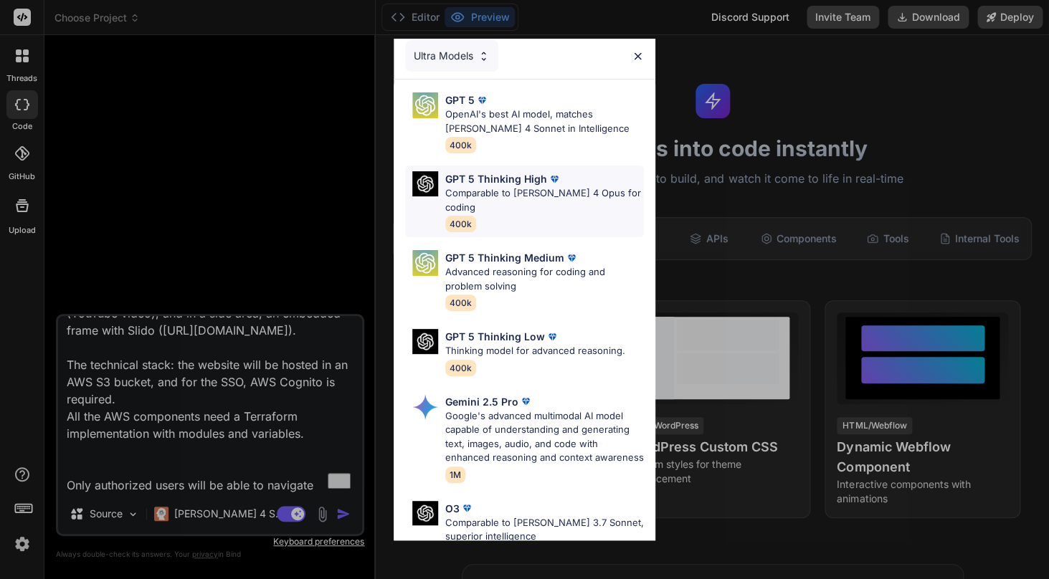
click at [573, 209] on div "GPT 5 Thinking High Comparable to [PERSON_NAME] 4 Opus for coding 400k" at bounding box center [544, 201] width 199 height 60
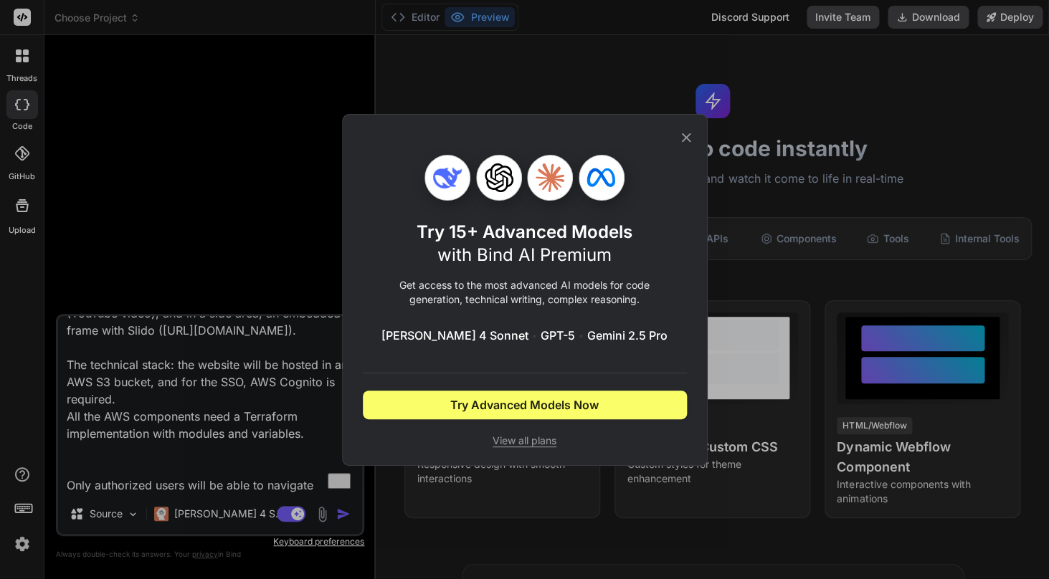
click at [684, 138] on icon at bounding box center [686, 138] width 16 height 16
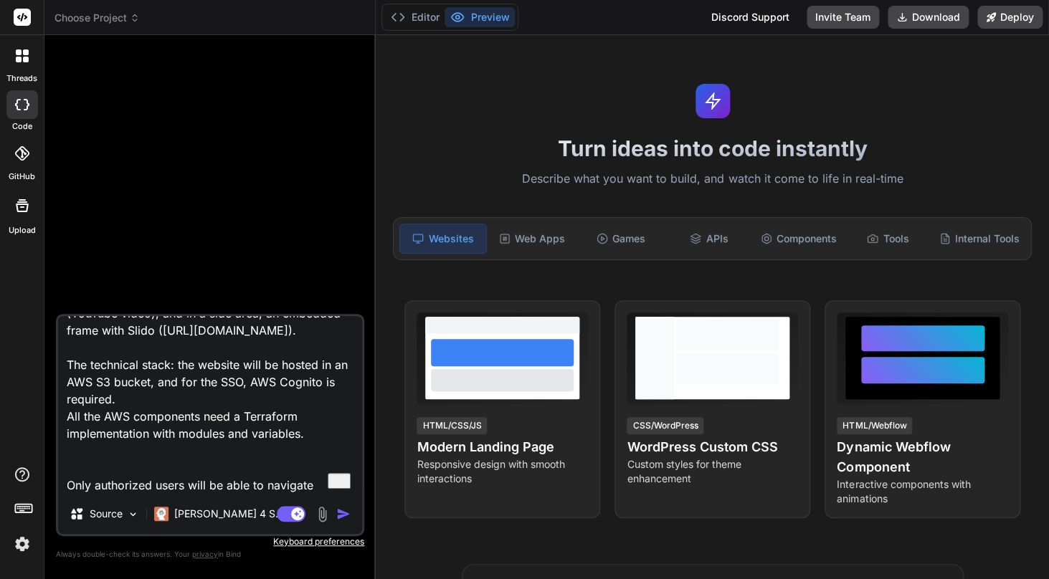
click at [190, 462] on textarea "Create a website for video transmission. The first page is the login. It could …" at bounding box center [210, 405] width 304 height 178
